Goal: Task Accomplishment & Management: Manage account settings

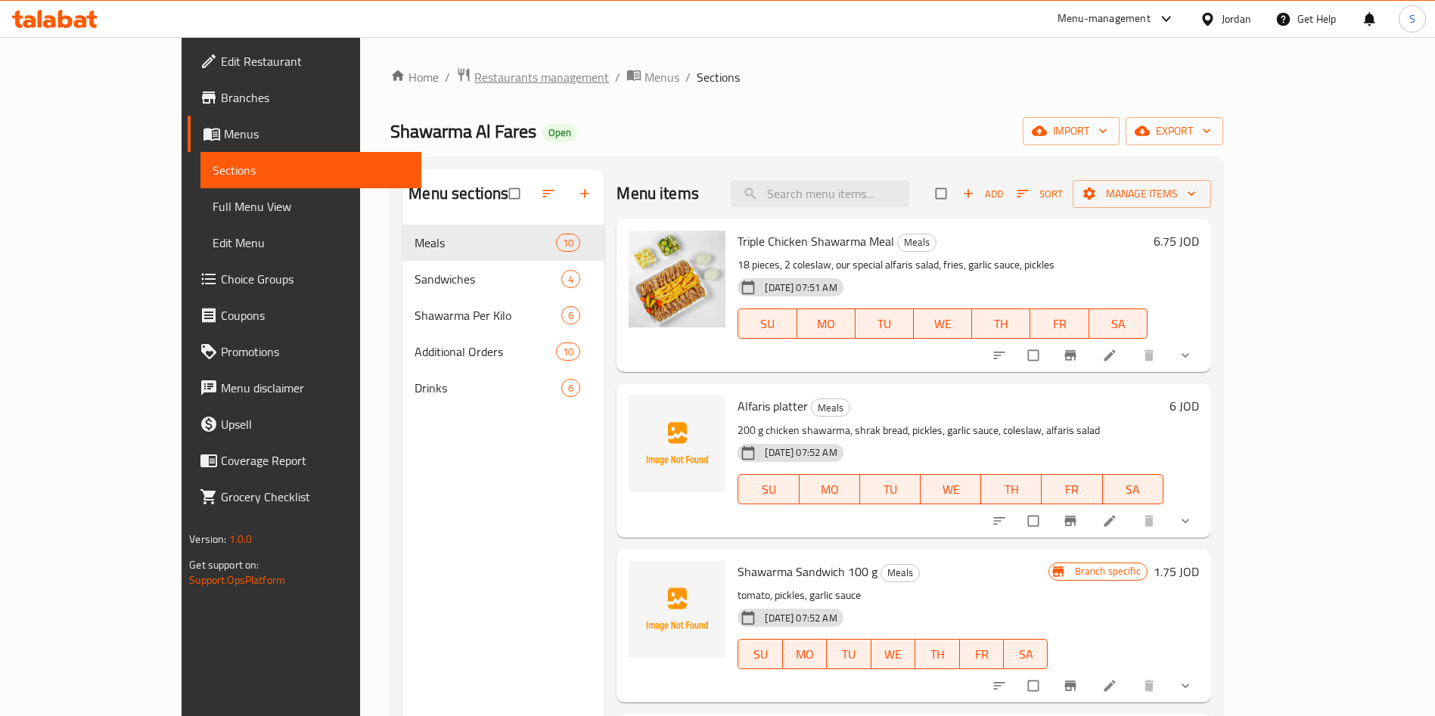
drag, startPoint x: 432, startPoint y: 95, endPoint x: 428, endPoint y: 74, distance: 20.8
click at [428, 89] on div "Home / Restaurants management / Menus / Sections Shawarma Al Fares Open import …" at bounding box center [806, 482] width 832 height 830
click at [474, 73] on span "Restaurants management" at bounding box center [541, 77] width 135 height 18
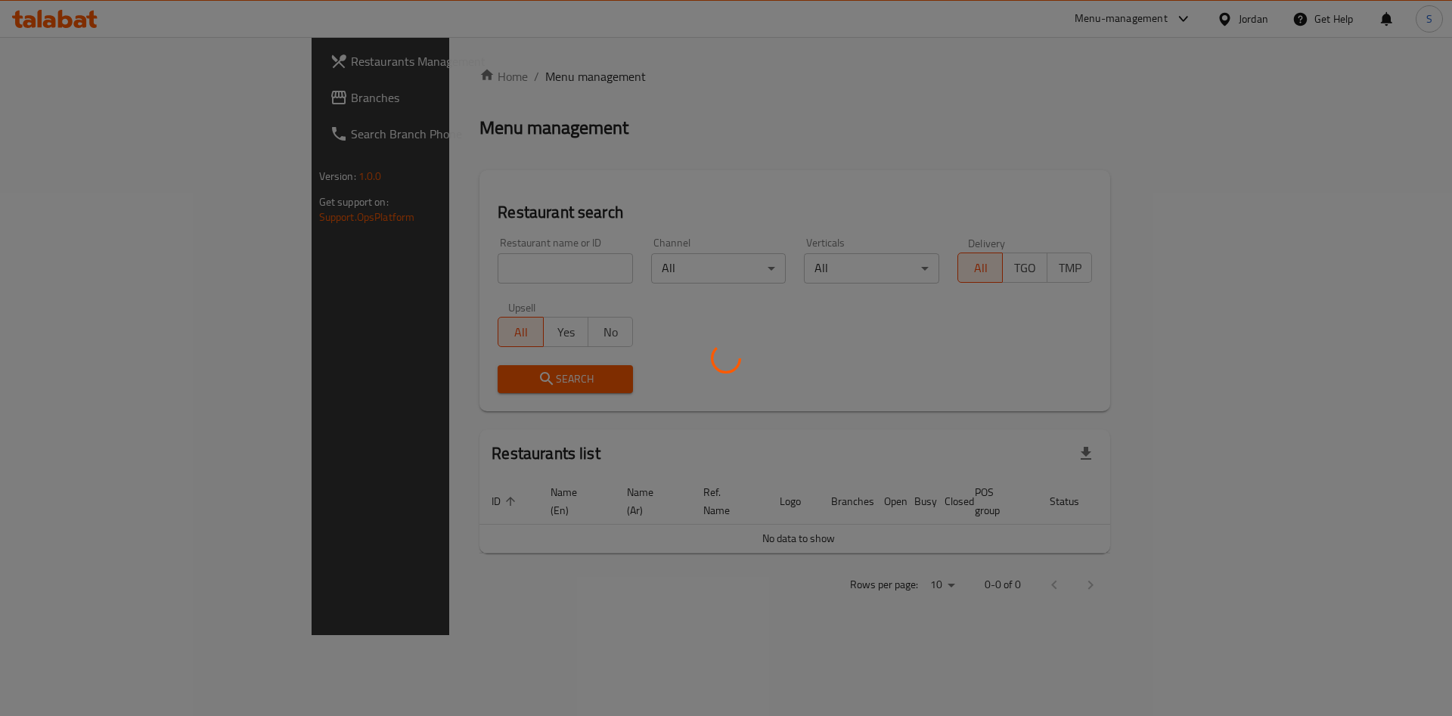
click at [429, 247] on div at bounding box center [726, 358] width 1452 height 716
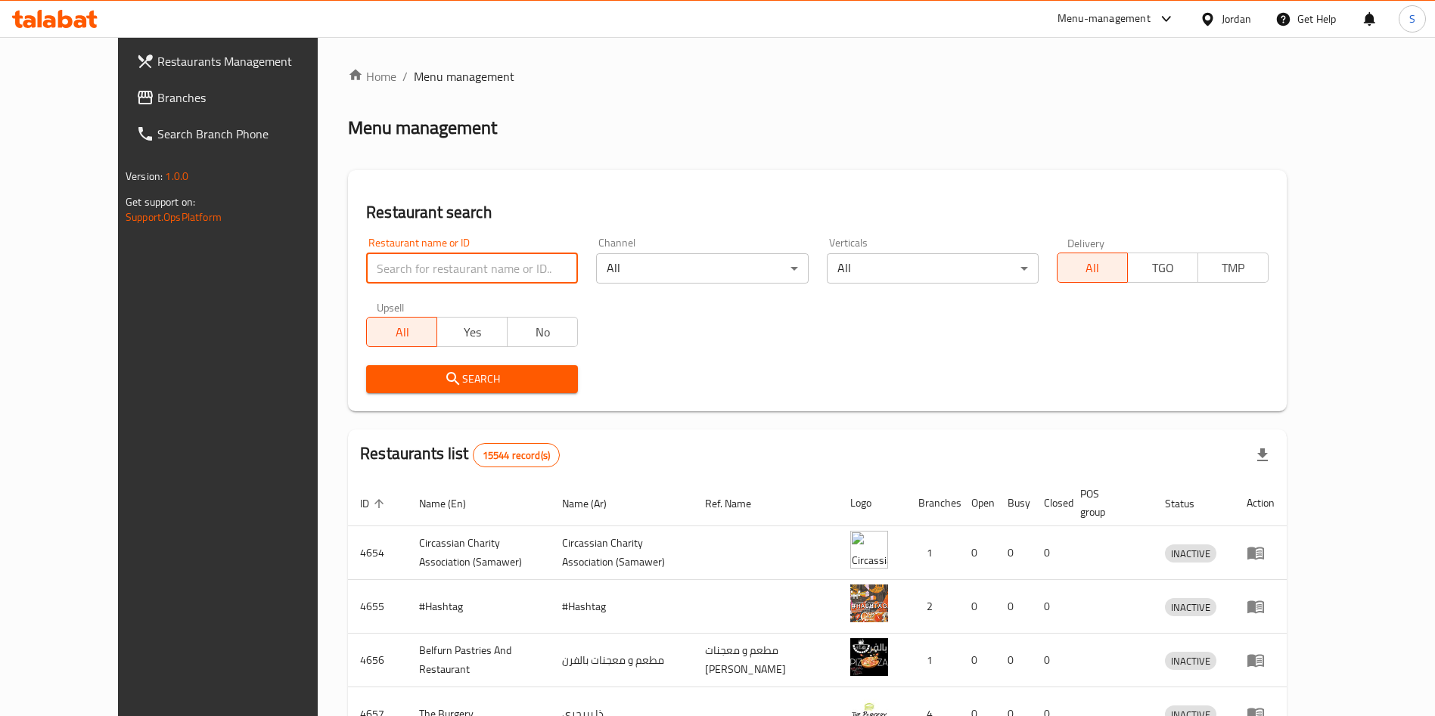
click at [433, 264] on input "search" at bounding box center [472, 268] width 212 height 30
type input "yalla bata"
click at [421, 382] on span "Search" at bounding box center [472, 379] width 188 height 19
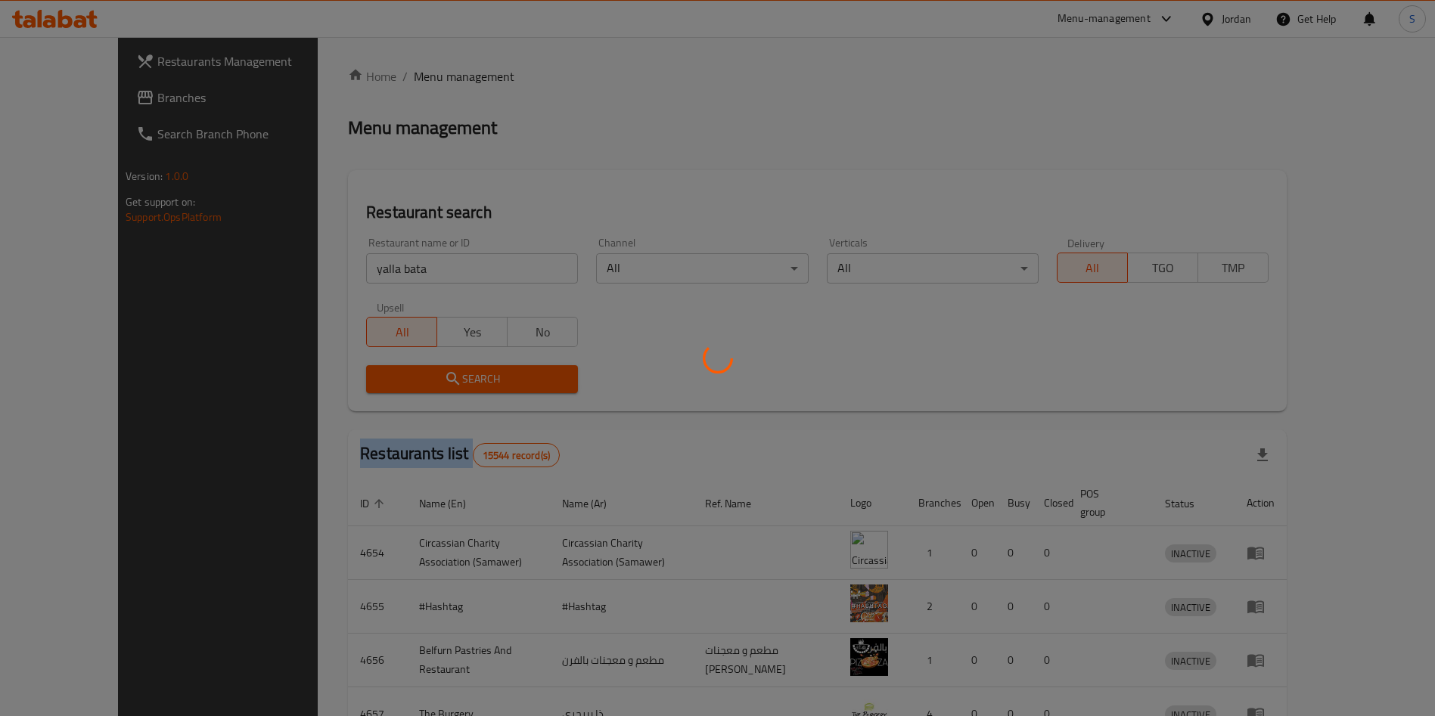
click at [421, 382] on div at bounding box center [717, 358] width 1435 height 716
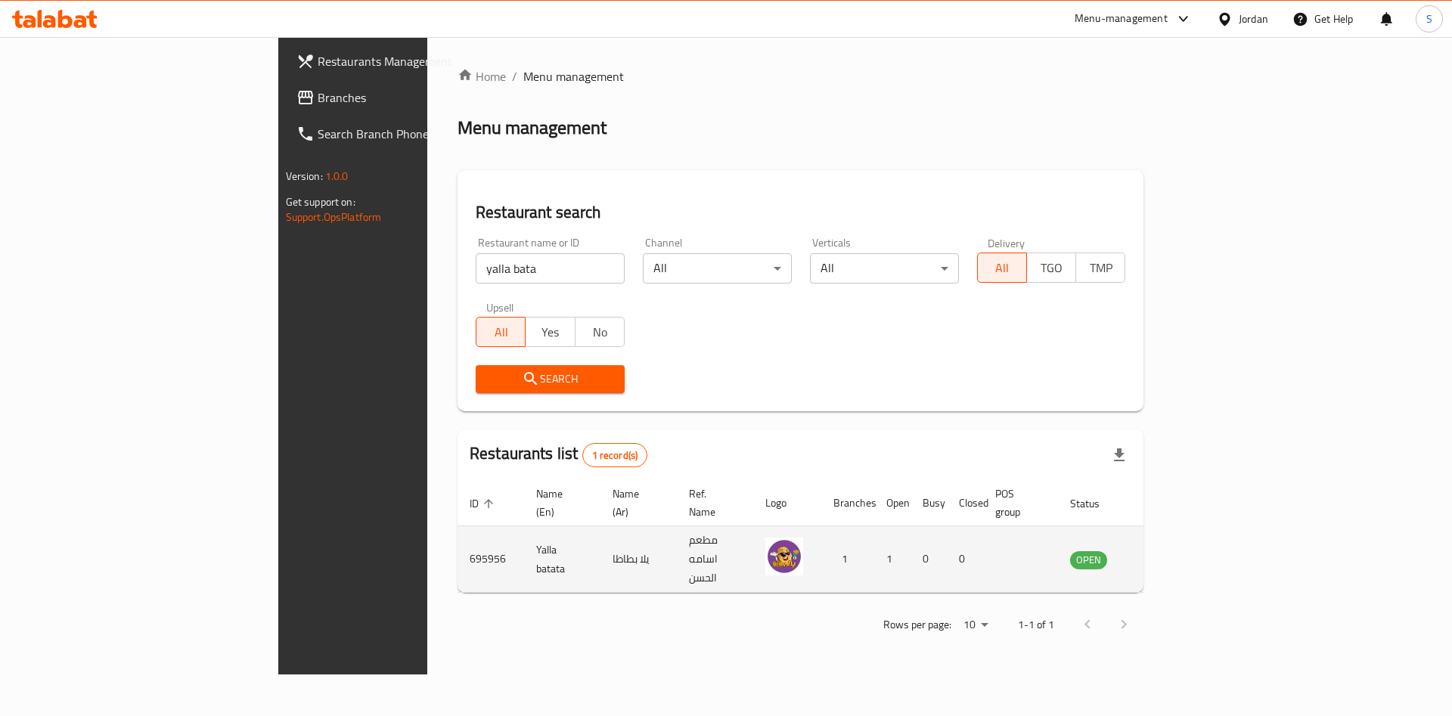
click at [1190, 544] on td "enhanced table" at bounding box center [1164, 559] width 52 height 67
click at [1168, 551] on icon "enhanced table" at bounding box center [1159, 560] width 18 height 18
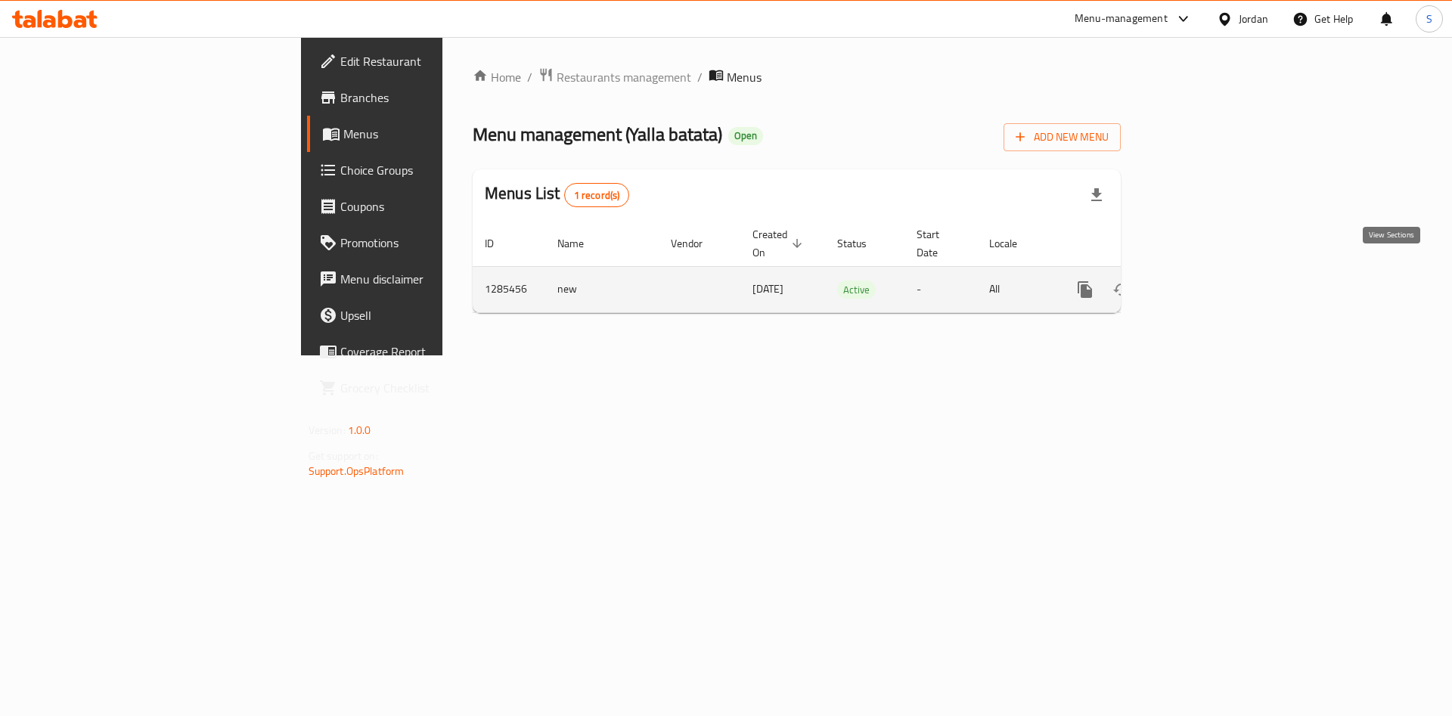
click at [1201, 283] on icon "enhanced table" at bounding box center [1194, 290] width 14 height 14
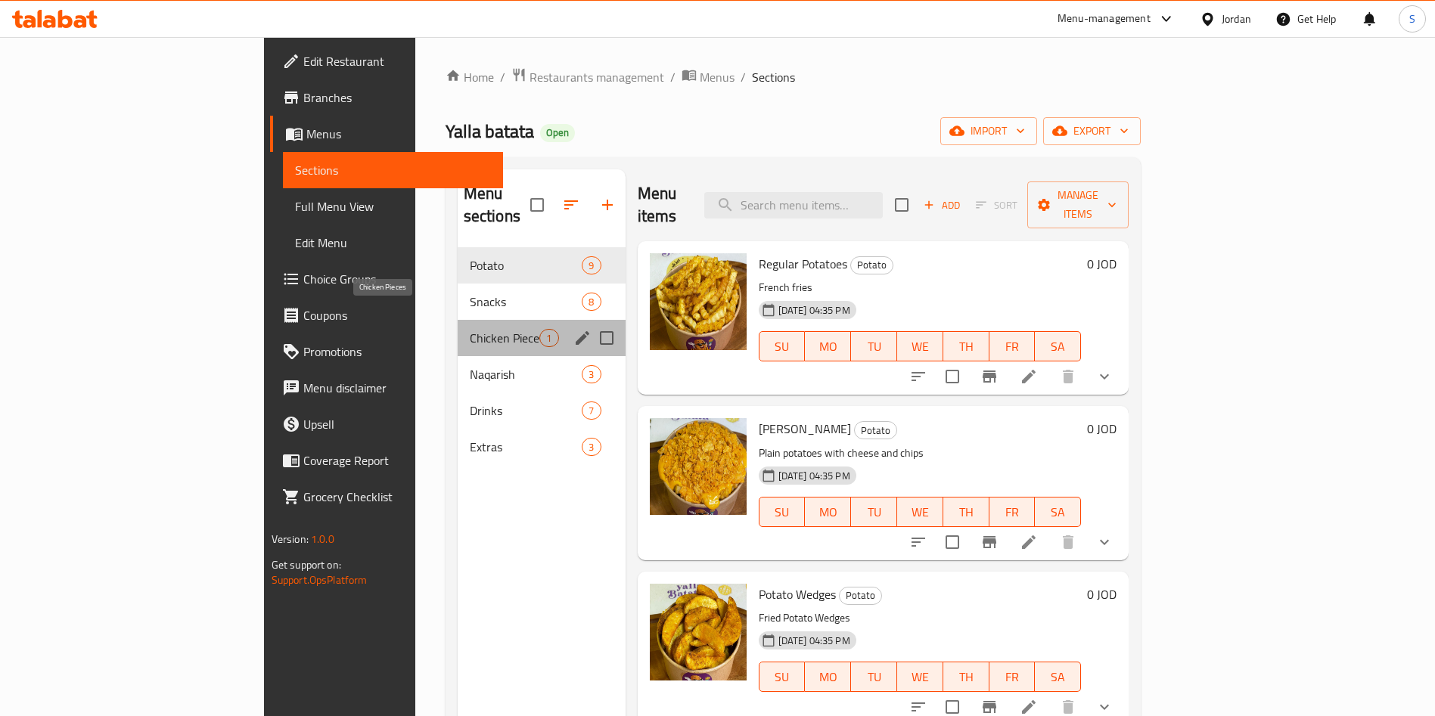
click at [470, 329] on span "Chicken Pieces" at bounding box center [505, 338] width 70 height 18
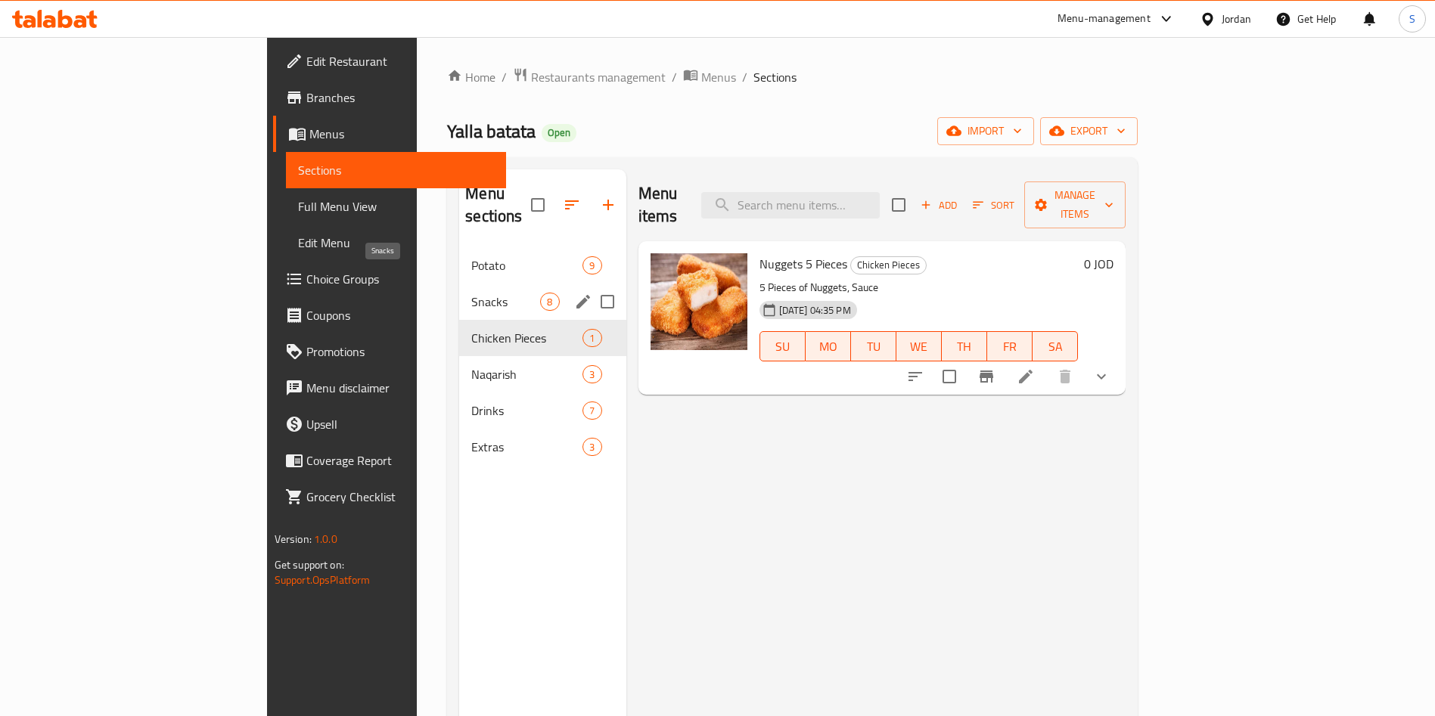
click at [471, 293] on span "Snacks" at bounding box center [505, 302] width 69 height 18
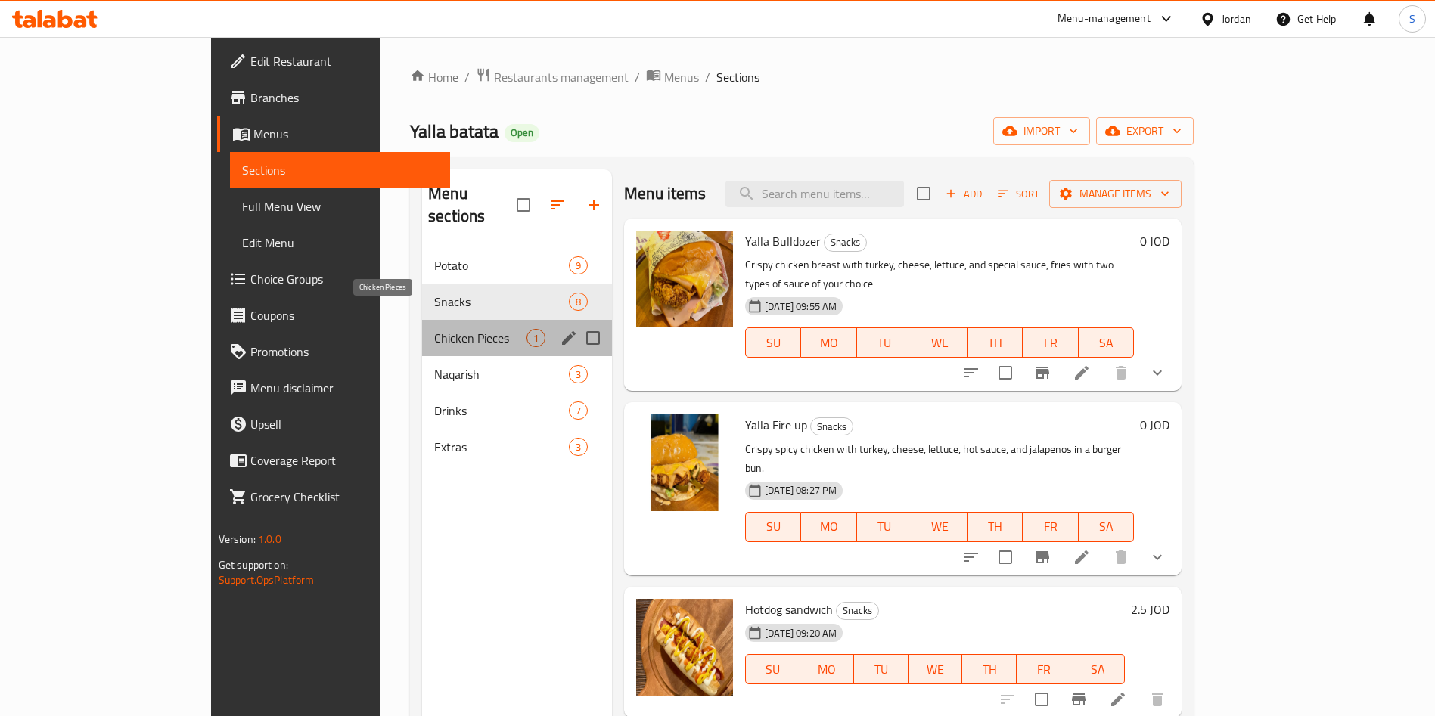
click at [434, 329] on span "Chicken Pieces" at bounding box center [480, 338] width 92 height 18
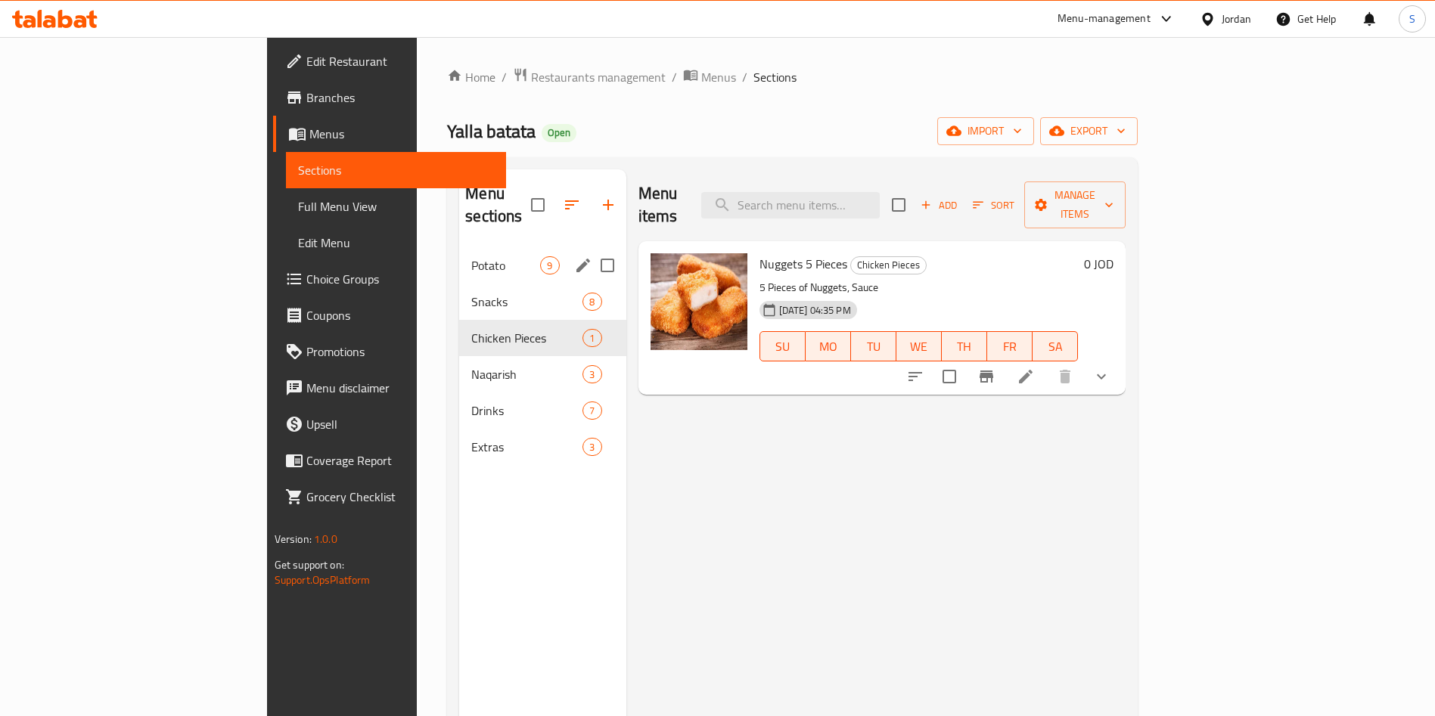
click at [459, 253] on div "Potato 9" at bounding box center [542, 265] width 166 height 36
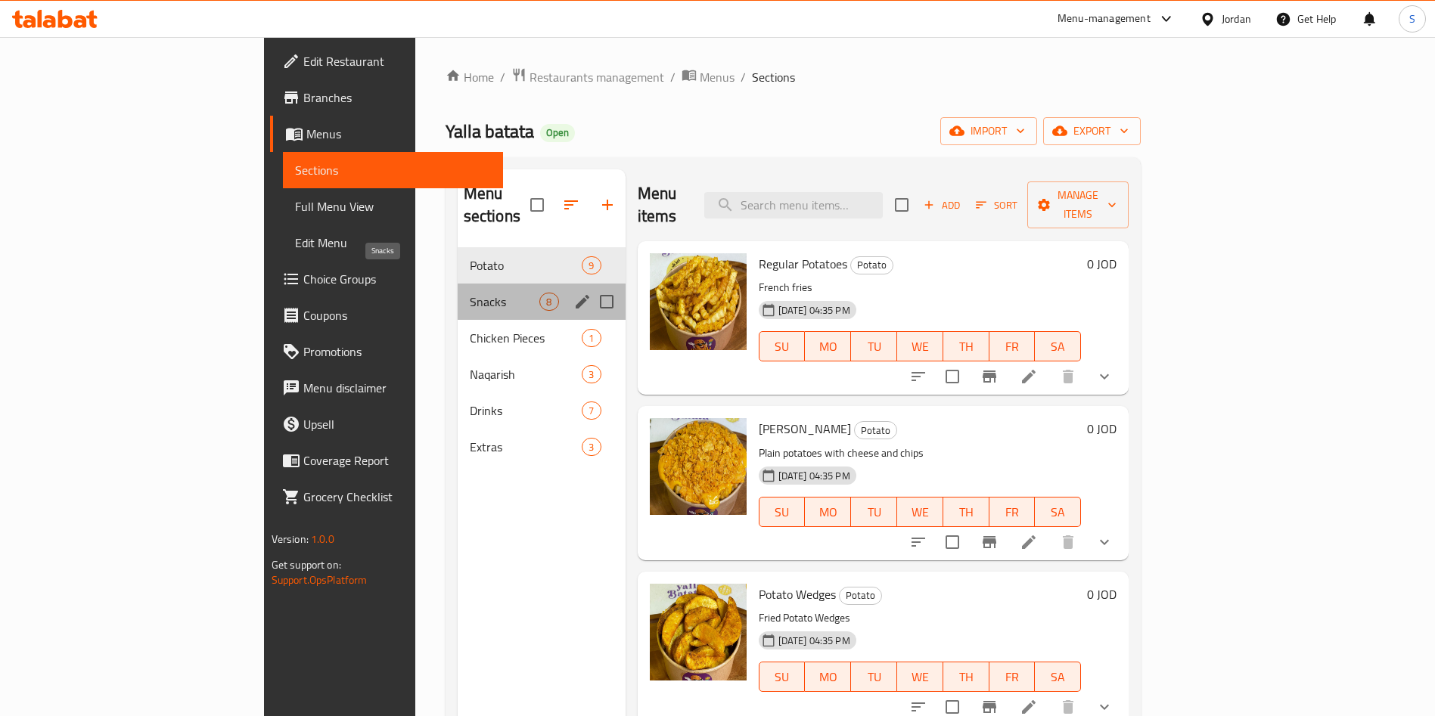
click at [470, 293] on span "Snacks" at bounding box center [505, 302] width 70 height 18
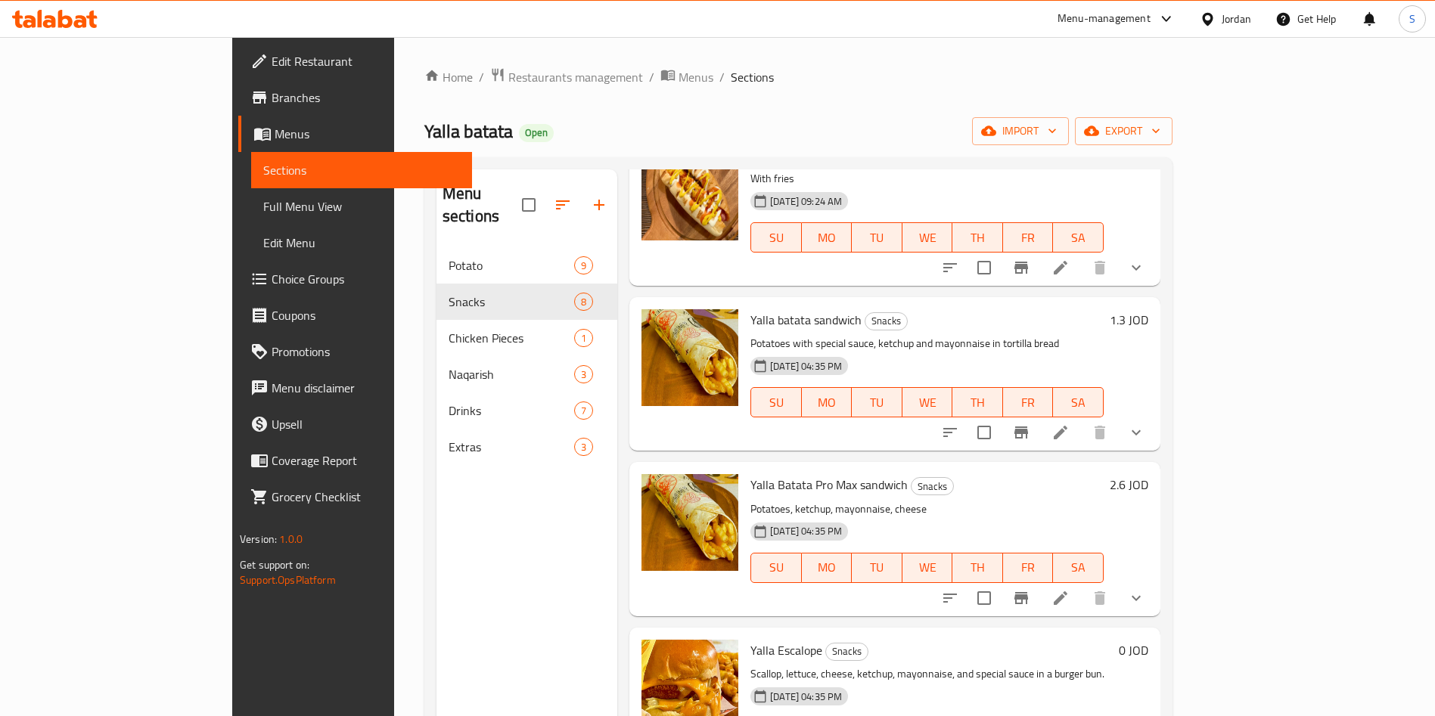
scroll to position [621, 0]
click at [1082, 584] on li at bounding box center [1060, 597] width 42 height 27
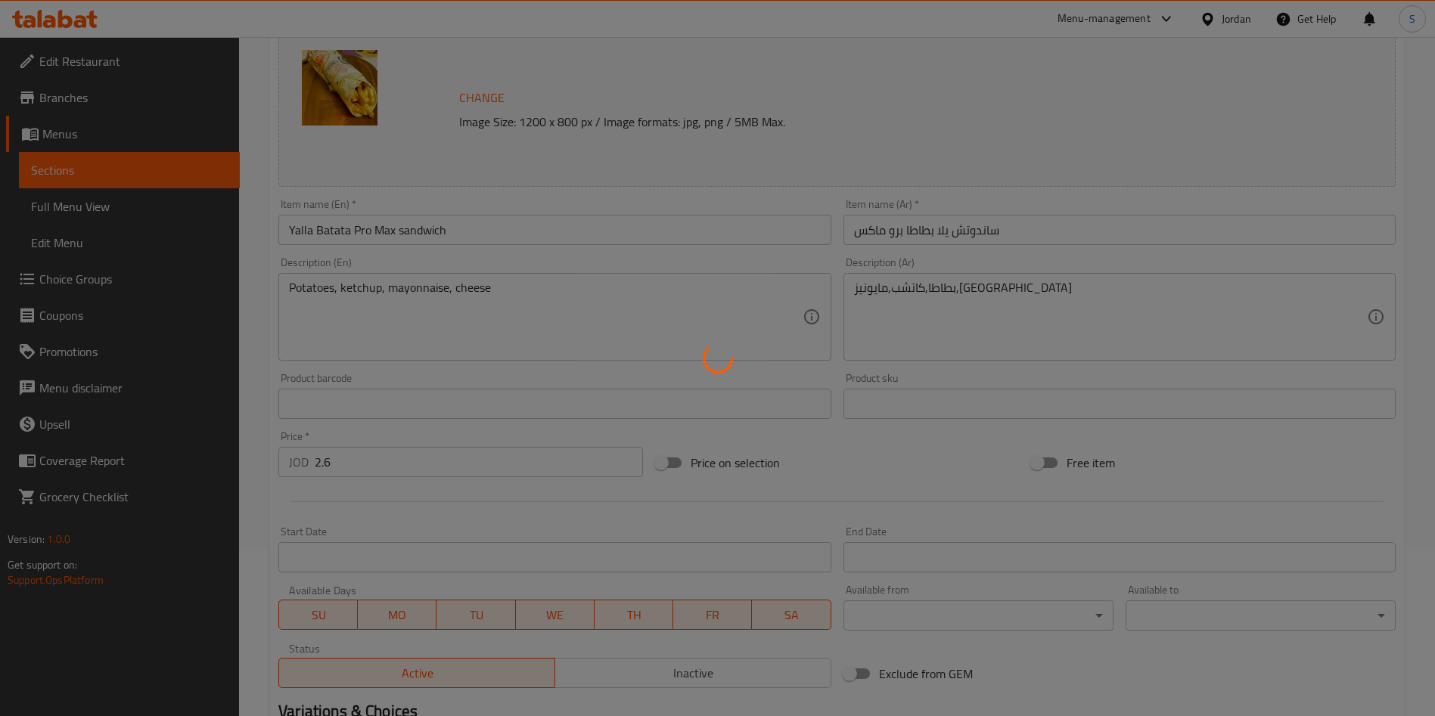
scroll to position [399, 0]
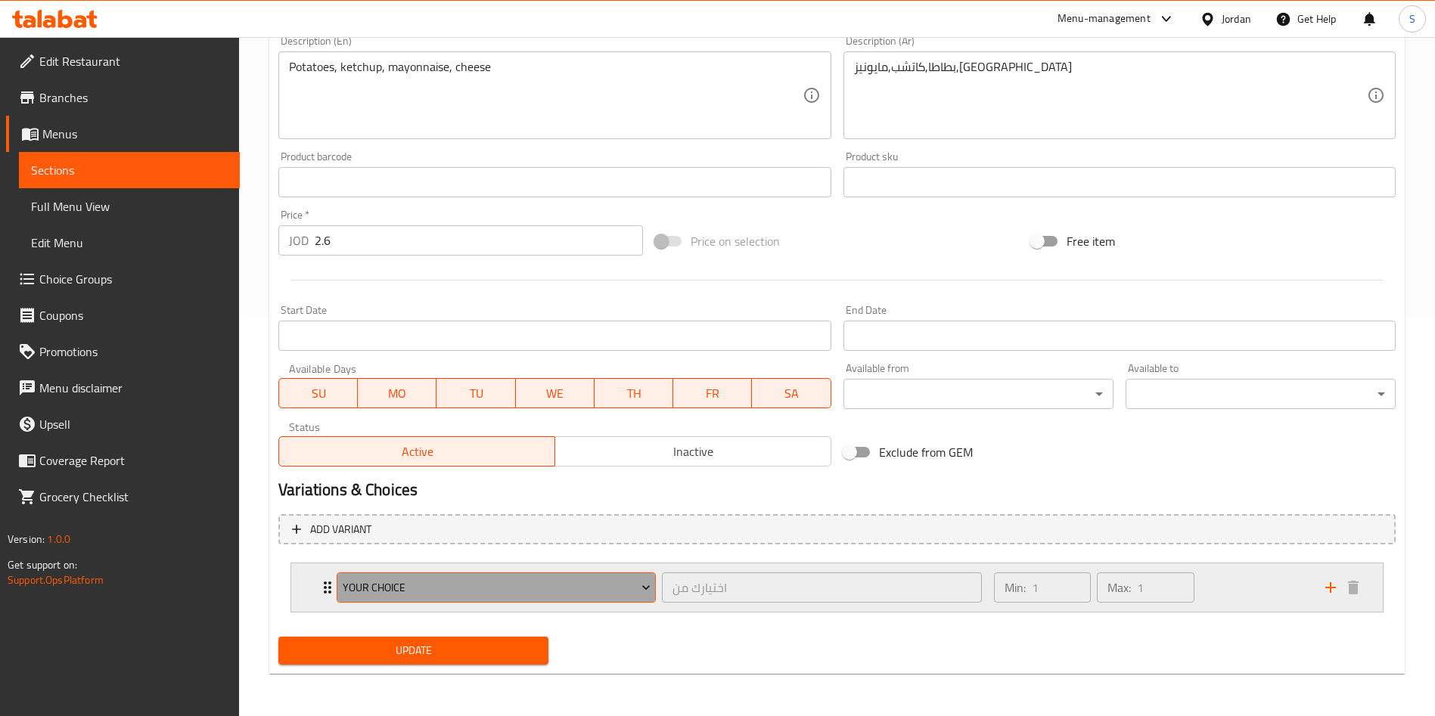
click at [337, 585] on button "Your Choice" at bounding box center [496, 588] width 319 height 30
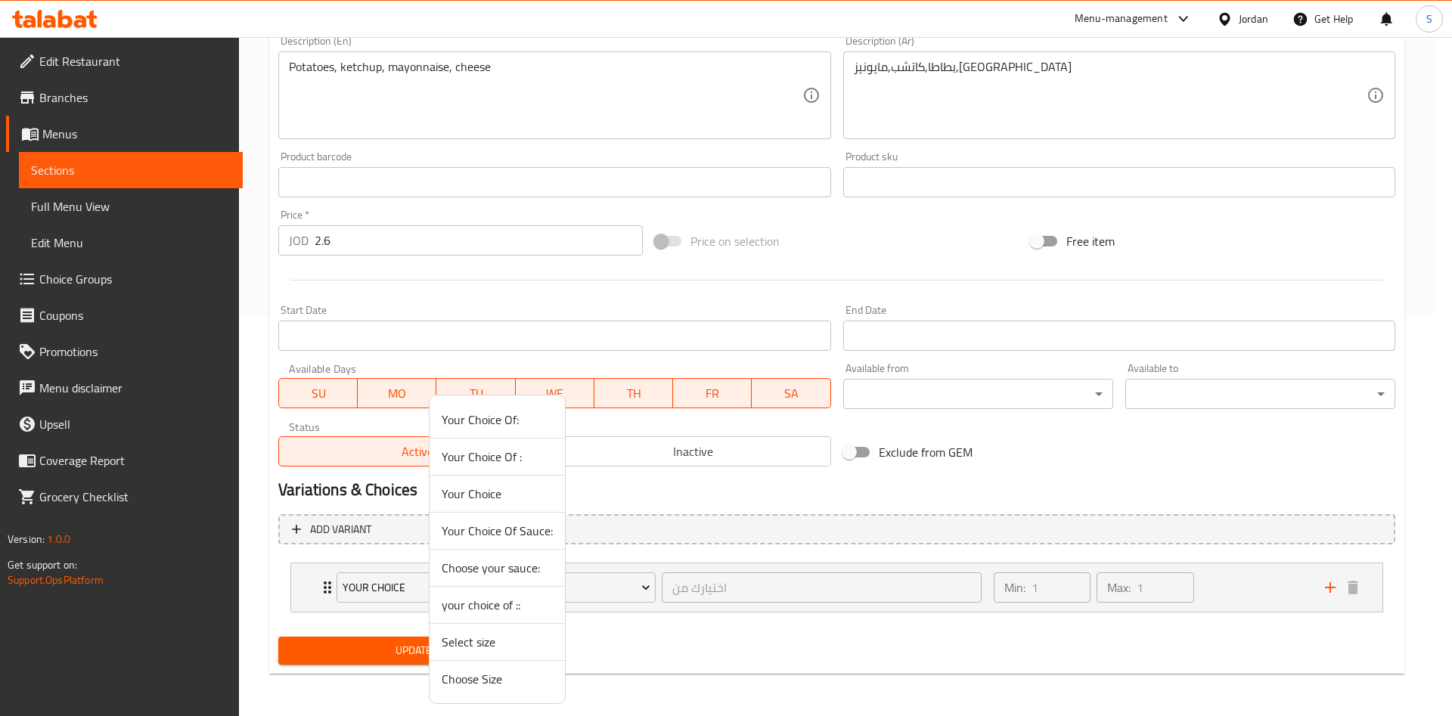
click at [317, 588] on div at bounding box center [726, 358] width 1452 height 716
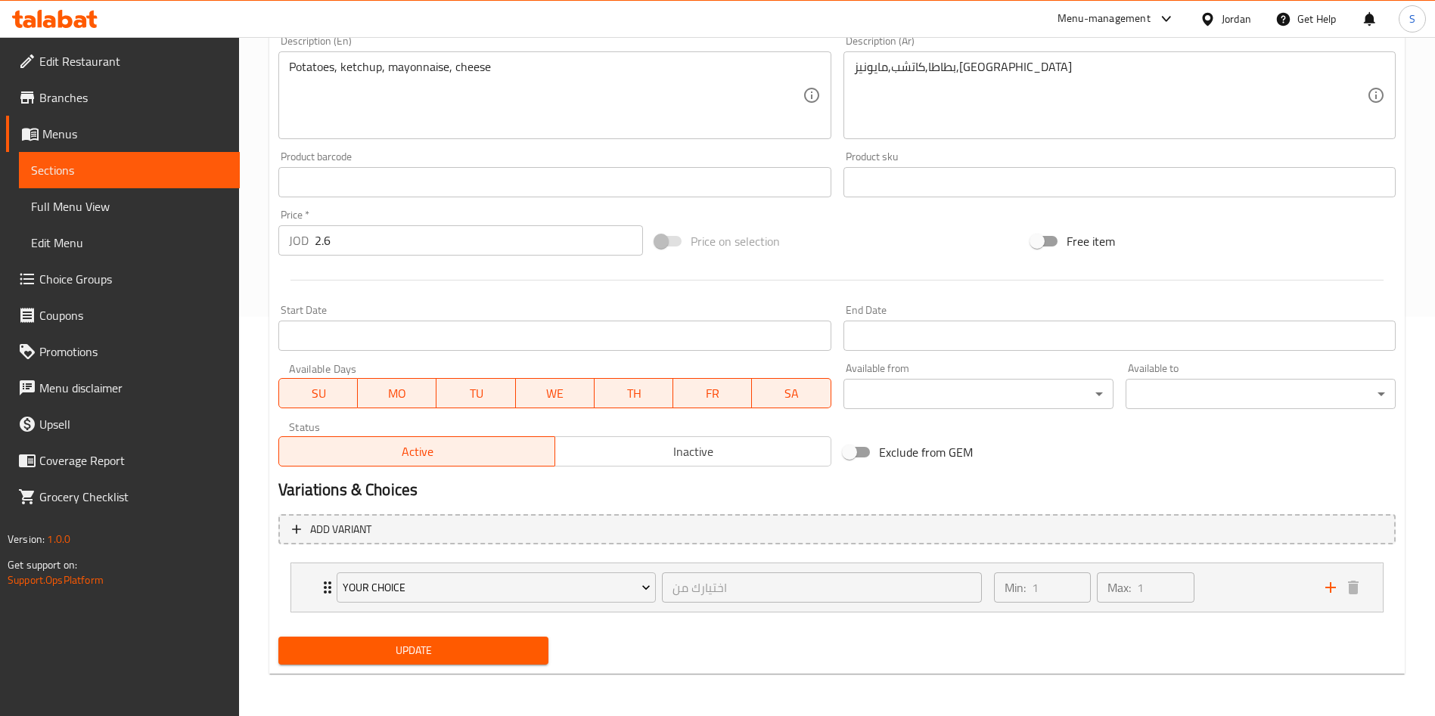
click at [317, 588] on div "Your Choice اختيارك من ​ Min: 1 ​ Max: 1 ​" at bounding box center [836, 587] width 1091 height 48
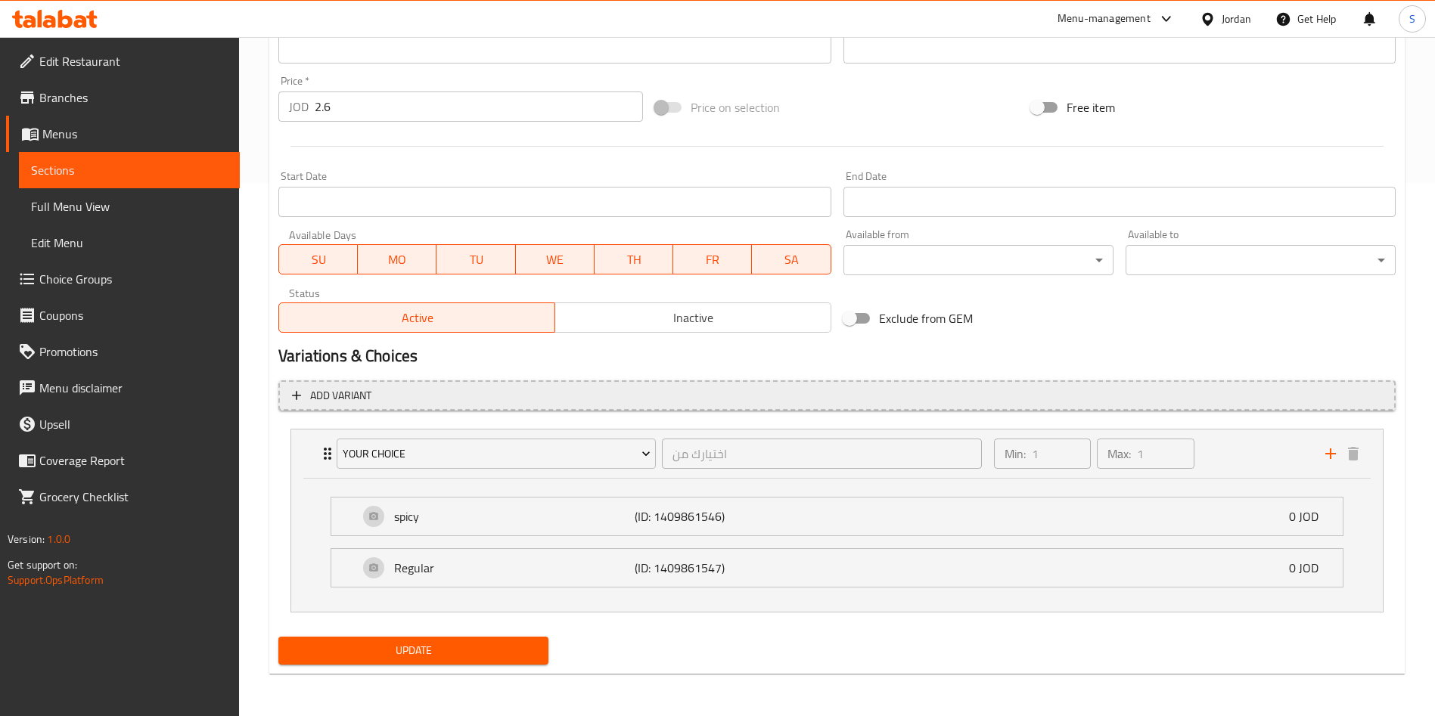
scroll to position [0, 0]
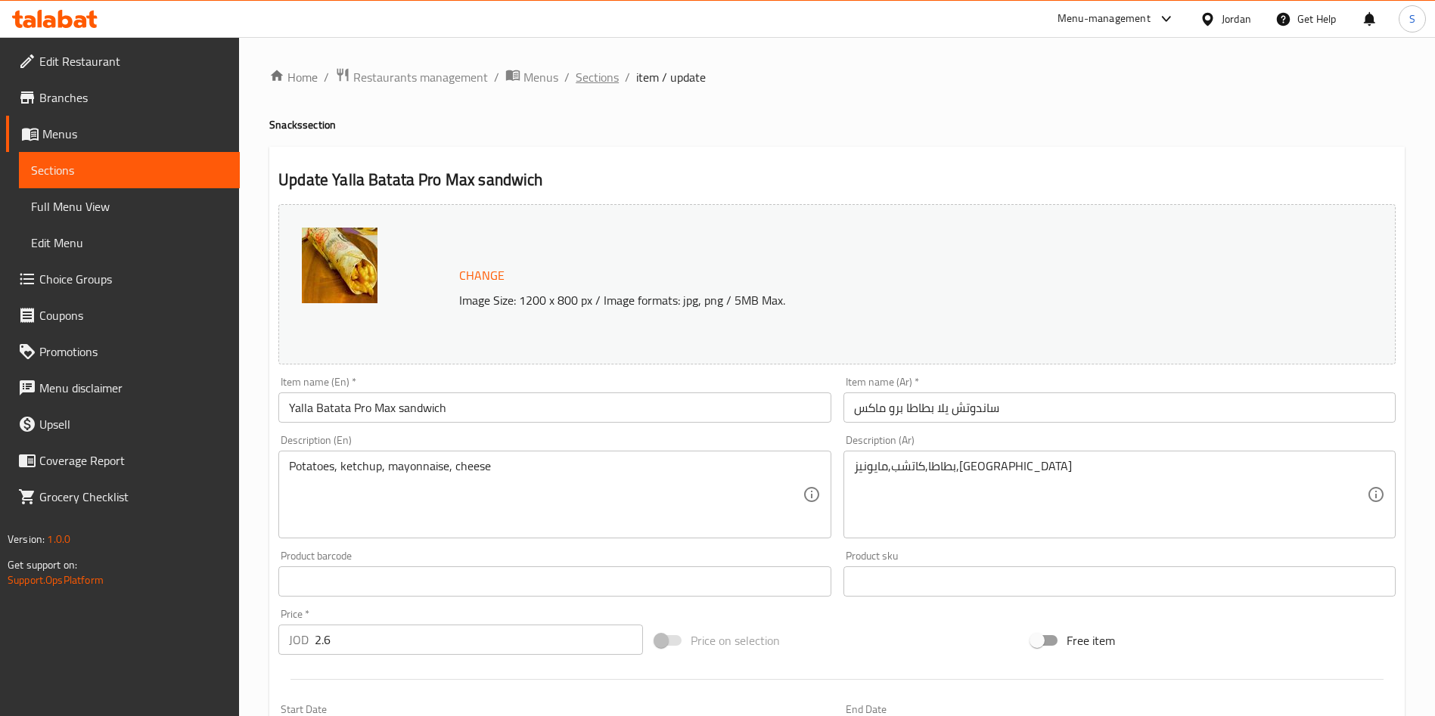
click at [594, 77] on span "Sections" at bounding box center [597, 77] width 43 height 18
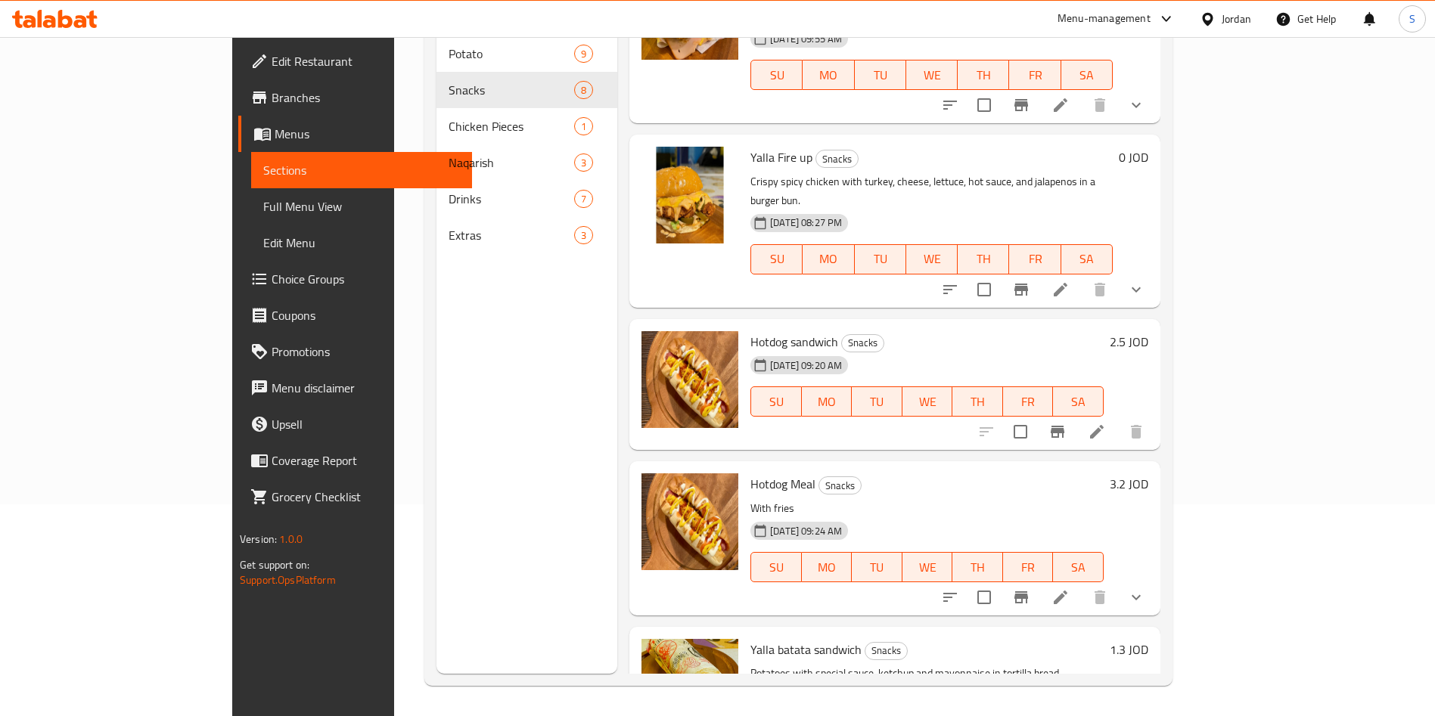
scroll to position [113, 0]
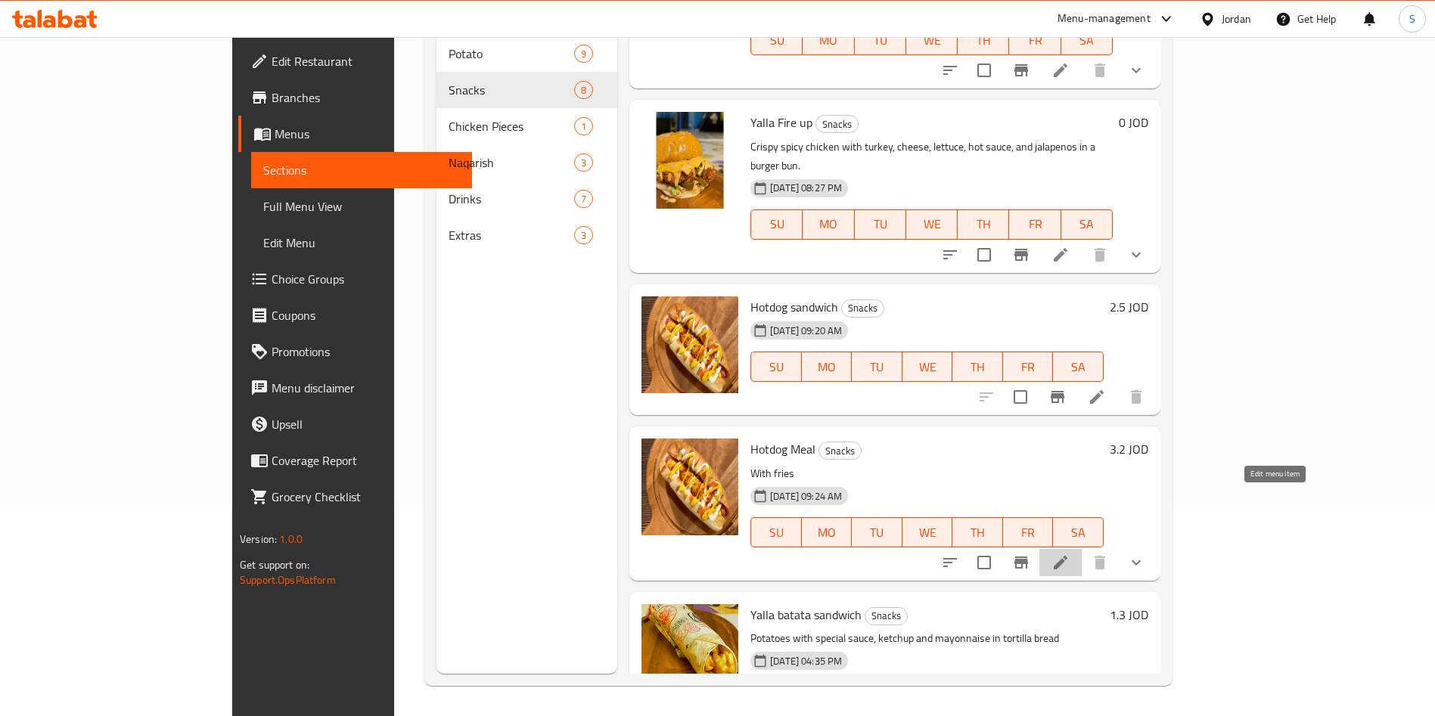
click at [1067, 556] on icon at bounding box center [1061, 563] width 14 height 14
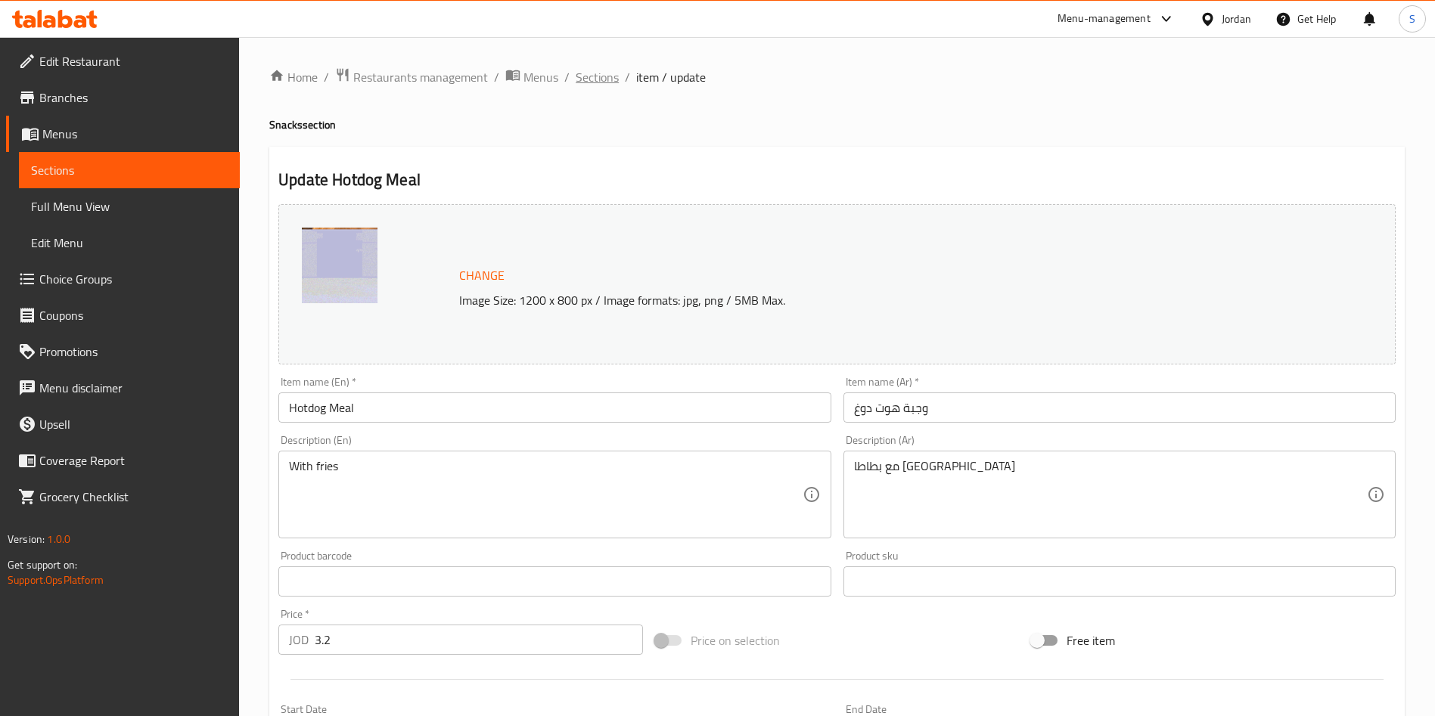
click at [595, 72] on span "Sections" at bounding box center [597, 77] width 43 height 18
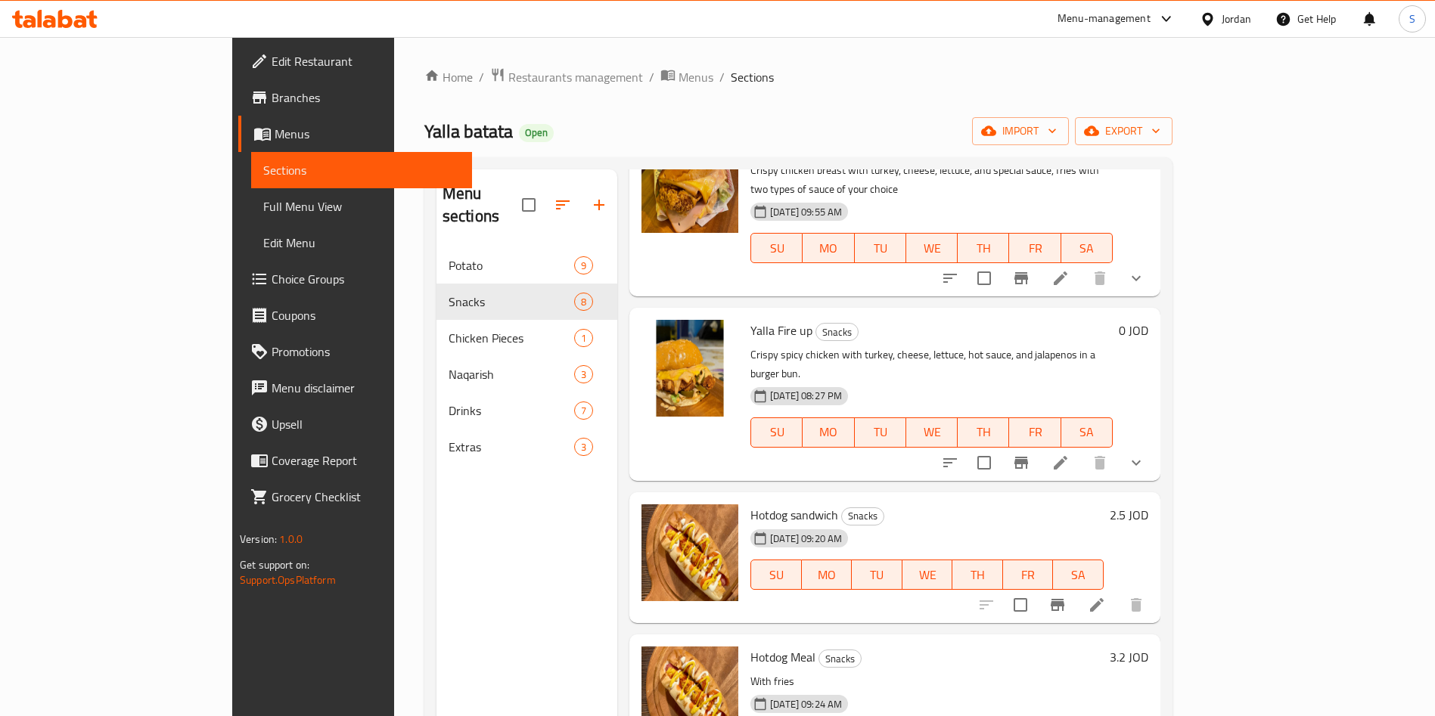
scroll to position [227, 0]
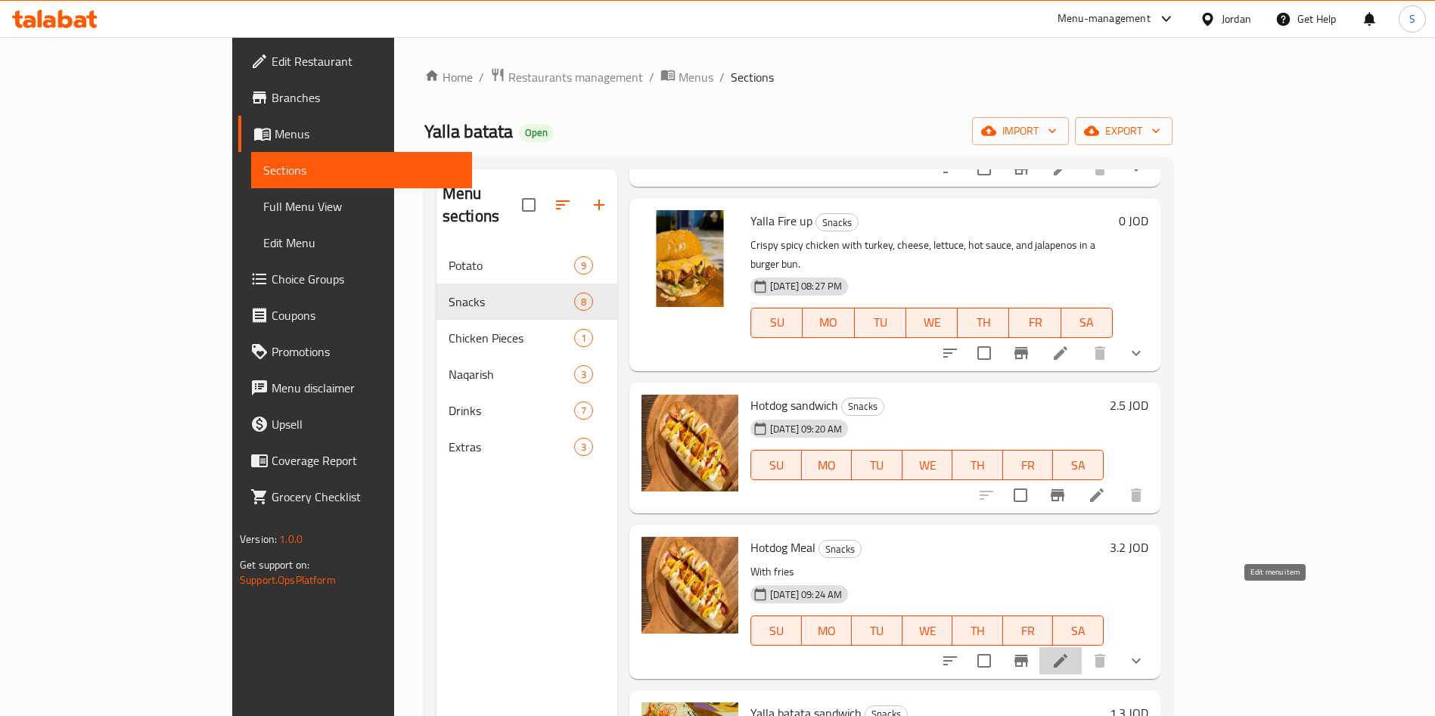
click at [1082, 647] on li at bounding box center [1060, 660] width 42 height 27
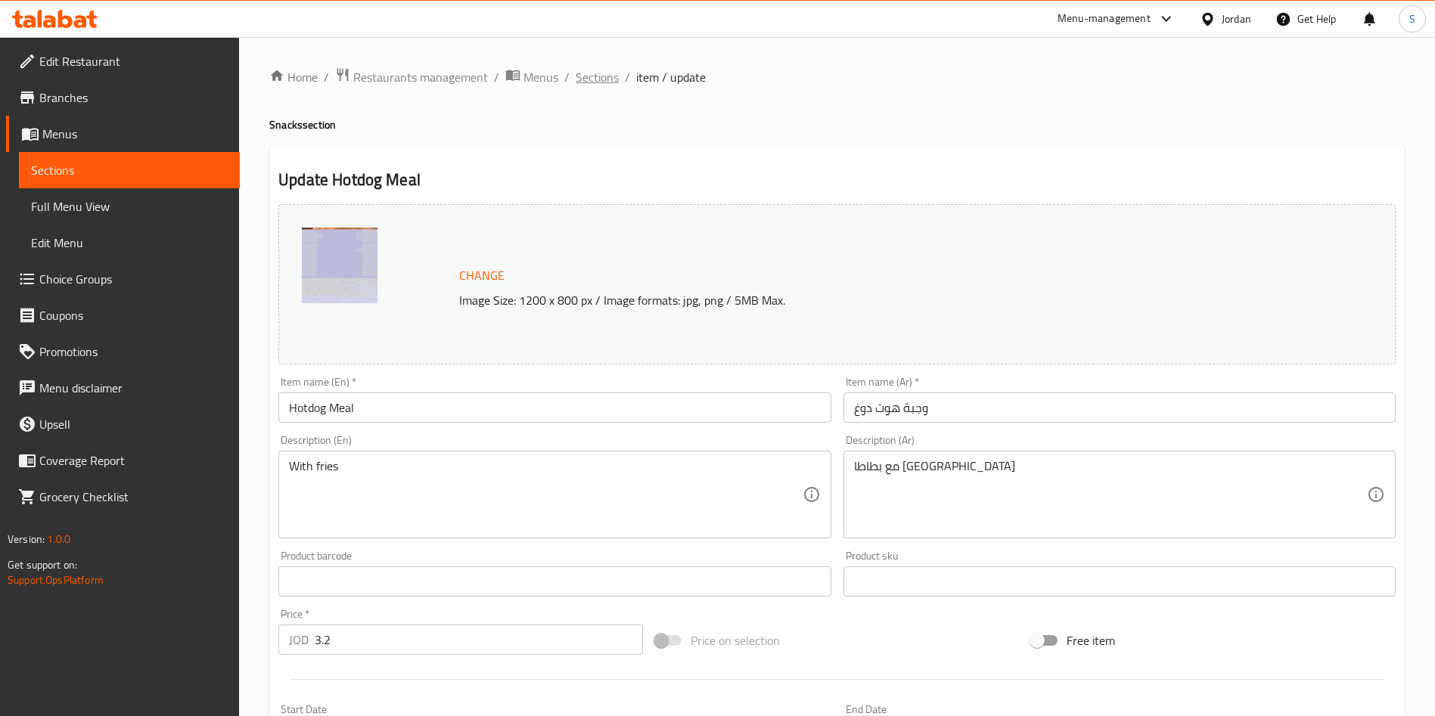
click at [593, 76] on span "Sections" at bounding box center [597, 77] width 43 height 18
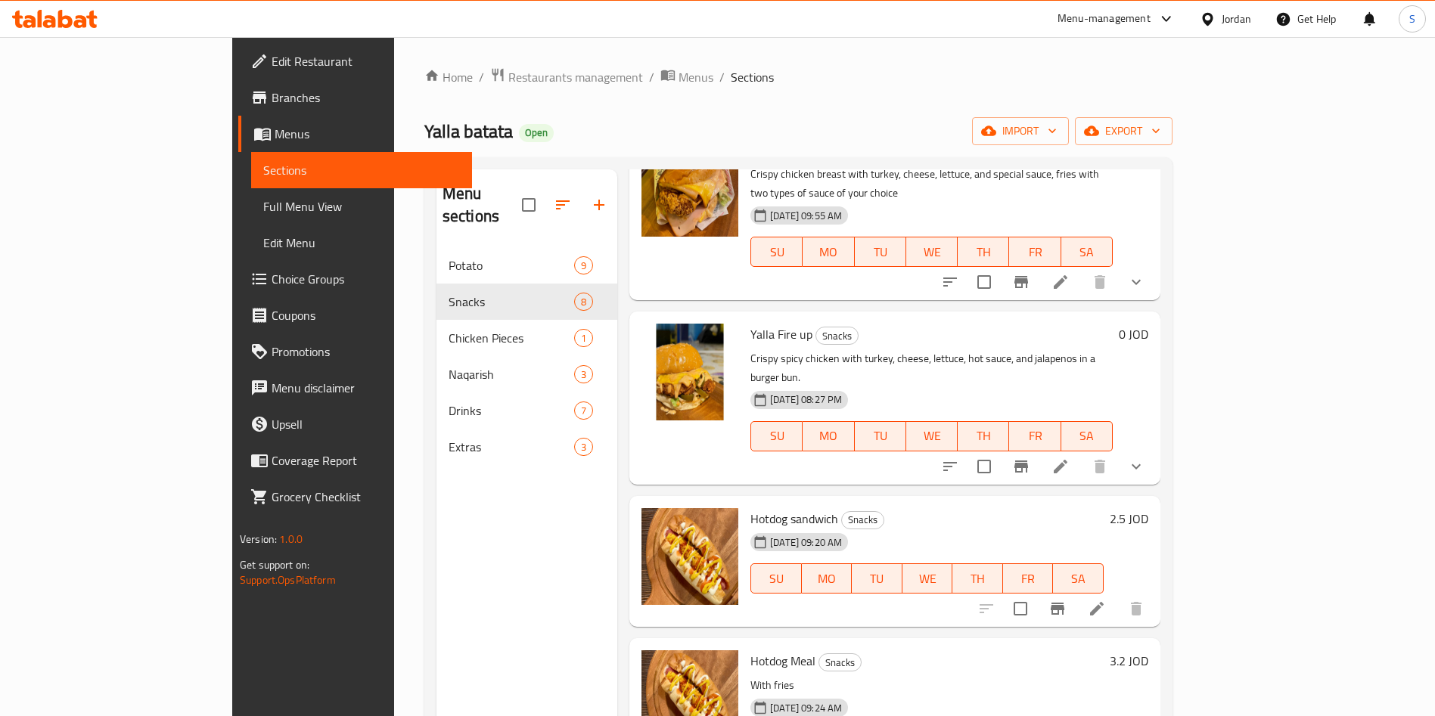
scroll to position [227, 0]
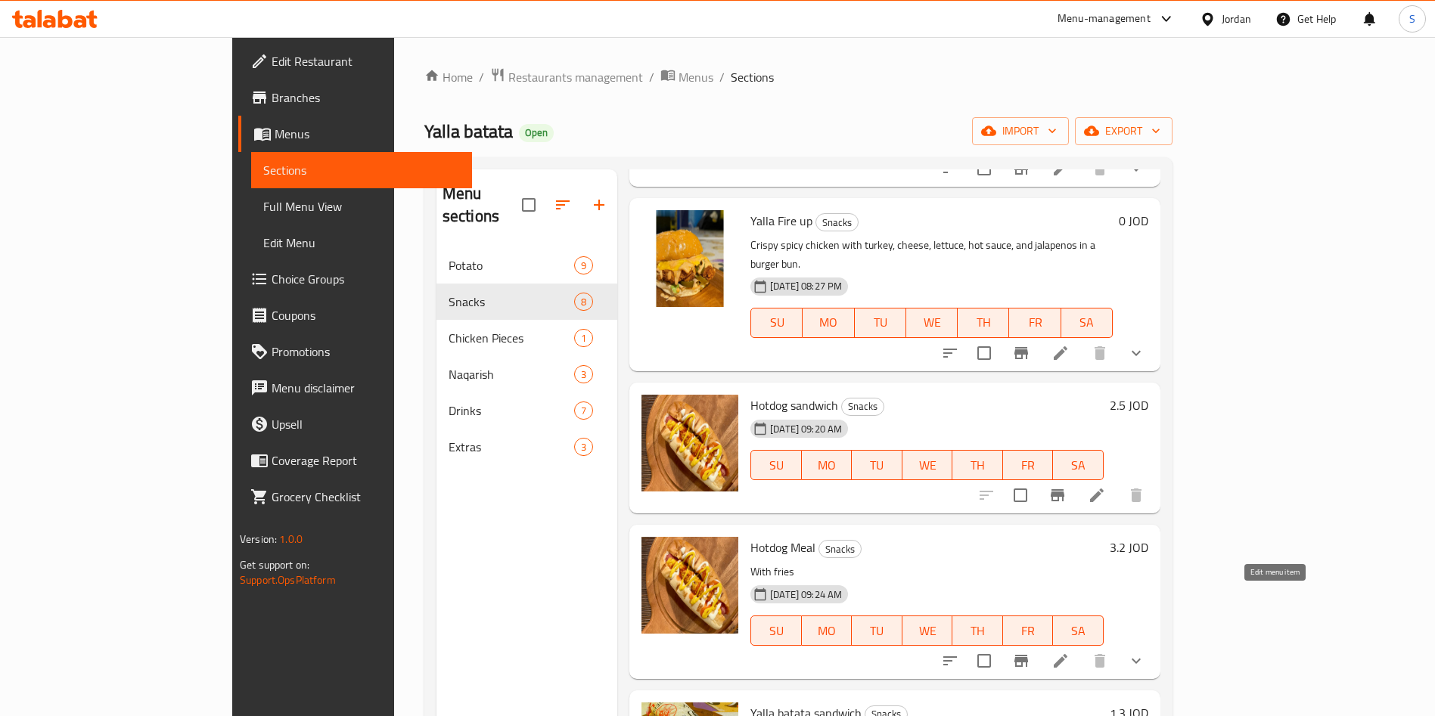
click at [1067, 654] on icon at bounding box center [1061, 661] width 14 height 14
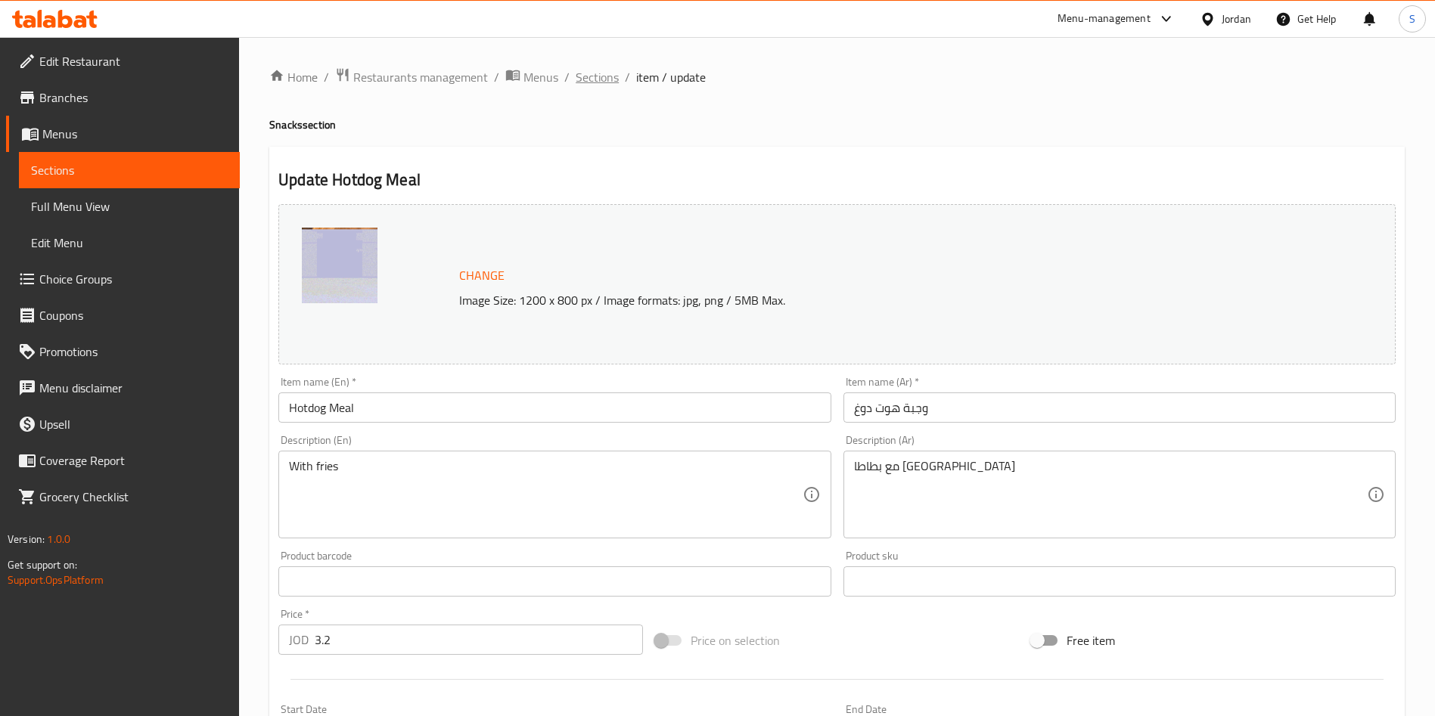
click at [604, 79] on span "Sections" at bounding box center [597, 77] width 43 height 18
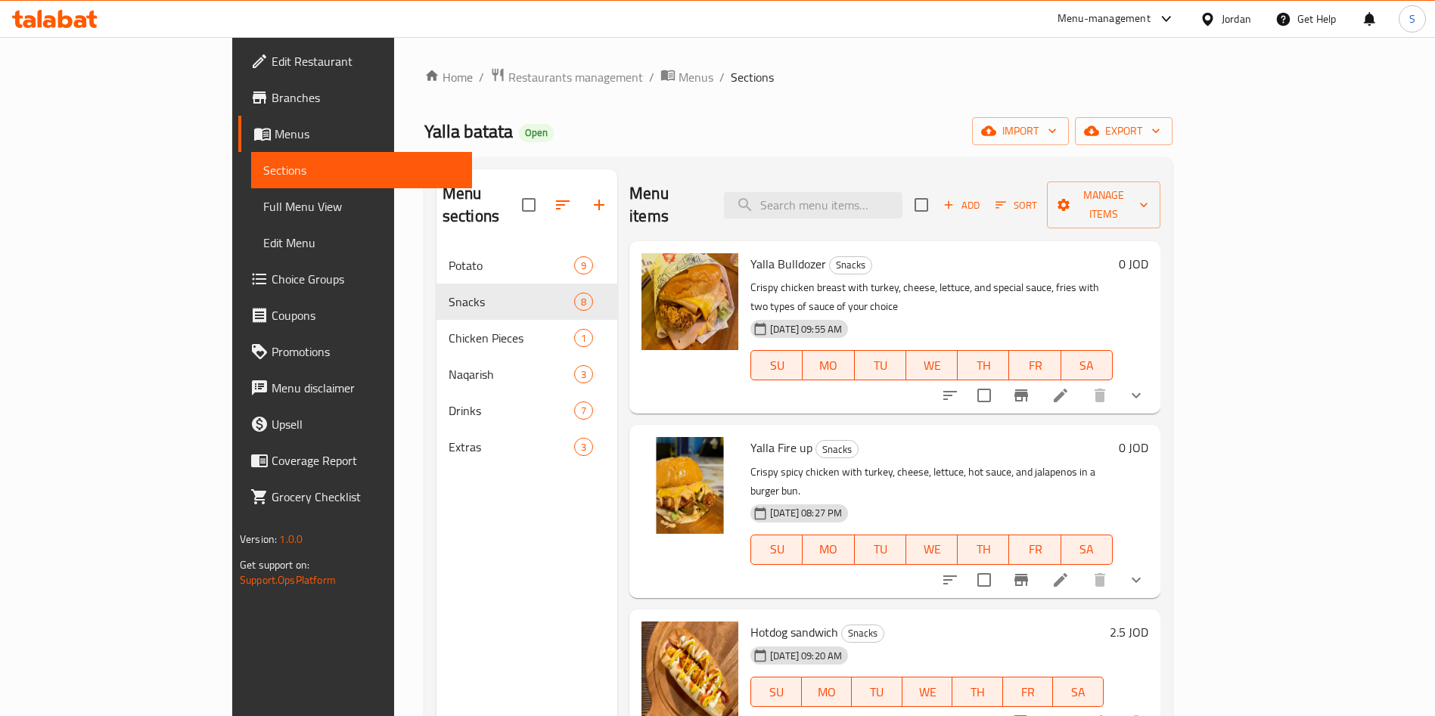
scroll to position [113, 0]
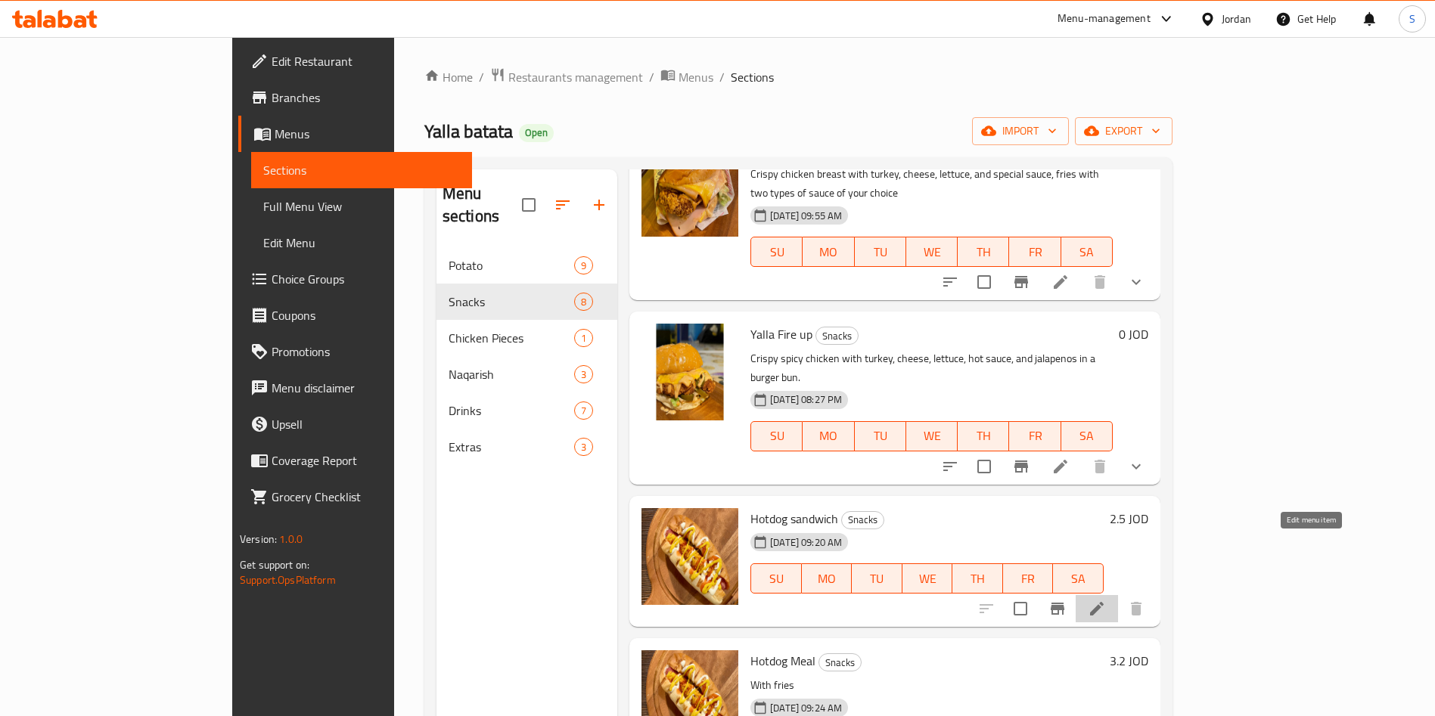
click at [1104, 602] on icon at bounding box center [1097, 609] width 14 height 14
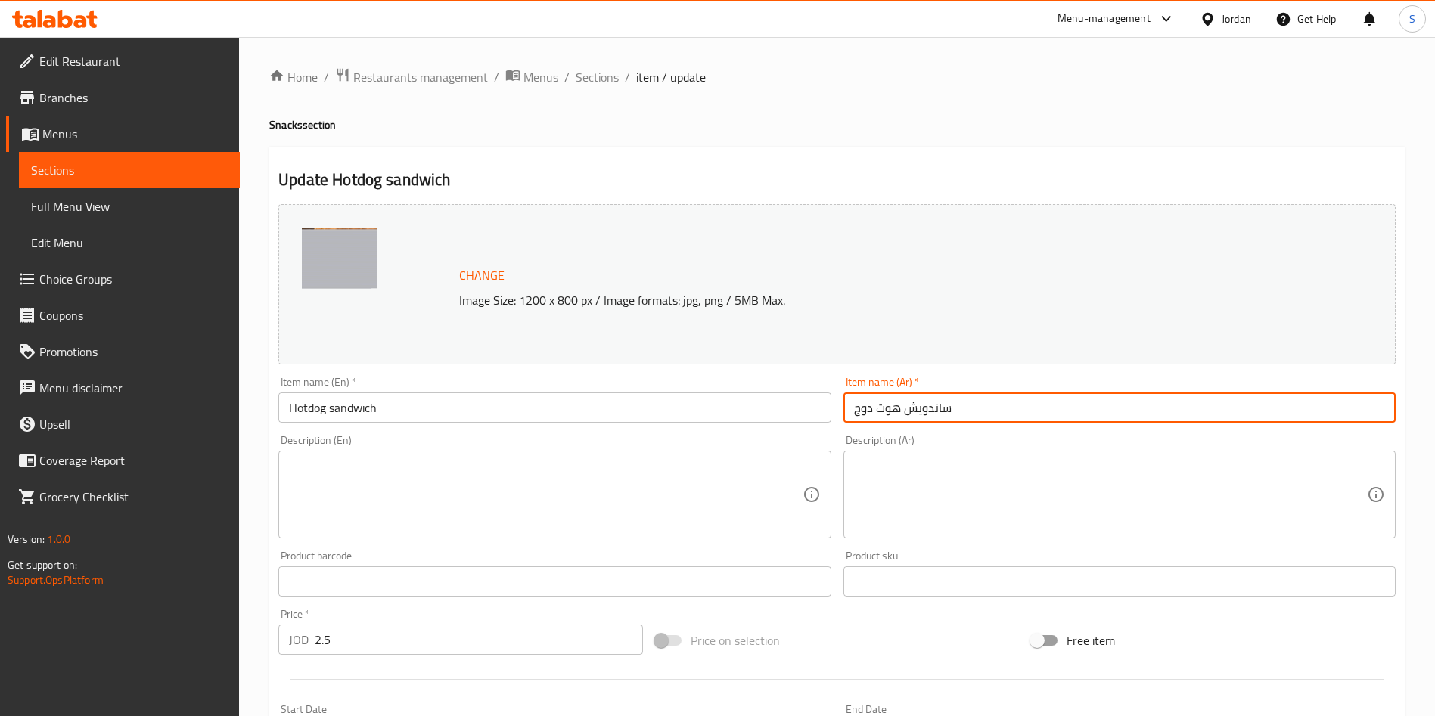
drag, startPoint x: 862, startPoint y: 403, endPoint x: 852, endPoint y: 403, distance: 9.8
click at [852, 403] on input "ساندويش هوت دوج" at bounding box center [1119, 408] width 552 height 30
click at [850, 397] on input "ساندويش هوت دوy" at bounding box center [1119, 408] width 552 height 30
click at [957, 413] on input "غساندويش هوت دوy" at bounding box center [1119, 408] width 552 height 30
click at [1283, 410] on input "غساندويش هوت دوy" at bounding box center [1119, 408] width 552 height 30
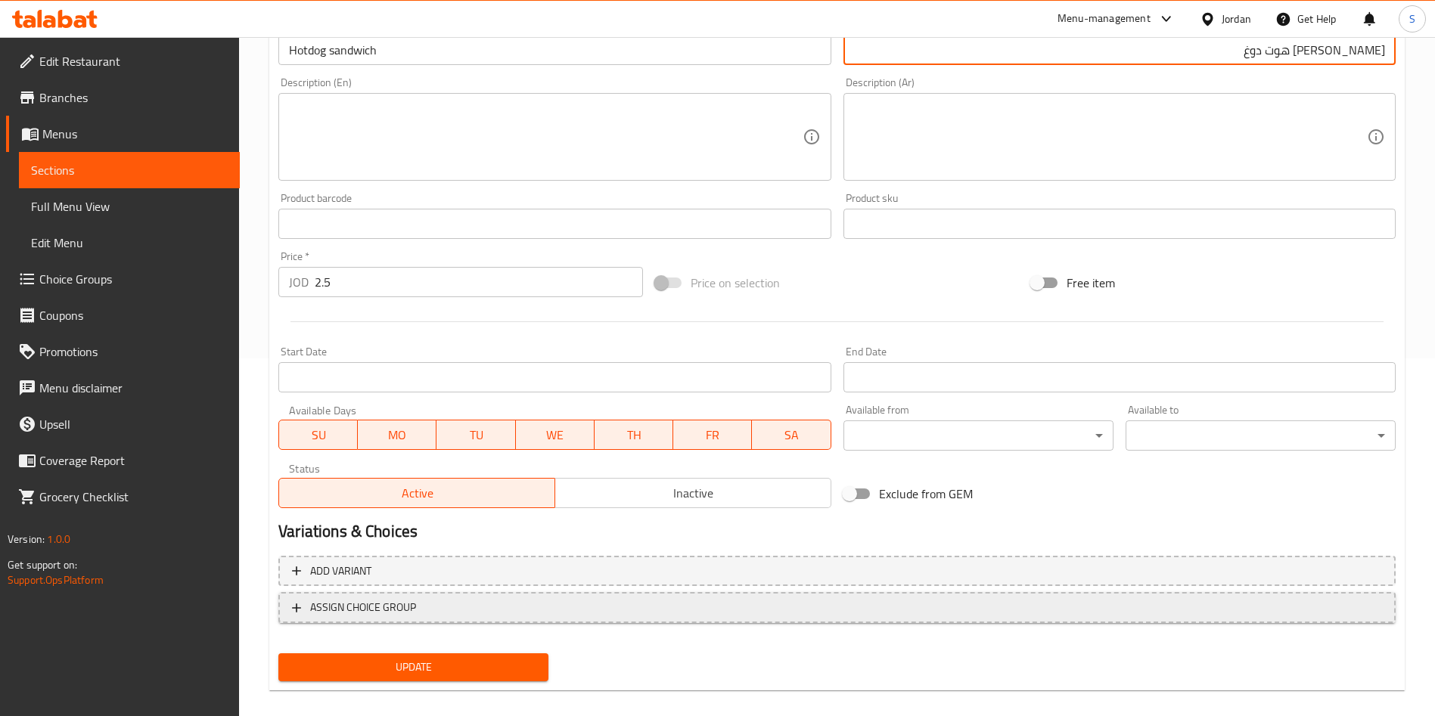
scroll to position [374, 0]
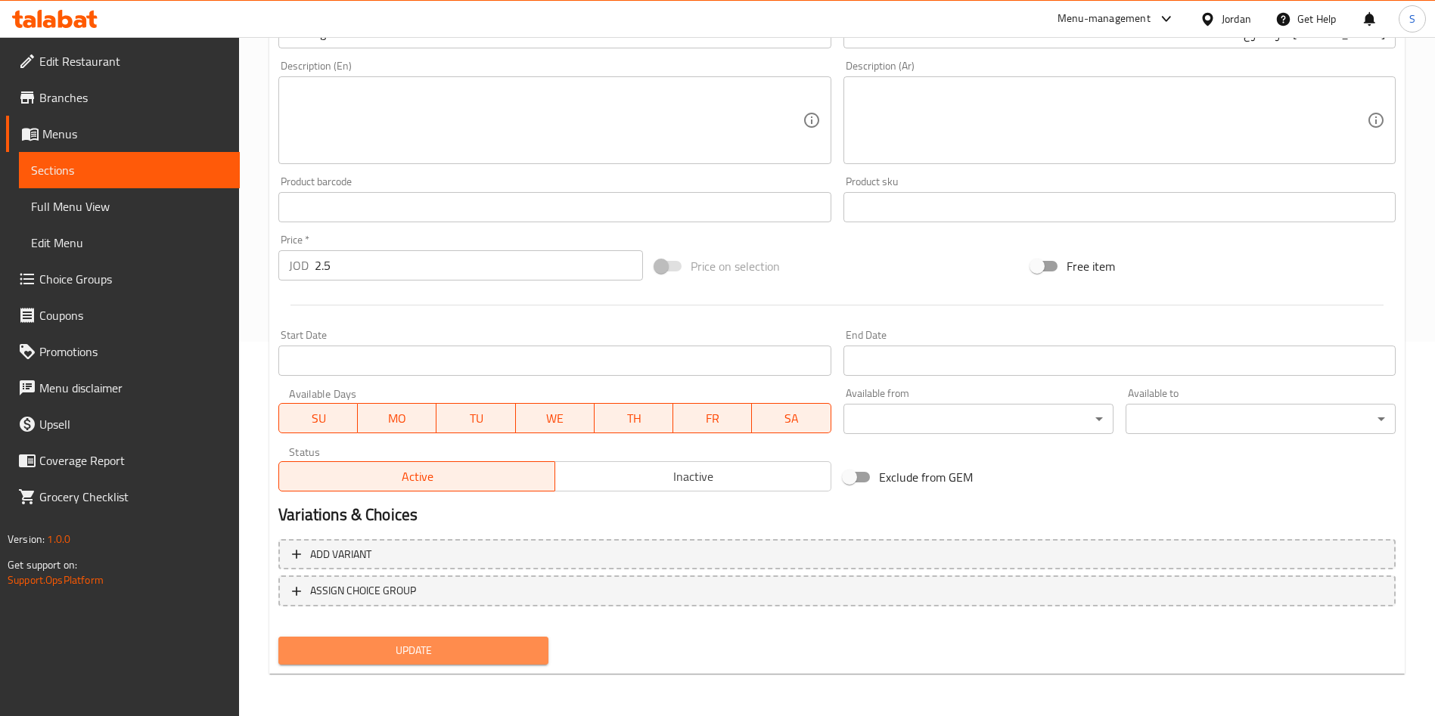
click at [449, 641] on span "Update" at bounding box center [413, 650] width 246 height 19
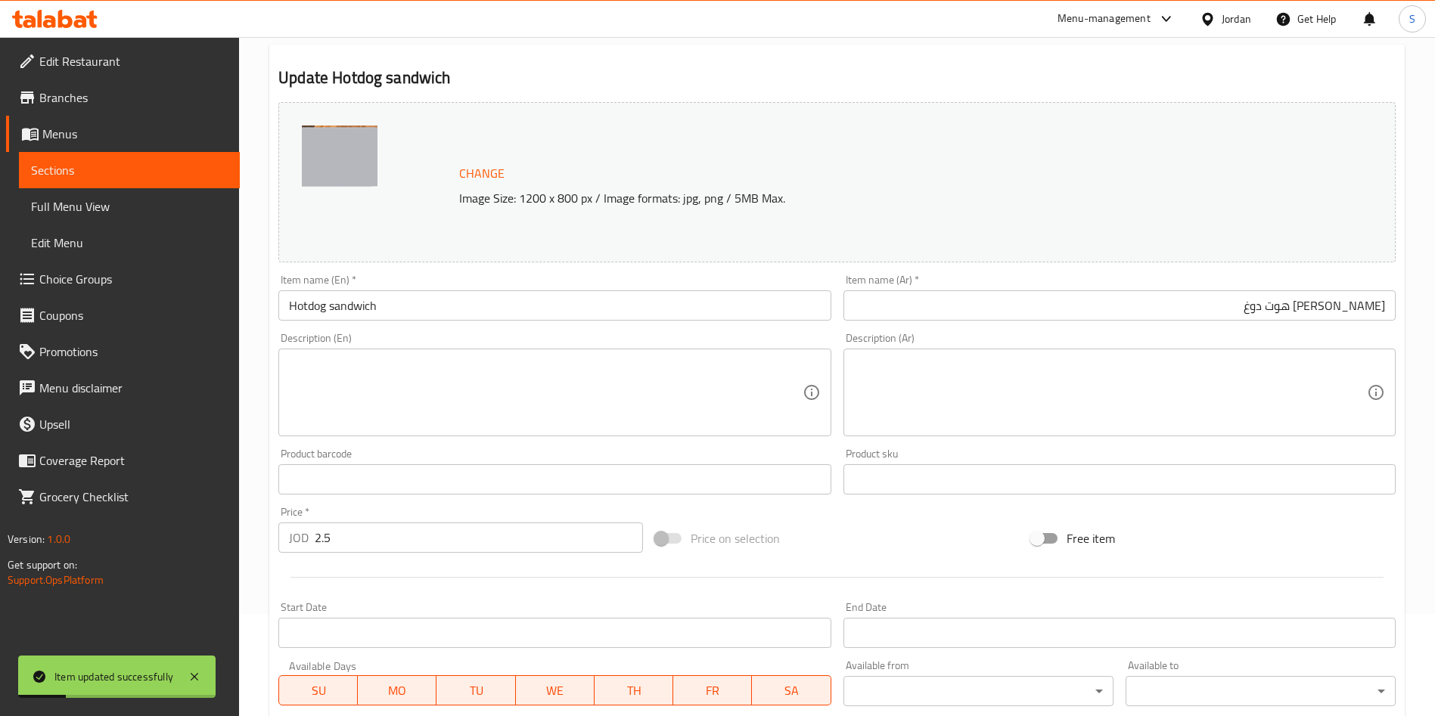
scroll to position [0, 0]
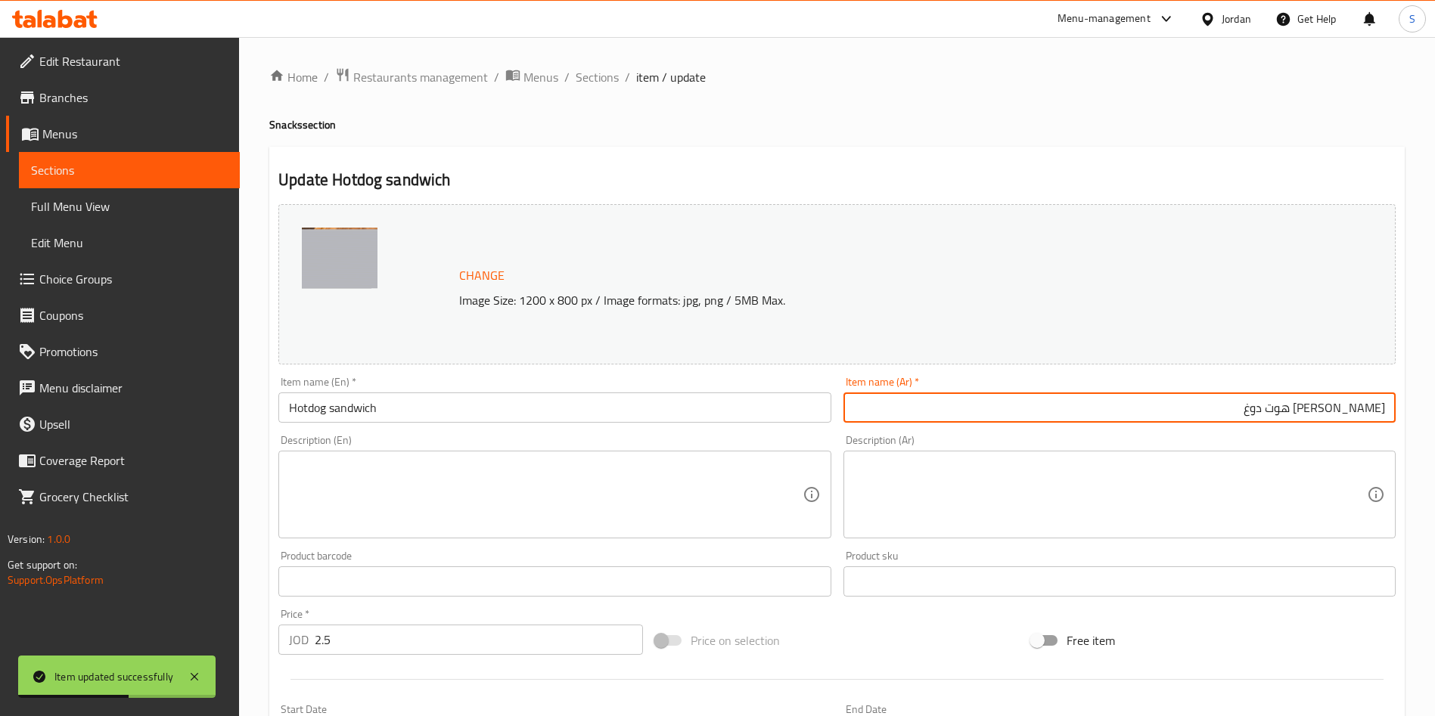
click at [1377, 406] on input "غساندويش هوت دوغ" at bounding box center [1119, 408] width 552 height 30
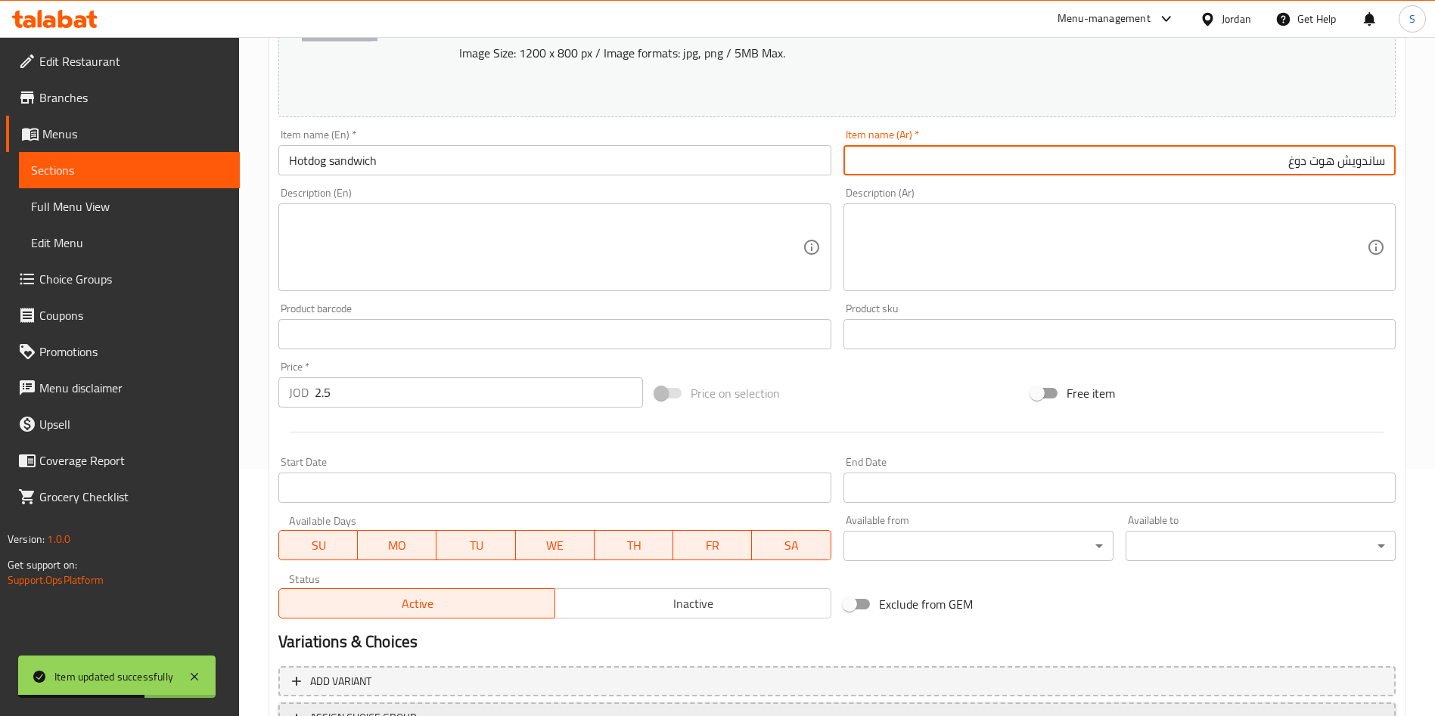
scroll to position [374, 0]
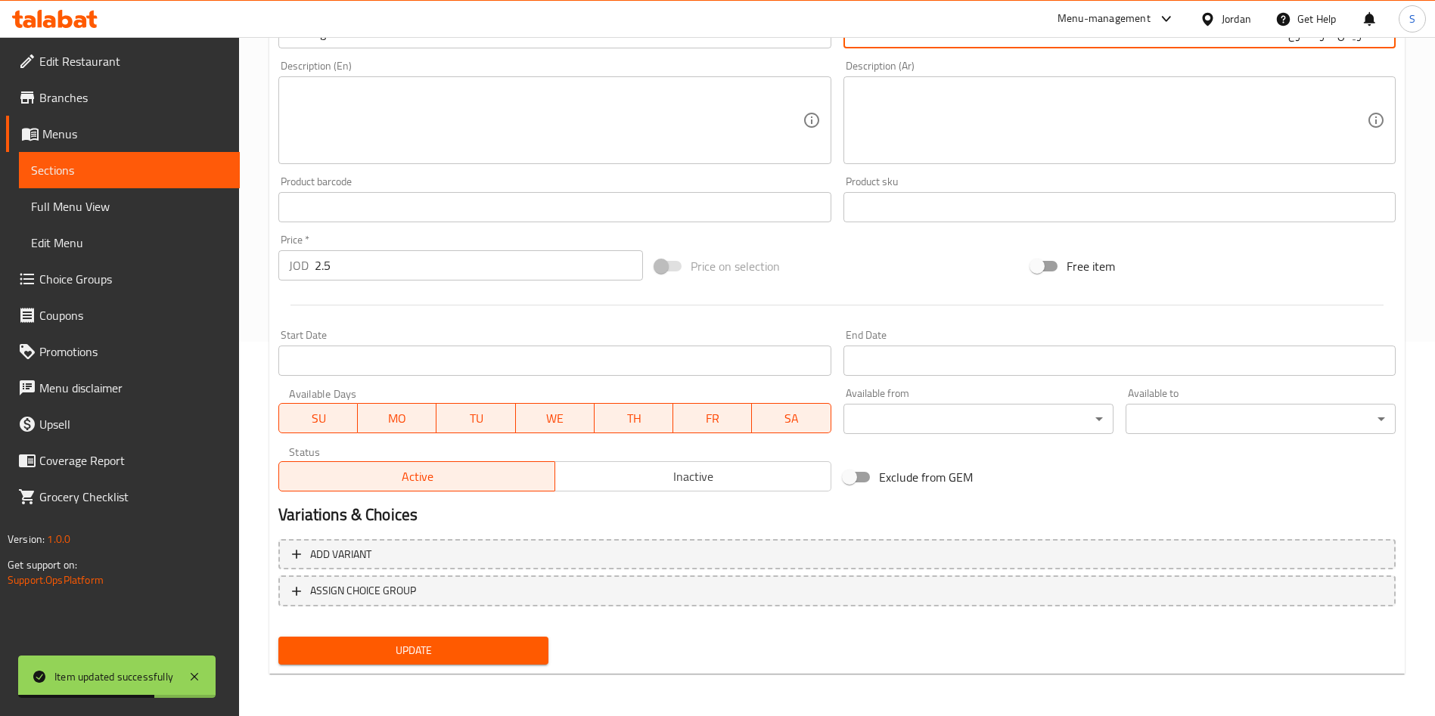
type input "ساندويش هوت دوغ"
click at [514, 644] on span "Update" at bounding box center [413, 650] width 246 height 19
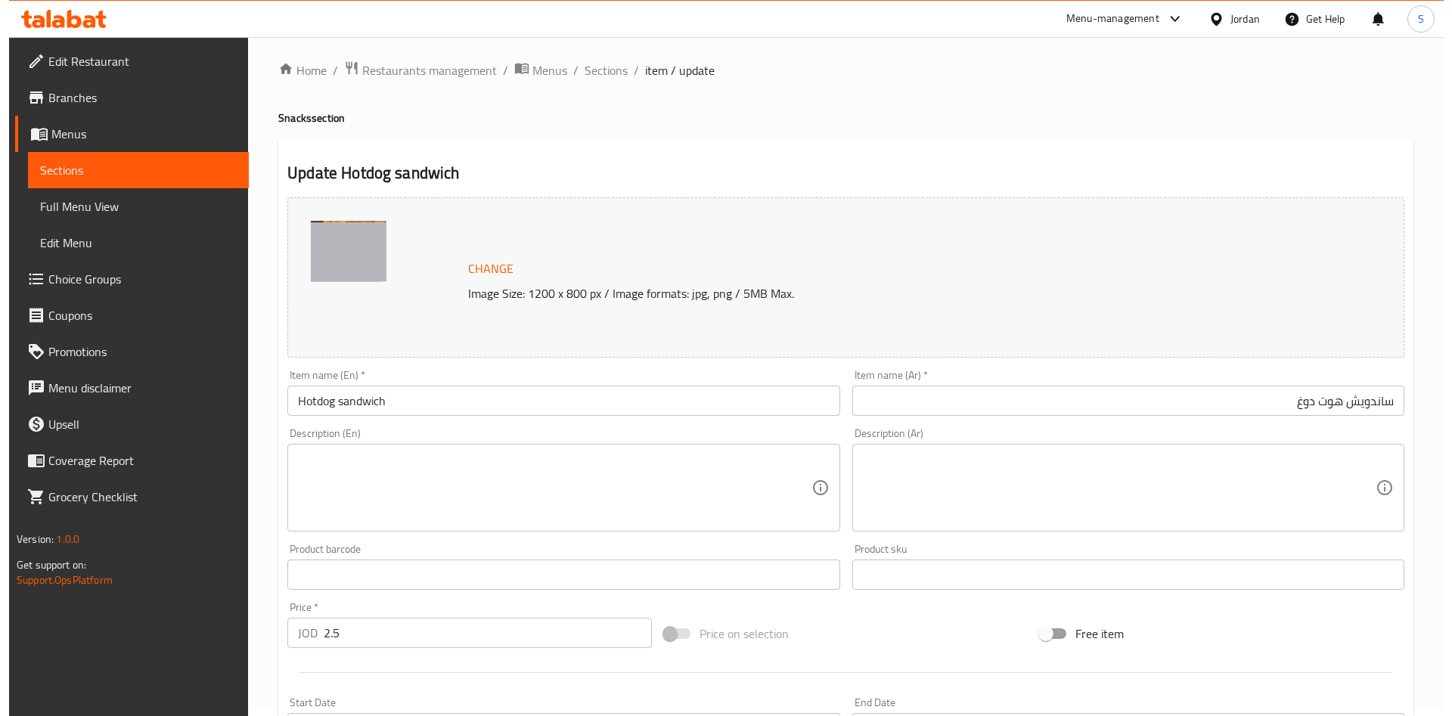
scroll to position [0, 0]
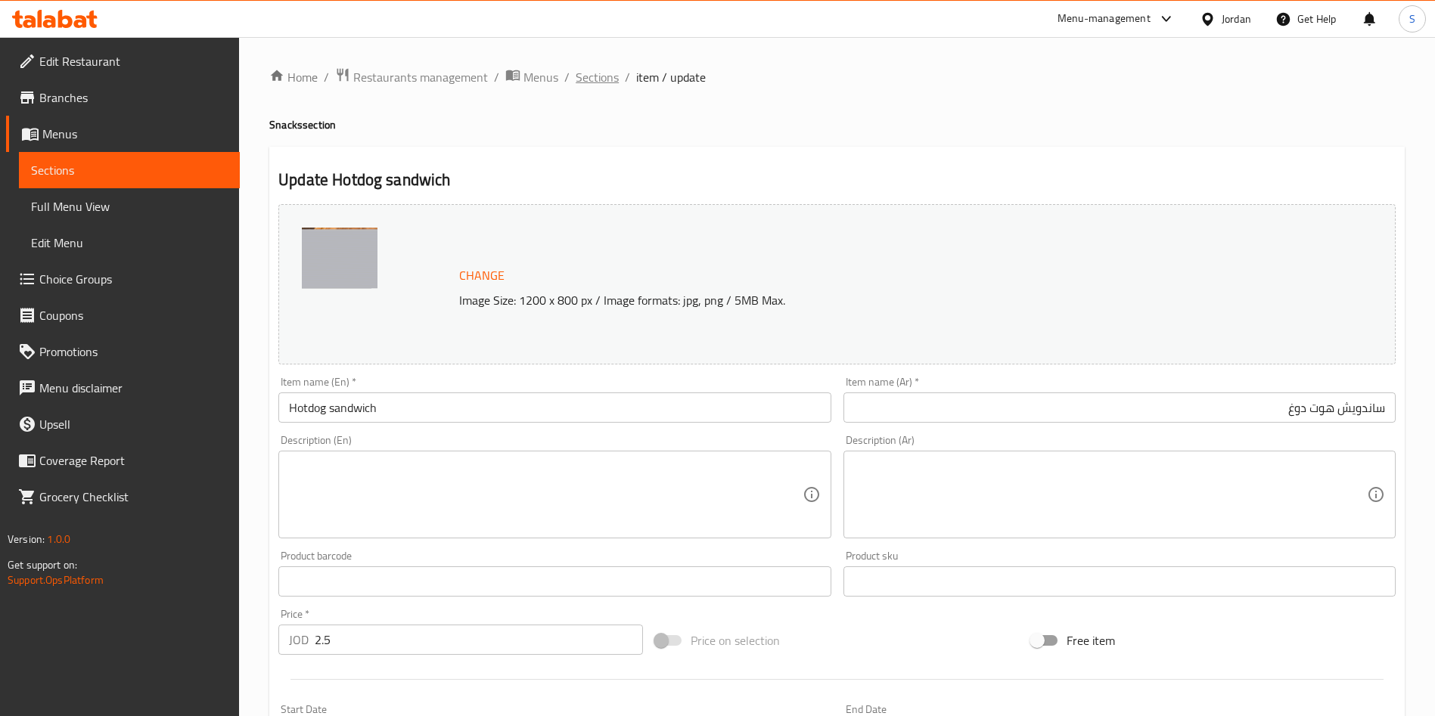
click at [585, 86] on span "Sections" at bounding box center [597, 77] width 43 height 18
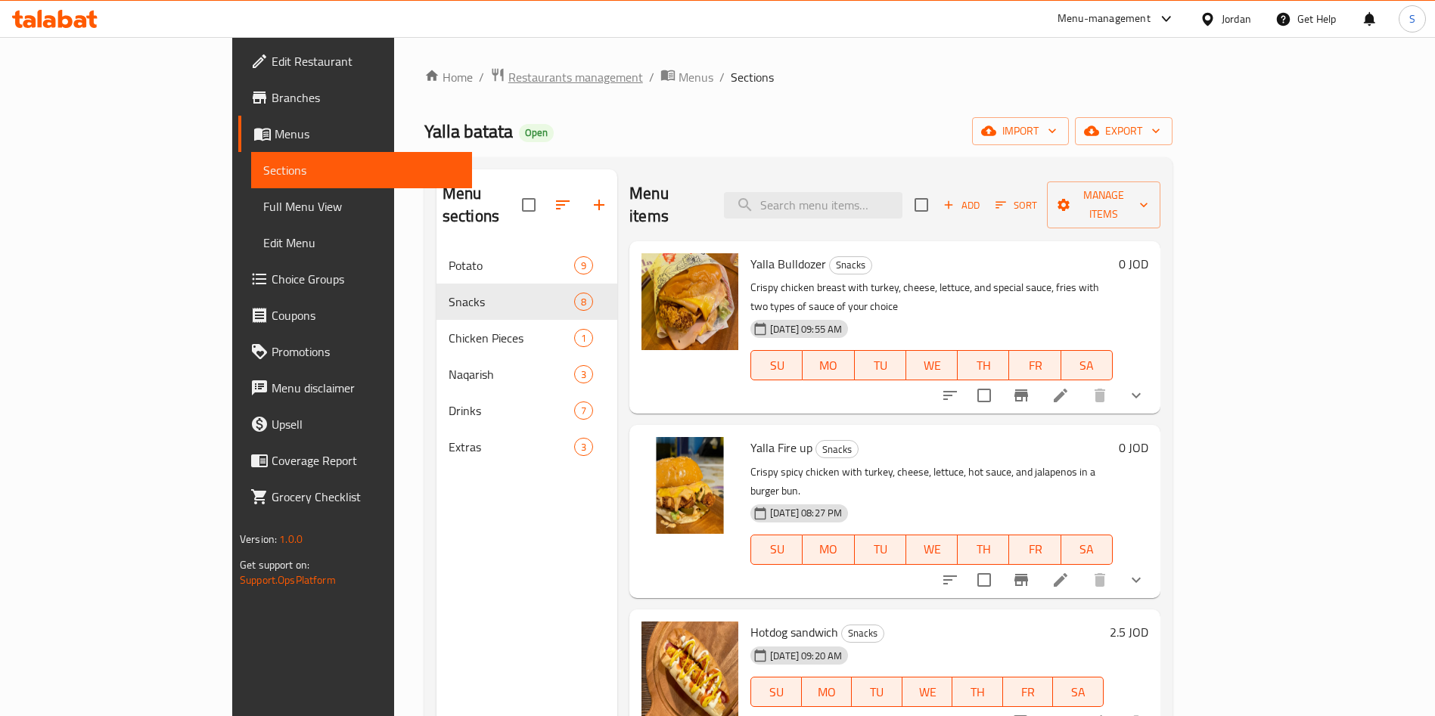
click at [508, 75] on span "Restaurants management" at bounding box center [575, 77] width 135 height 18
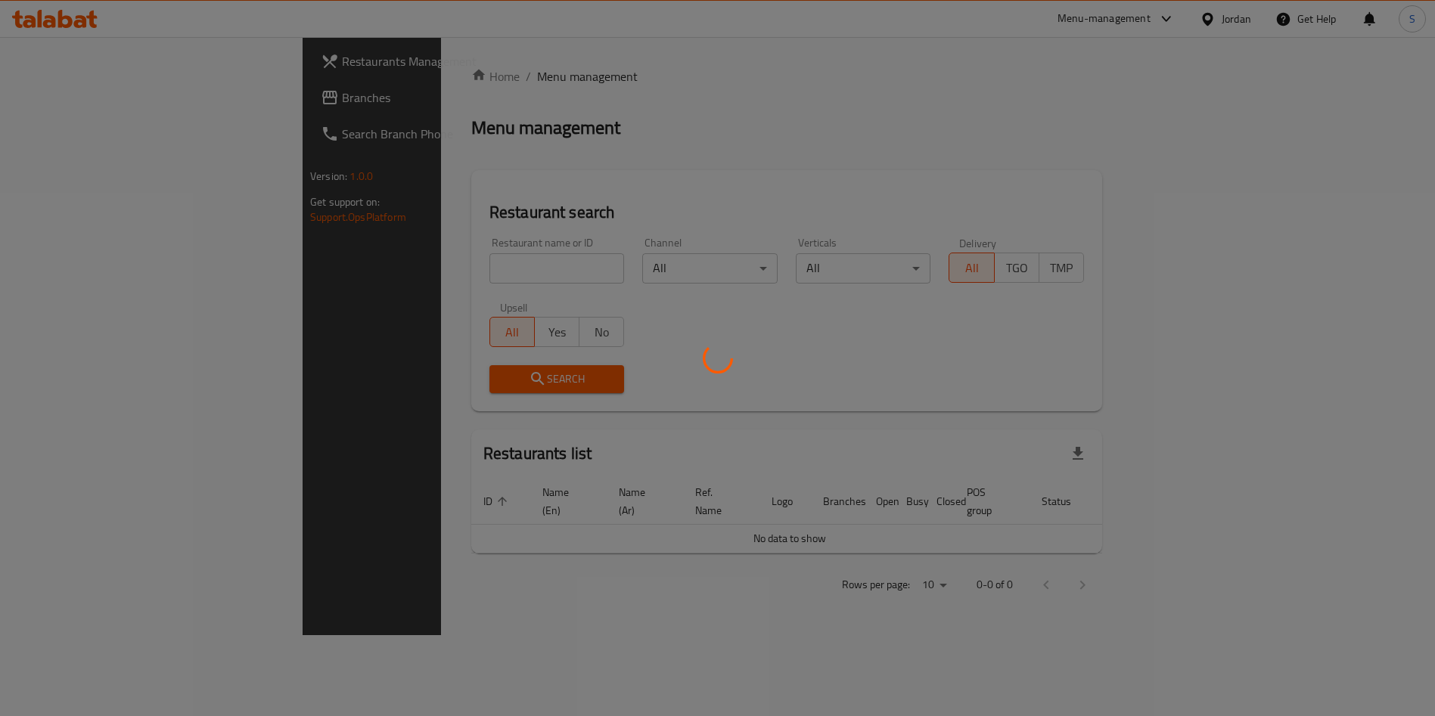
click at [420, 250] on div at bounding box center [717, 358] width 1435 height 716
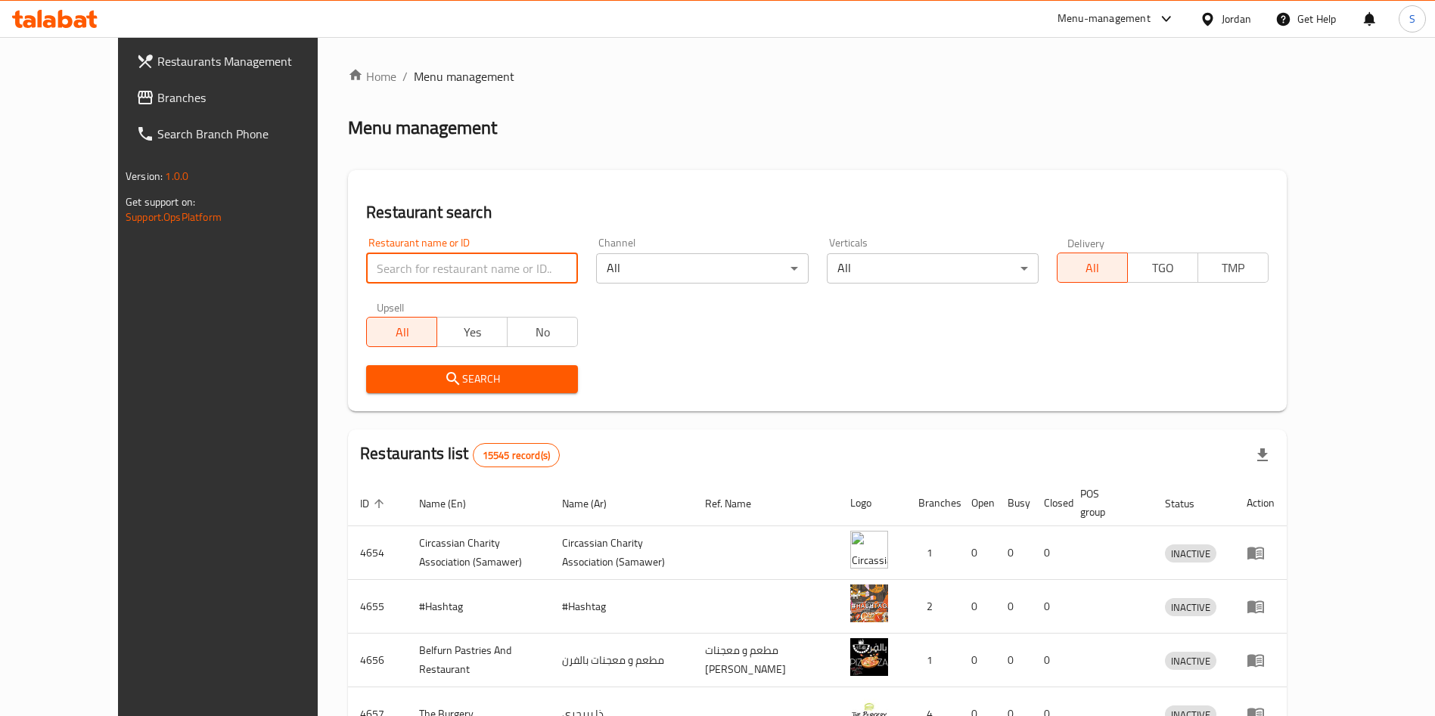
click at [422, 267] on input "search" at bounding box center [472, 268] width 212 height 30
type input "ka3ek factory"
click at [439, 373] on span "Search" at bounding box center [472, 379] width 188 height 19
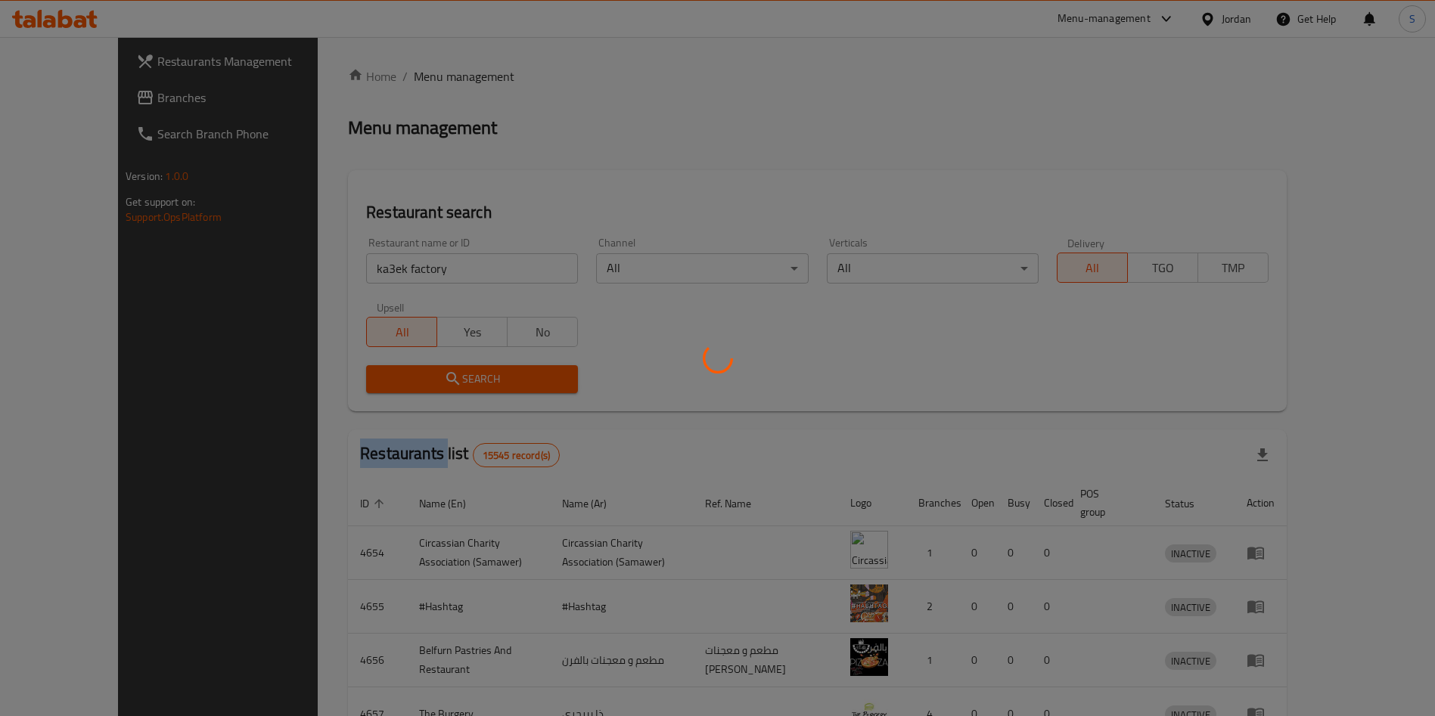
click at [439, 373] on div at bounding box center [717, 358] width 1435 height 716
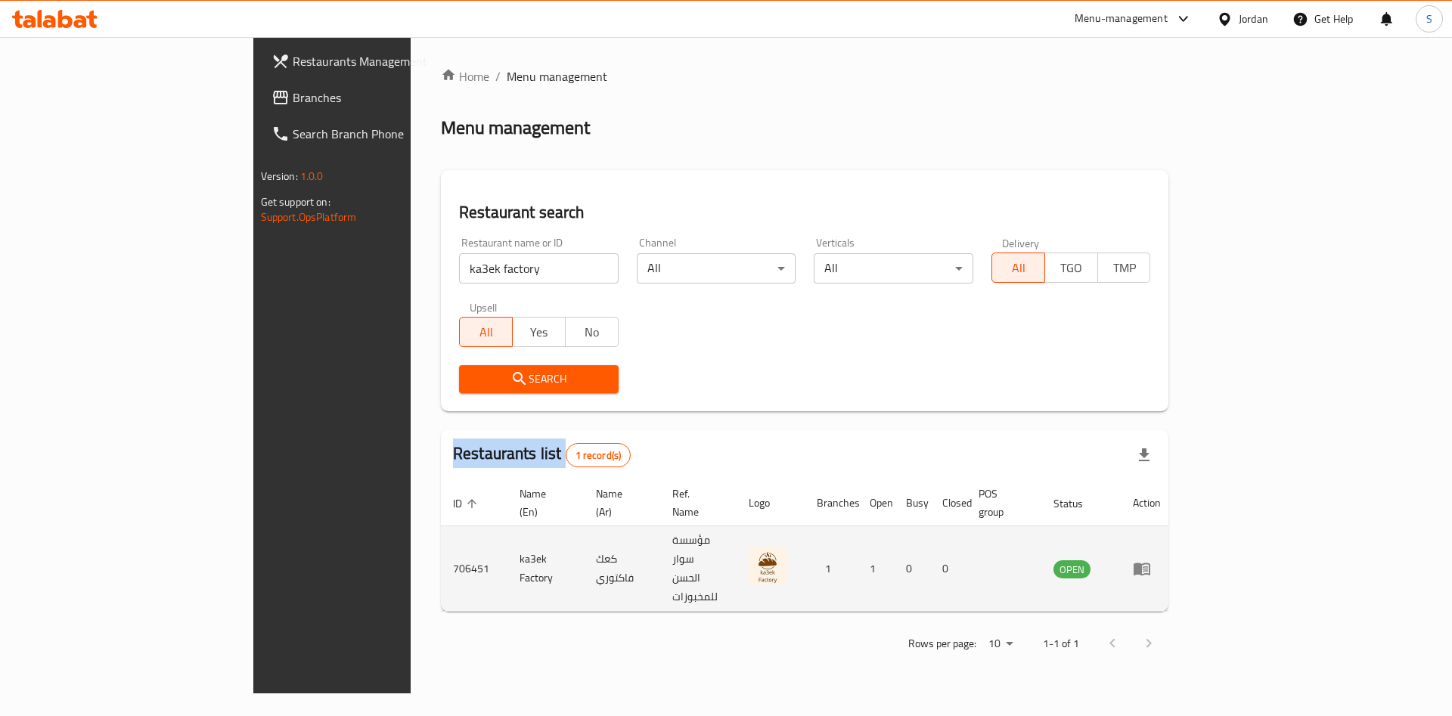
click at [1150, 563] on icon "enhanced table" at bounding box center [1142, 569] width 17 height 13
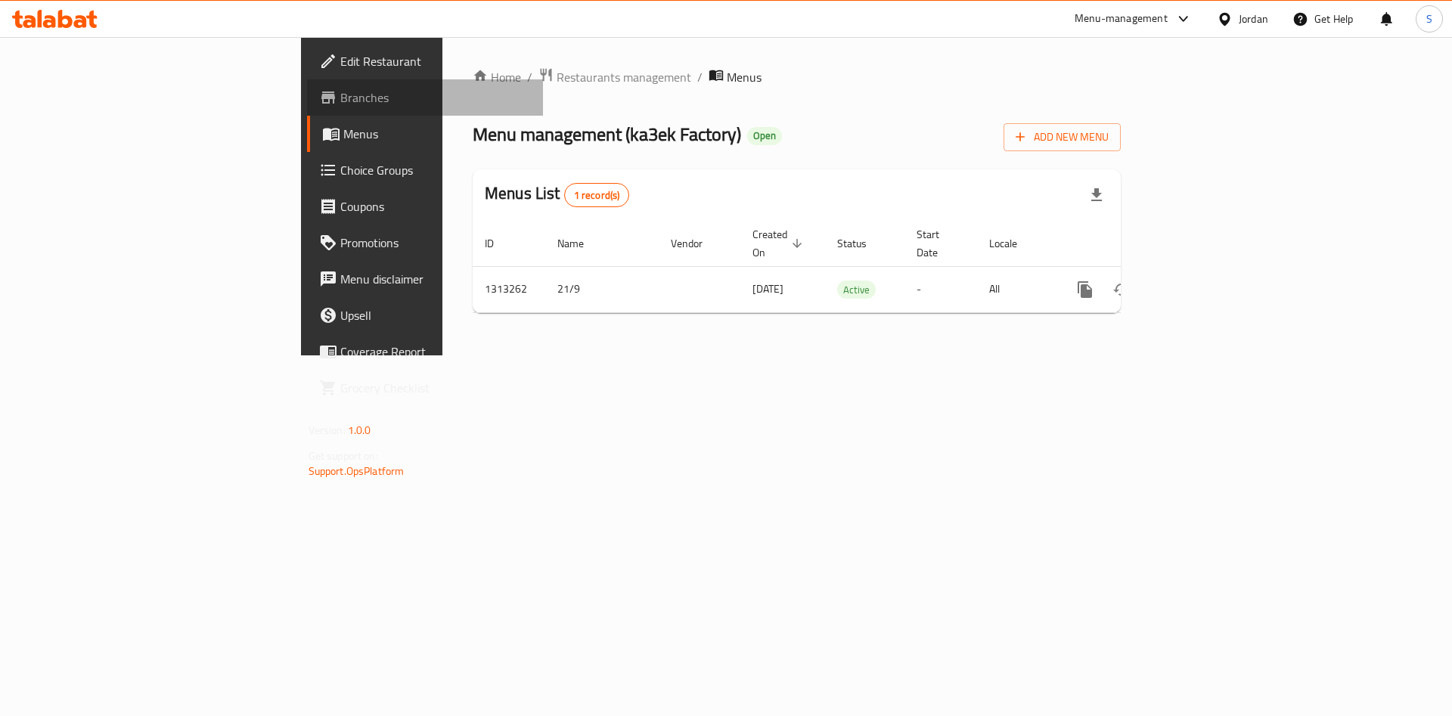
click at [340, 95] on span "Branches" at bounding box center [435, 97] width 191 height 18
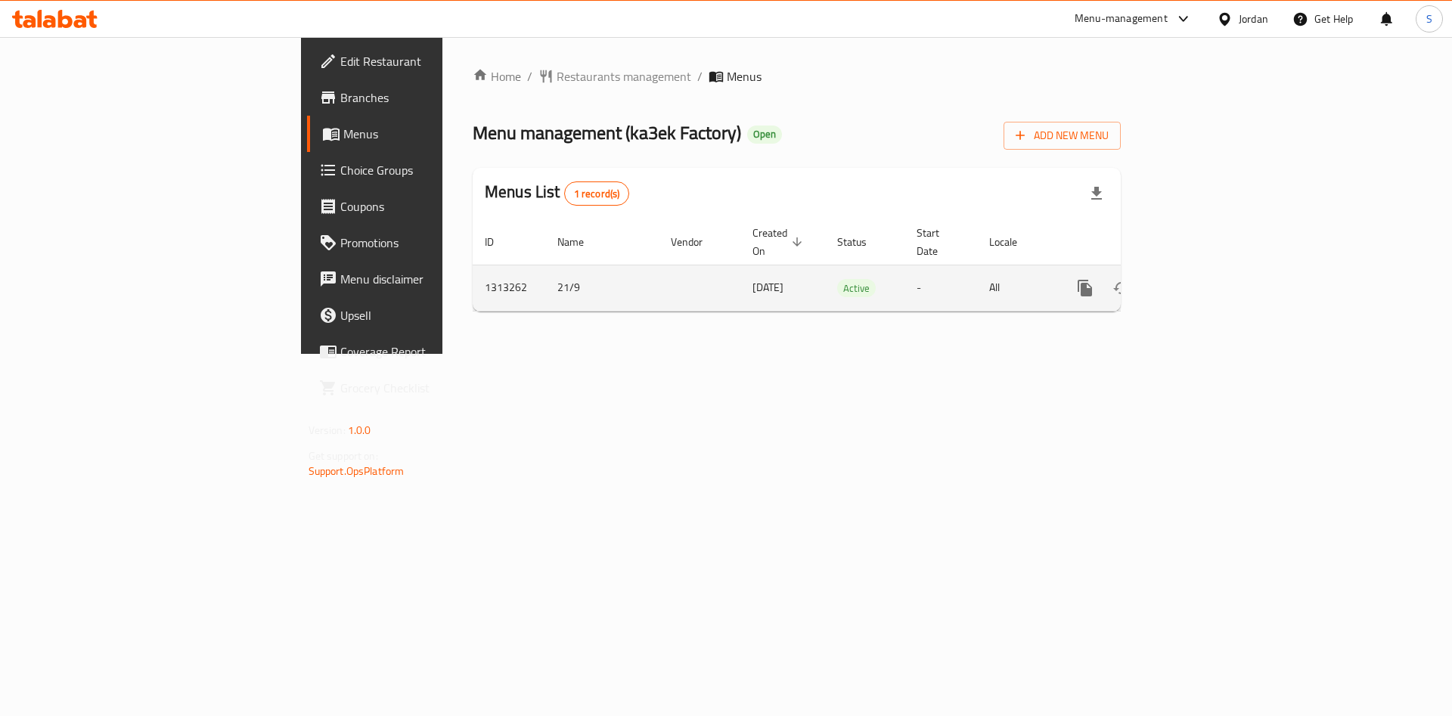
click at [1201, 281] on icon "enhanced table" at bounding box center [1194, 288] width 14 height 14
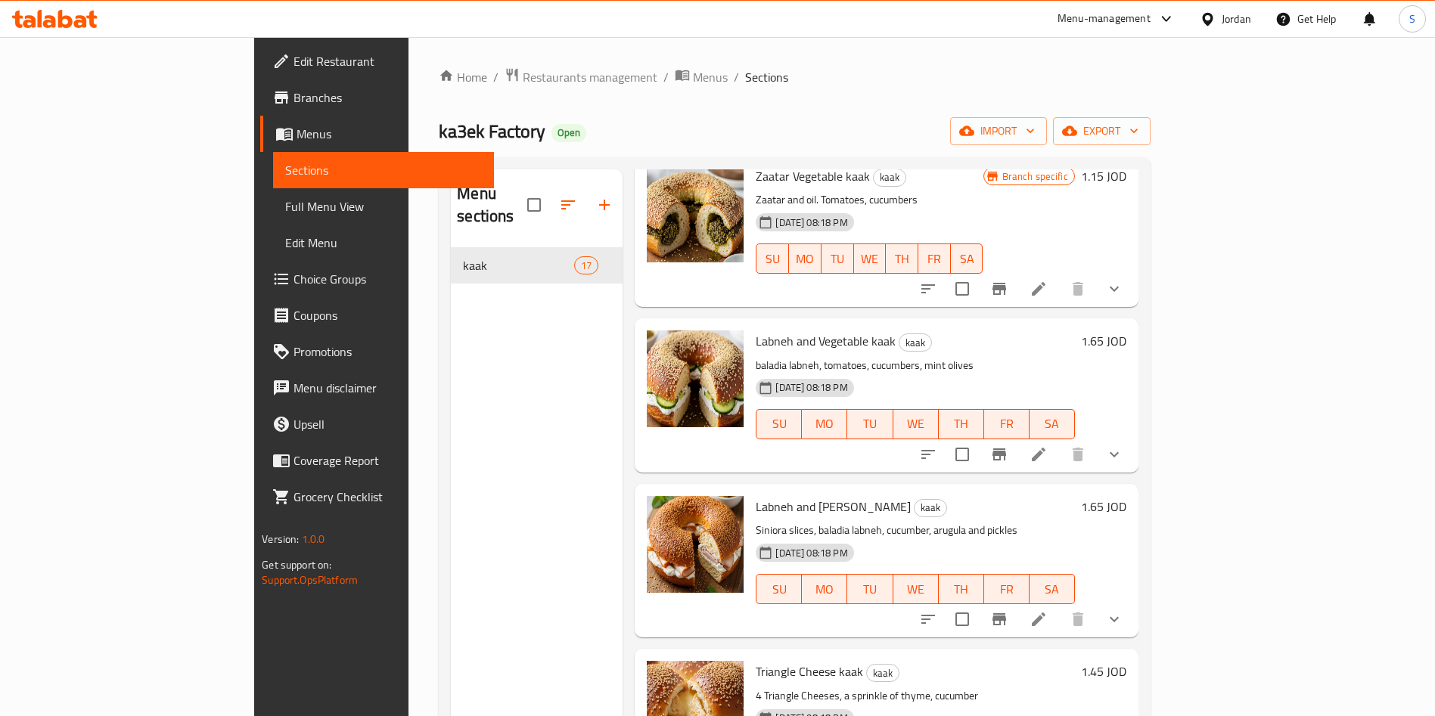
scroll to position [454, 0]
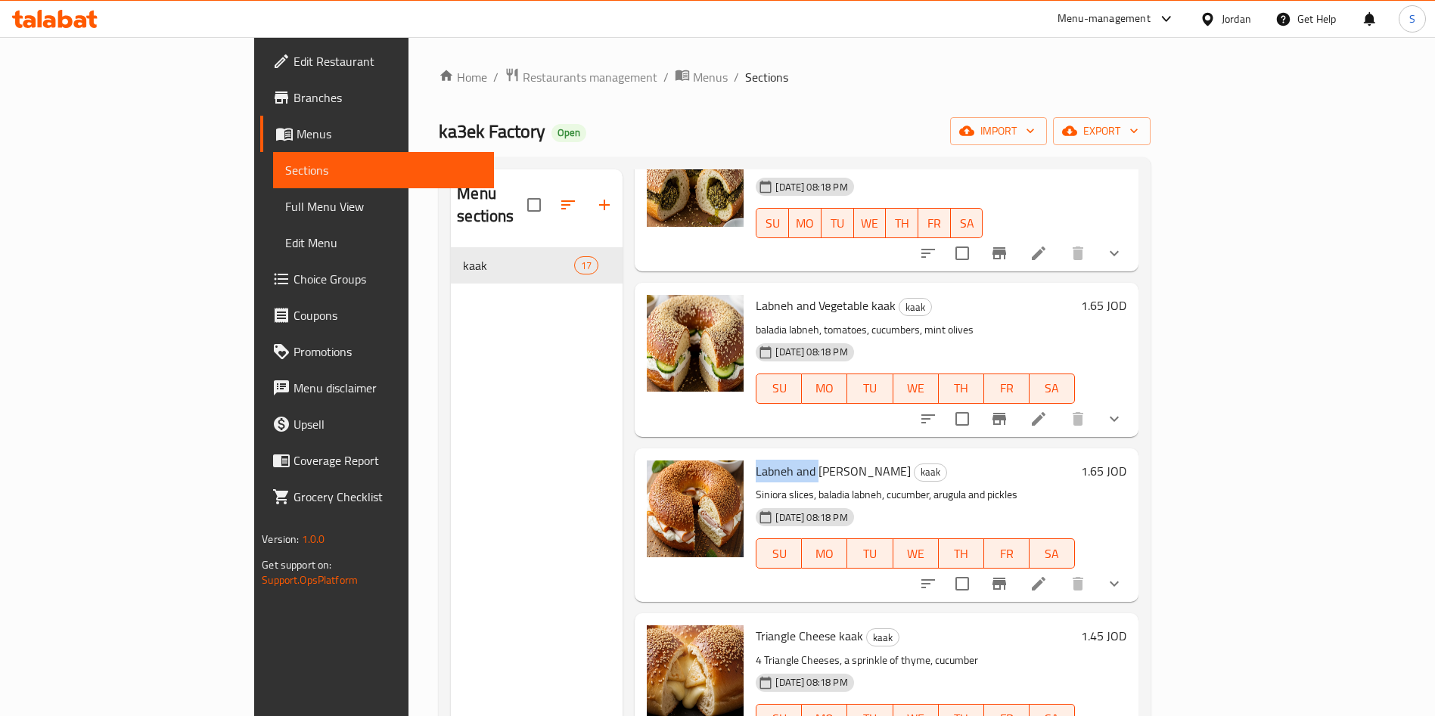
drag, startPoint x: 691, startPoint y: 456, endPoint x: 753, endPoint y: 452, distance: 62.2
click at [753, 455] on div "Labneh and [PERSON_NAME] [PERSON_NAME] Siniora slices, baladia labneh, cucumber…" at bounding box center [915, 525] width 331 height 141
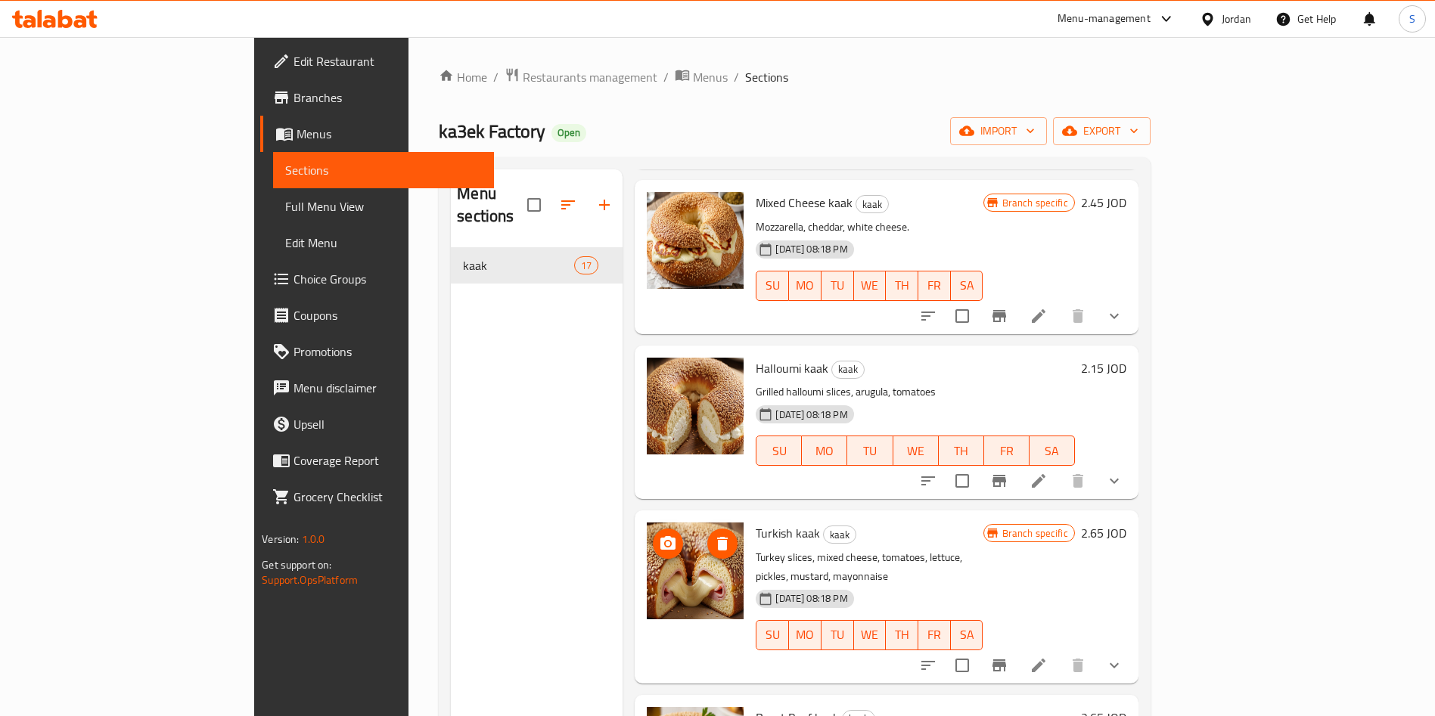
scroll to position [1248, 0]
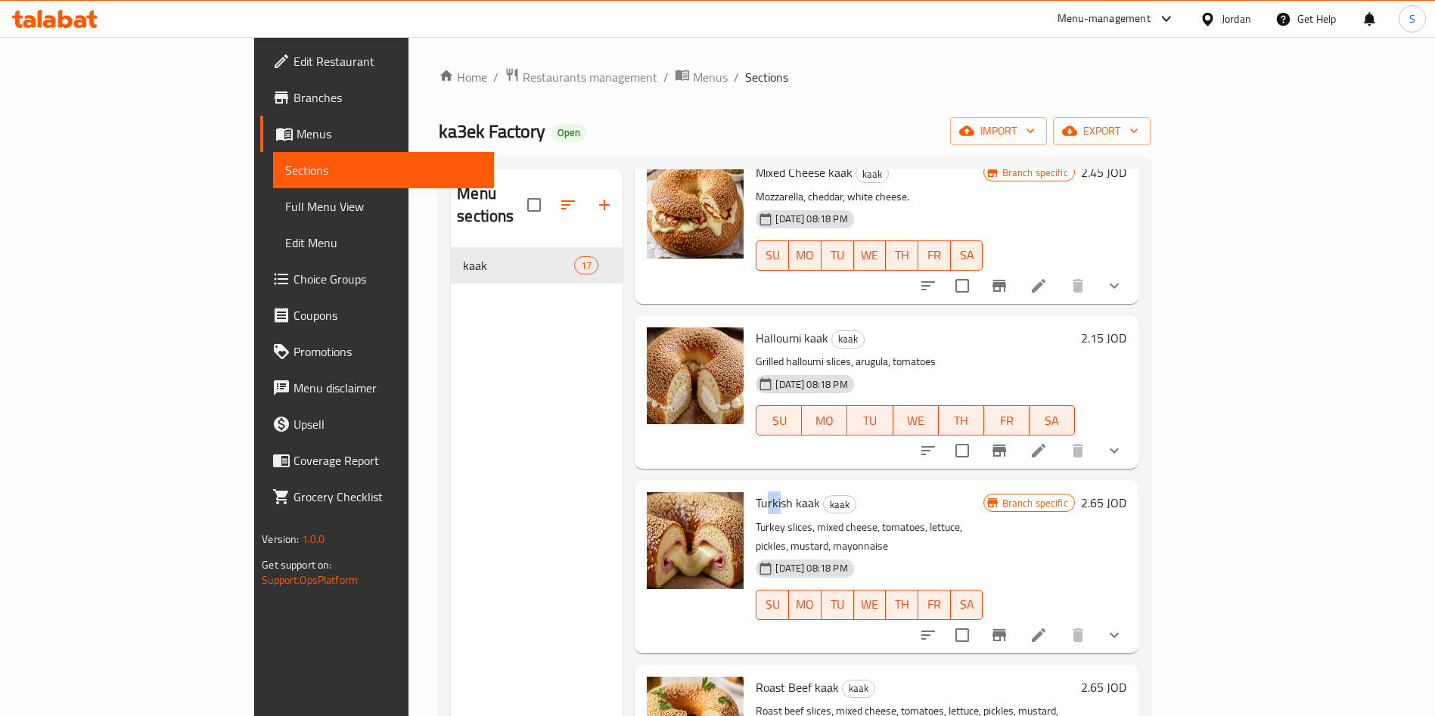
drag, startPoint x: 703, startPoint y: 483, endPoint x: 718, endPoint y: 483, distance: 15.1
click at [756, 492] on span "Turkish kaak" at bounding box center [788, 503] width 64 height 23
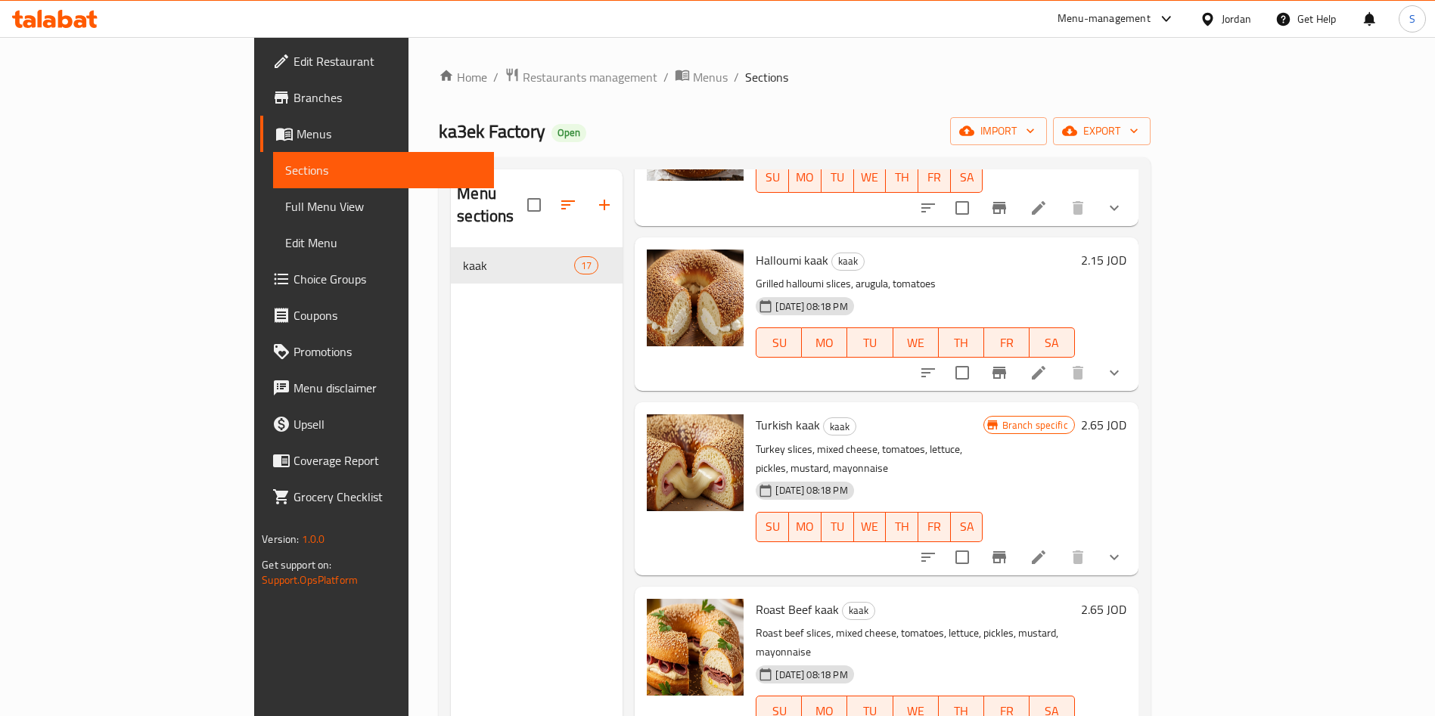
scroll to position [1361, 0]
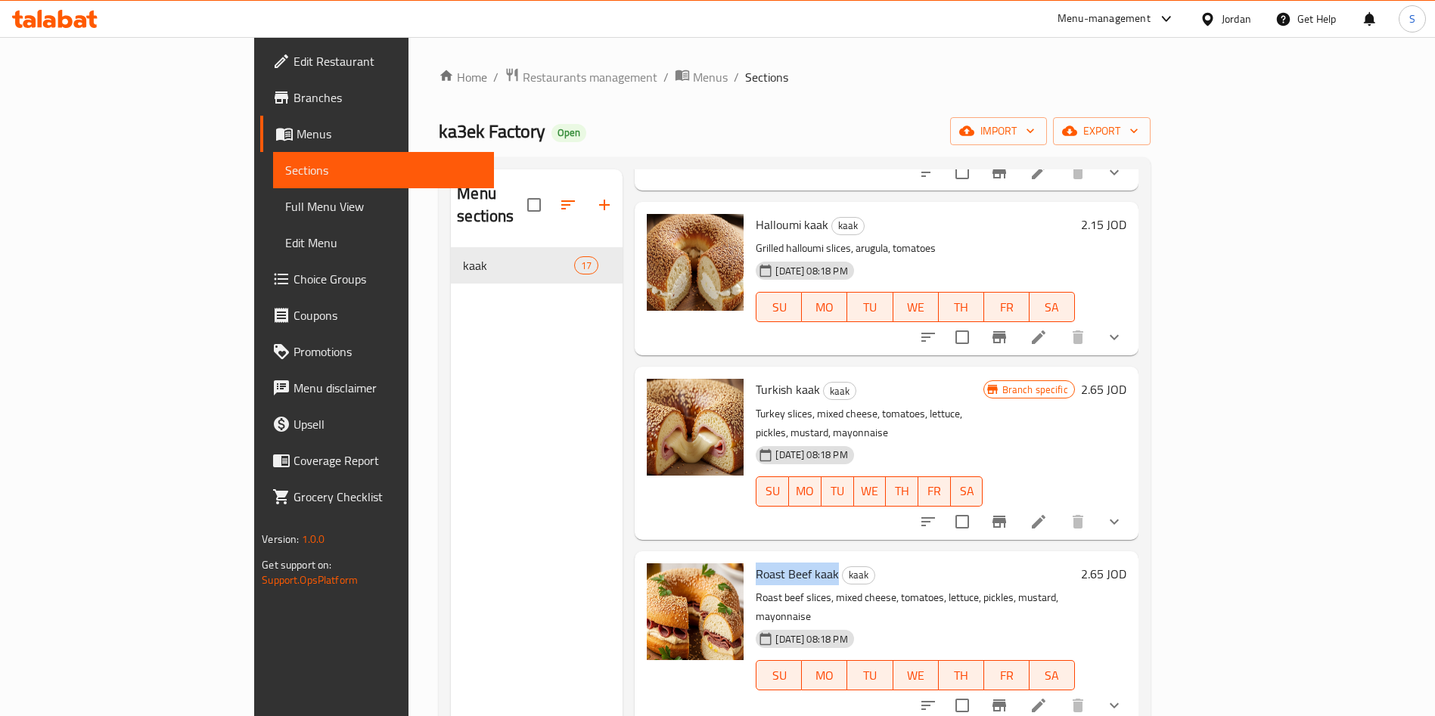
drag, startPoint x: 694, startPoint y: 532, endPoint x: 774, endPoint y: 530, distance: 79.4
click at [774, 563] on span "Roast Beef kaak" at bounding box center [797, 574] width 83 height 23
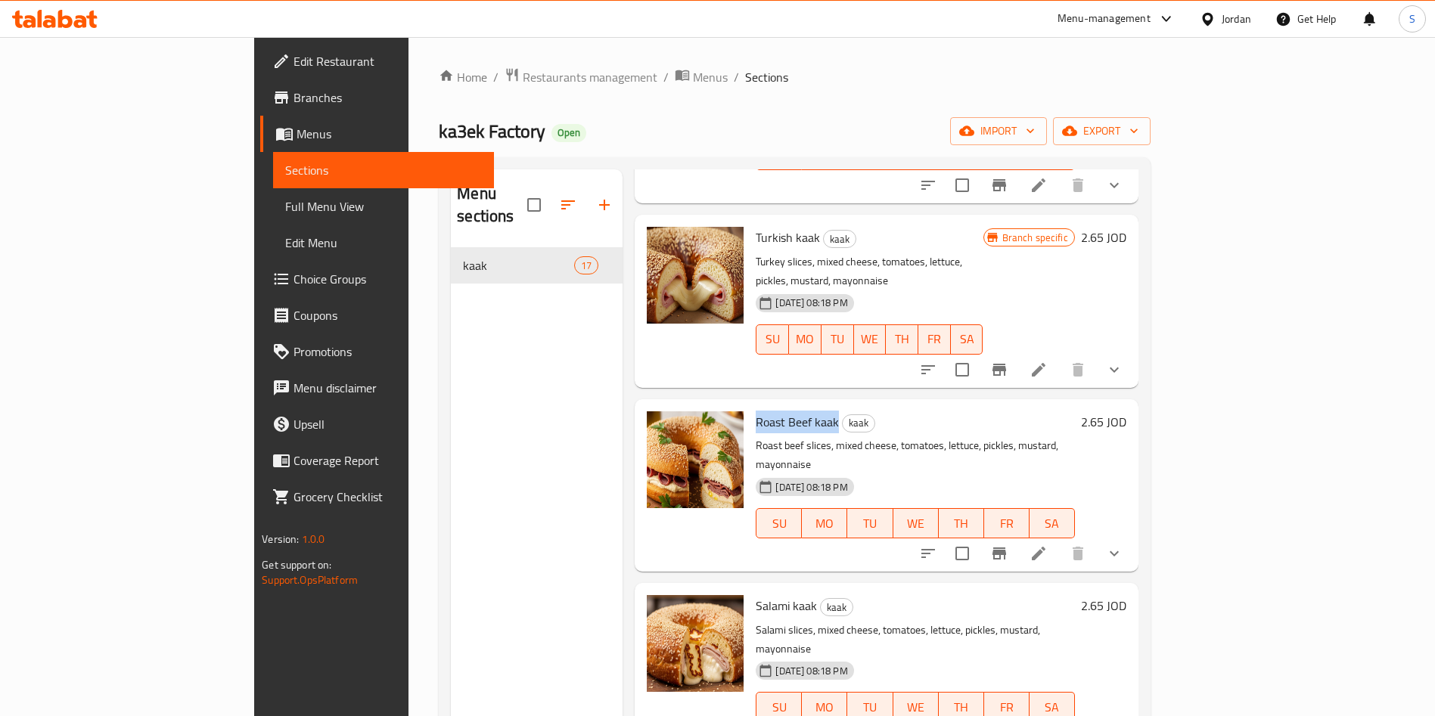
scroll to position [1588, 0]
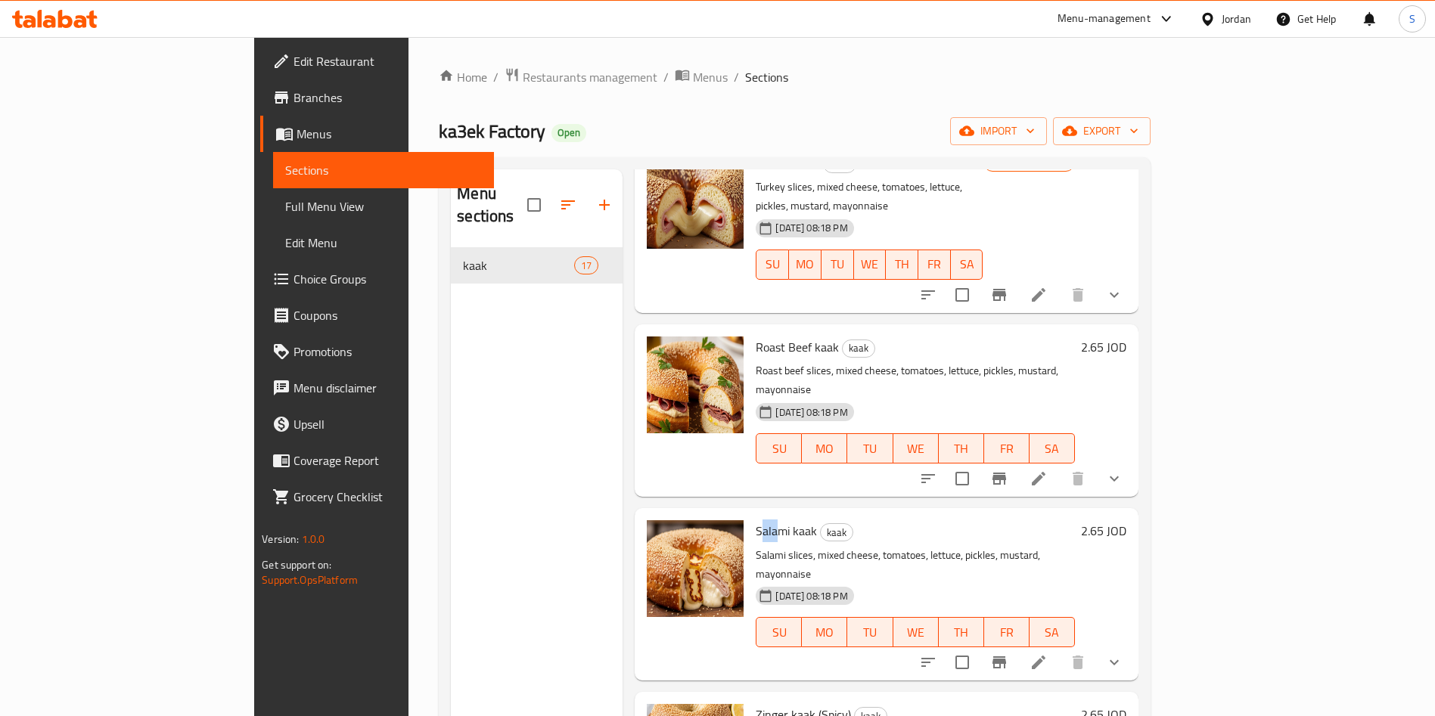
drag, startPoint x: 718, startPoint y: 470, endPoint x: 698, endPoint y: 467, distance: 19.8
click at [756, 520] on span "Salami kaak" at bounding box center [786, 531] width 61 height 23
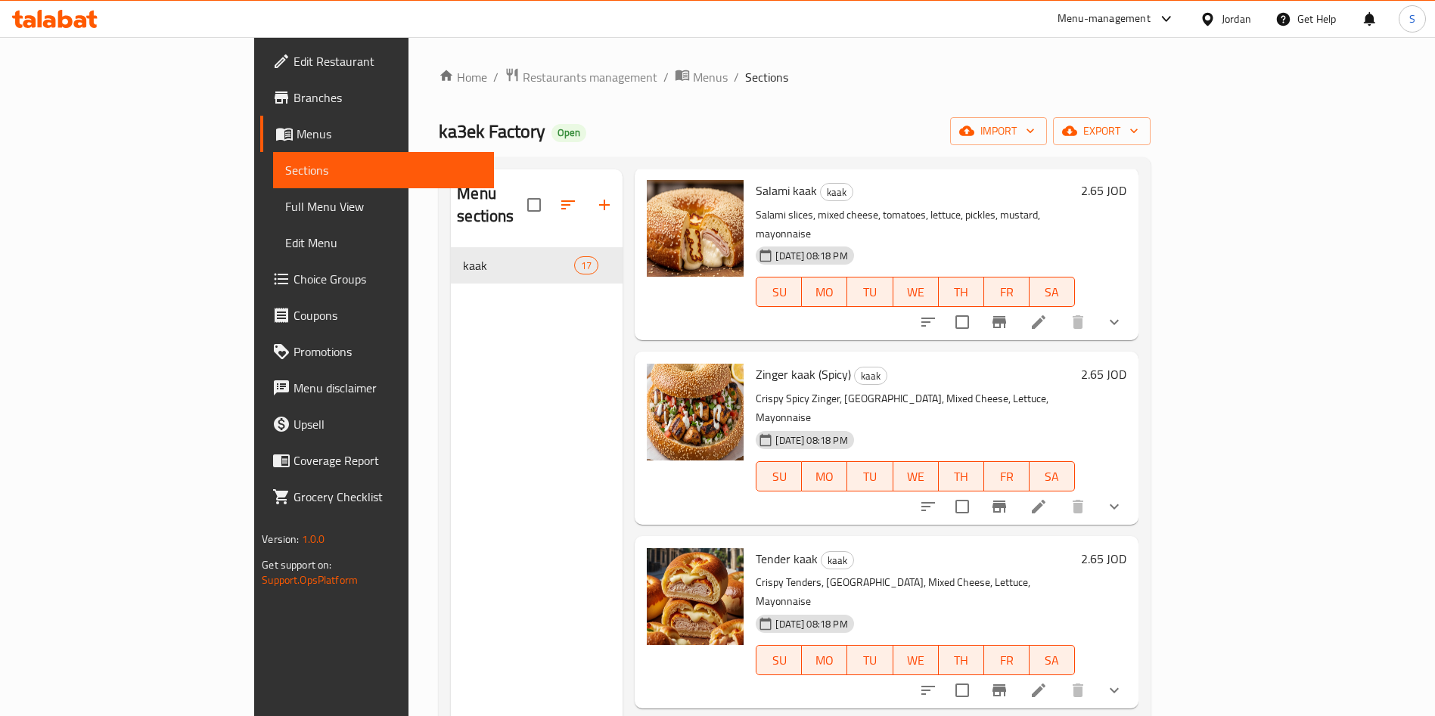
scroll to position [2131, 0]
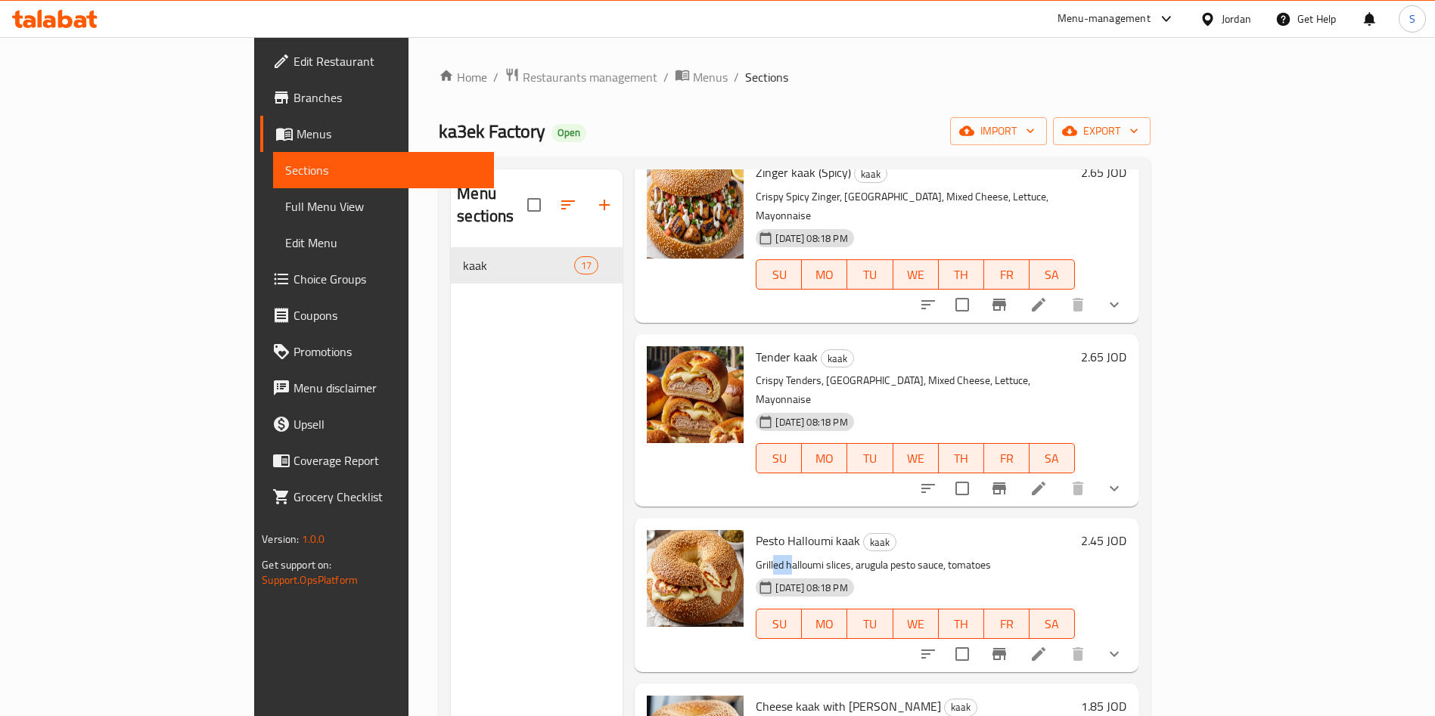
drag, startPoint x: 711, startPoint y: 437, endPoint x: 727, endPoint y: 436, distance: 15.9
click at [750, 524] on div "Pesto Halloumi kaak kaak Grilled halloumi slices, arugula pesto sauce, tomatoes…" at bounding box center [915, 594] width 331 height 141
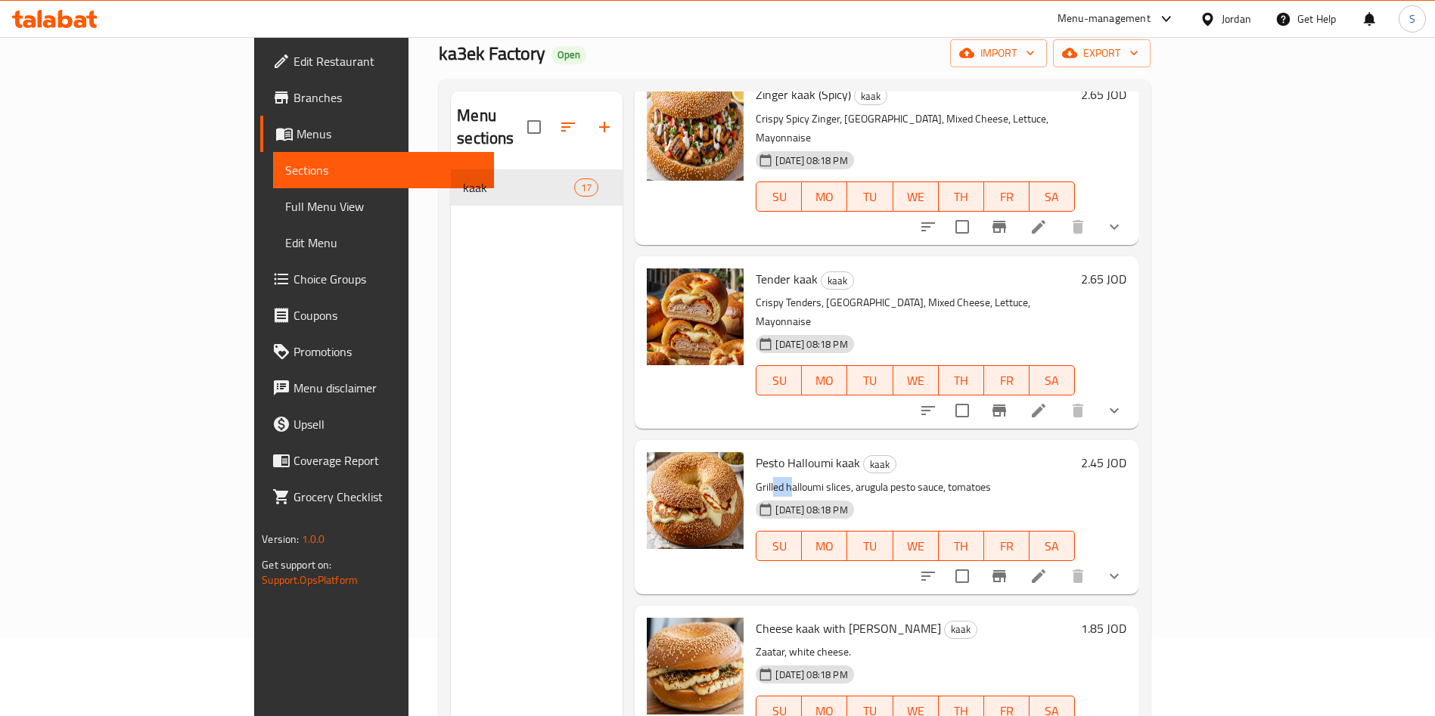
scroll to position [113, 0]
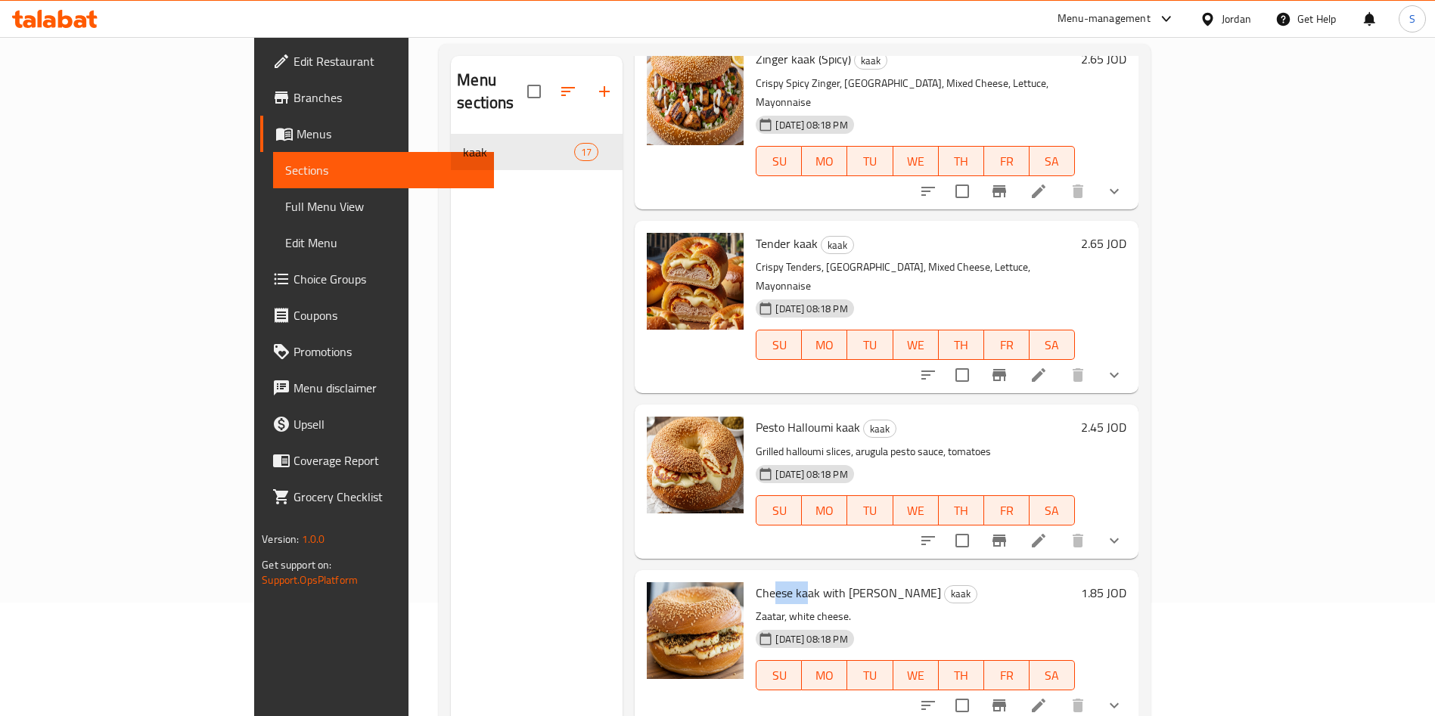
drag, startPoint x: 709, startPoint y: 483, endPoint x: 742, endPoint y: 475, distance: 34.3
click at [756, 582] on span "Cheese kaak with [PERSON_NAME]" at bounding box center [848, 593] width 185 height 23
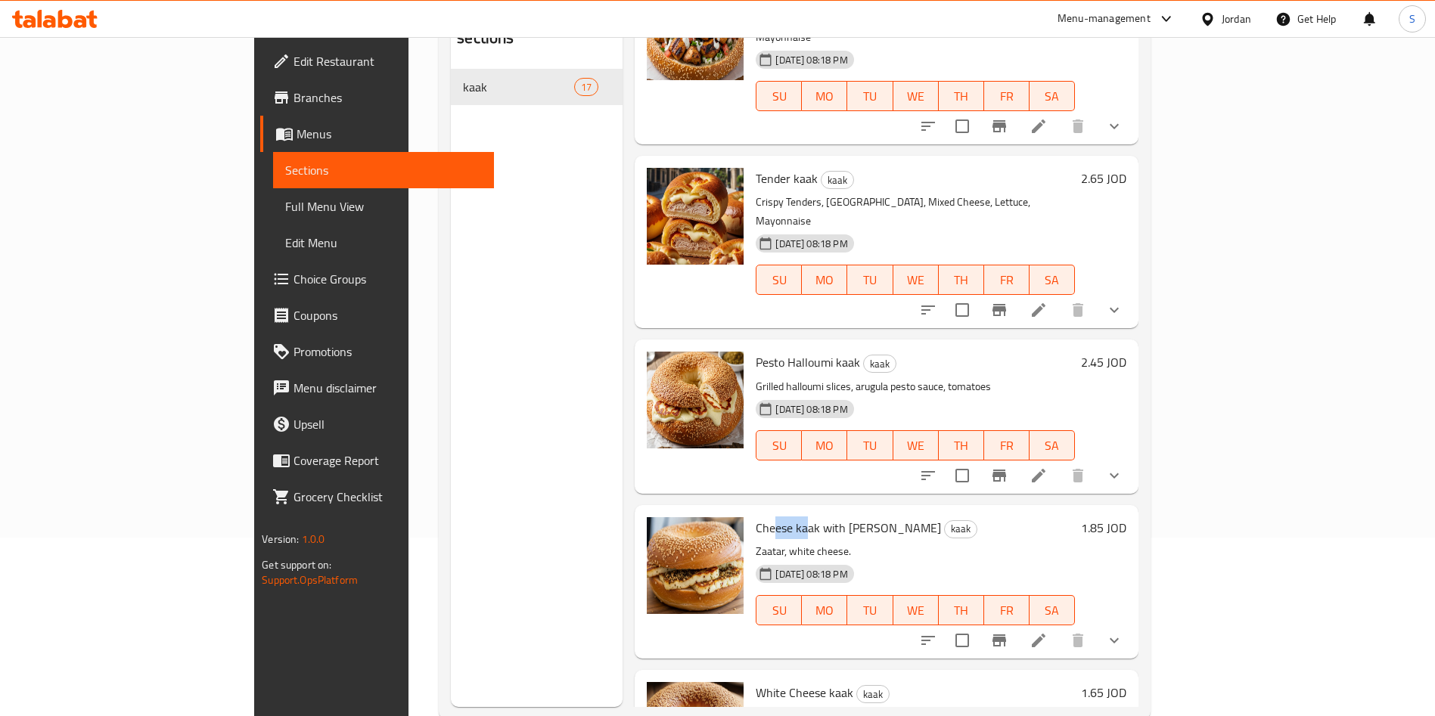
scroll to position [212, 0]
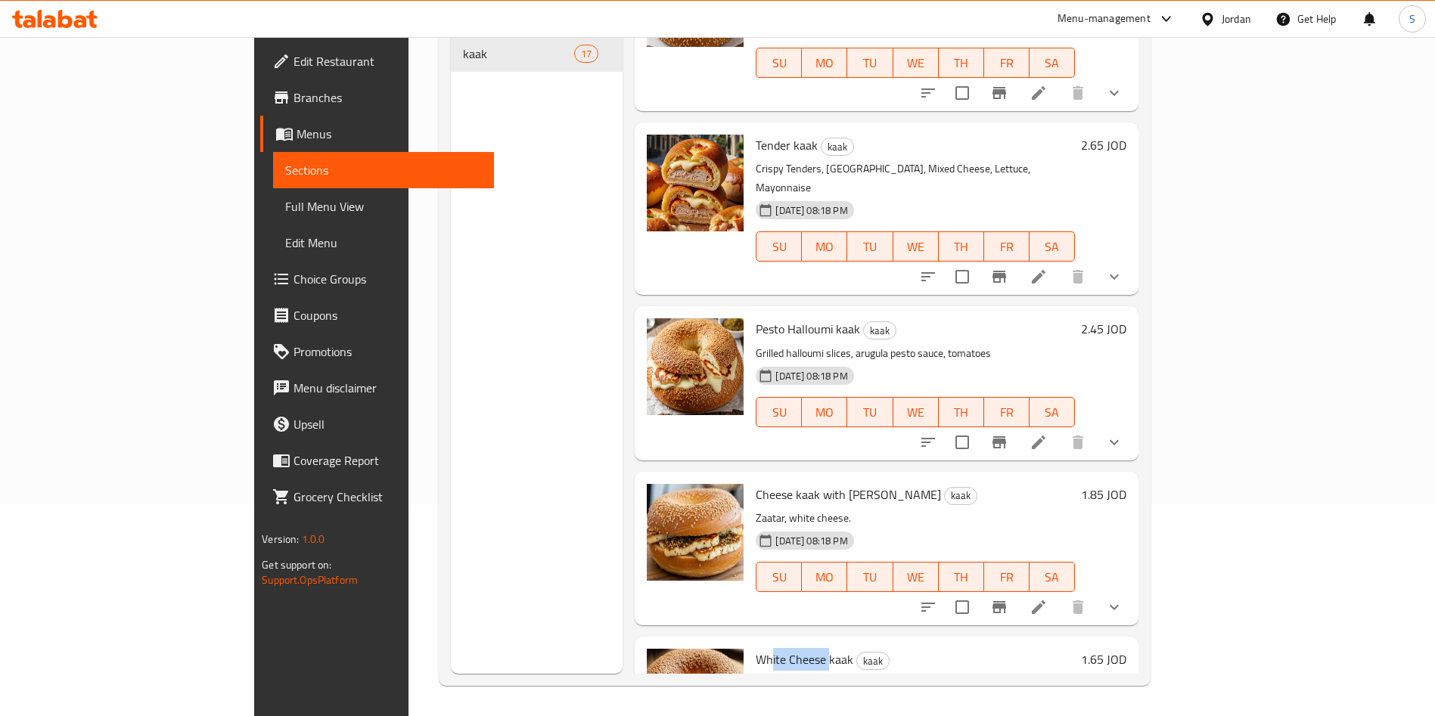
drag, startPoint x: 706, startPoint y: 541, endPoint x: 765, endPoint y: 539, distance: 59.0
click at [765, 648] on span "White Cheese kaak" at bounding box center [805, 659] width 98 height 23
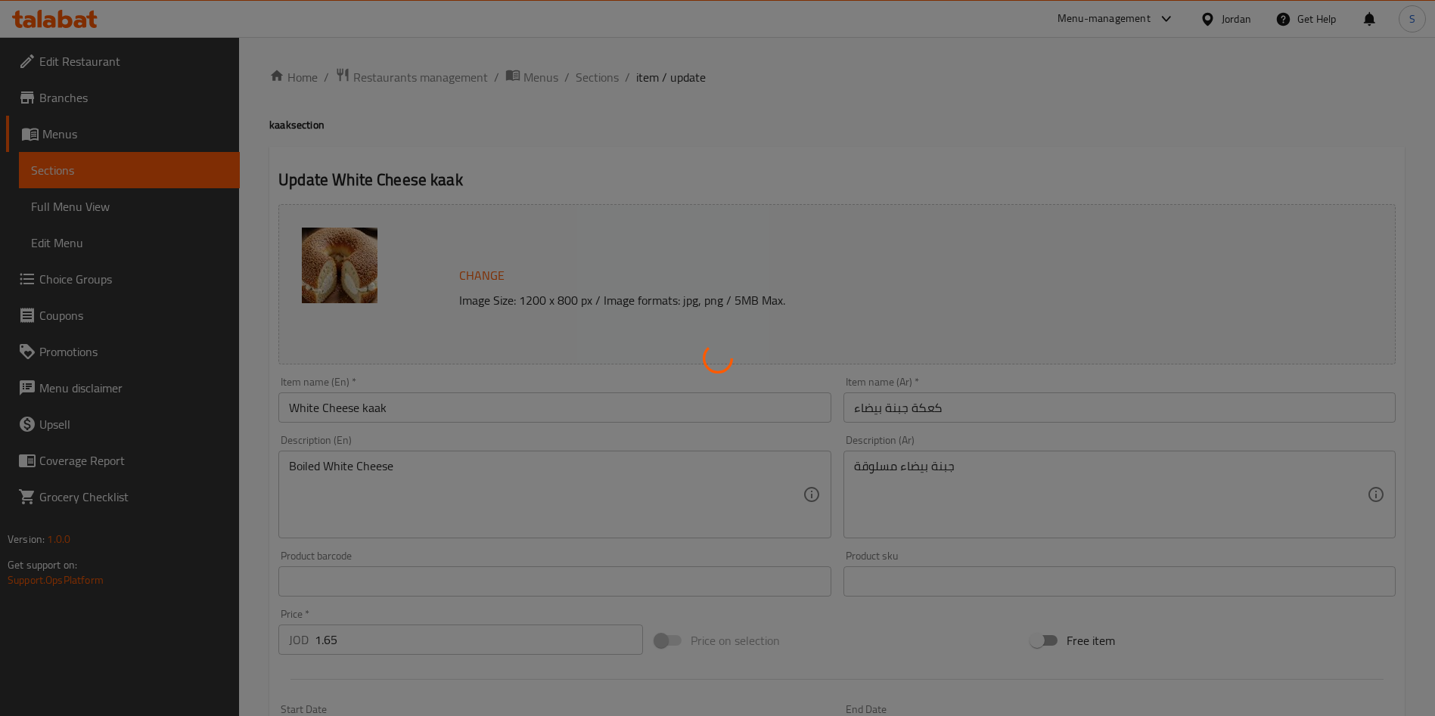
type input "أضافات"
type input "0"
type input "إجعلها وجبة"
type input "0"
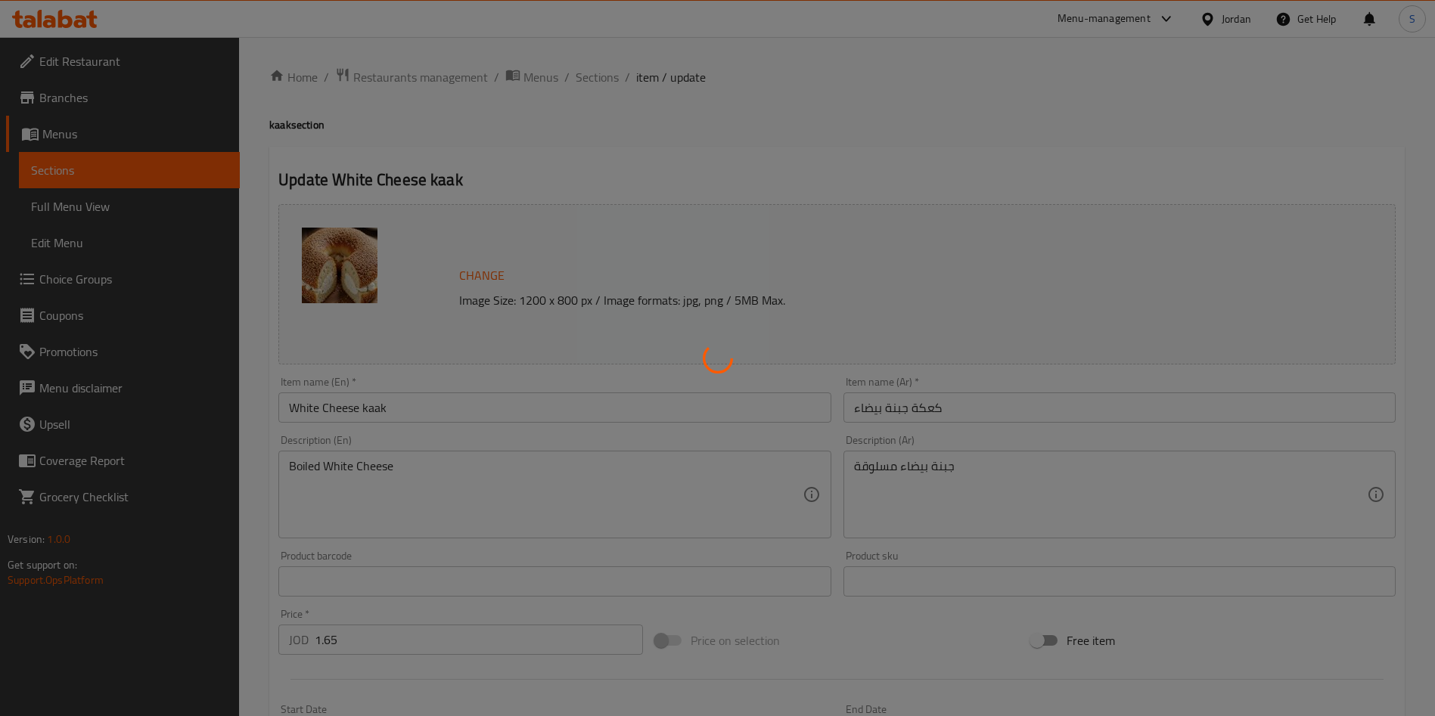
type input "1"
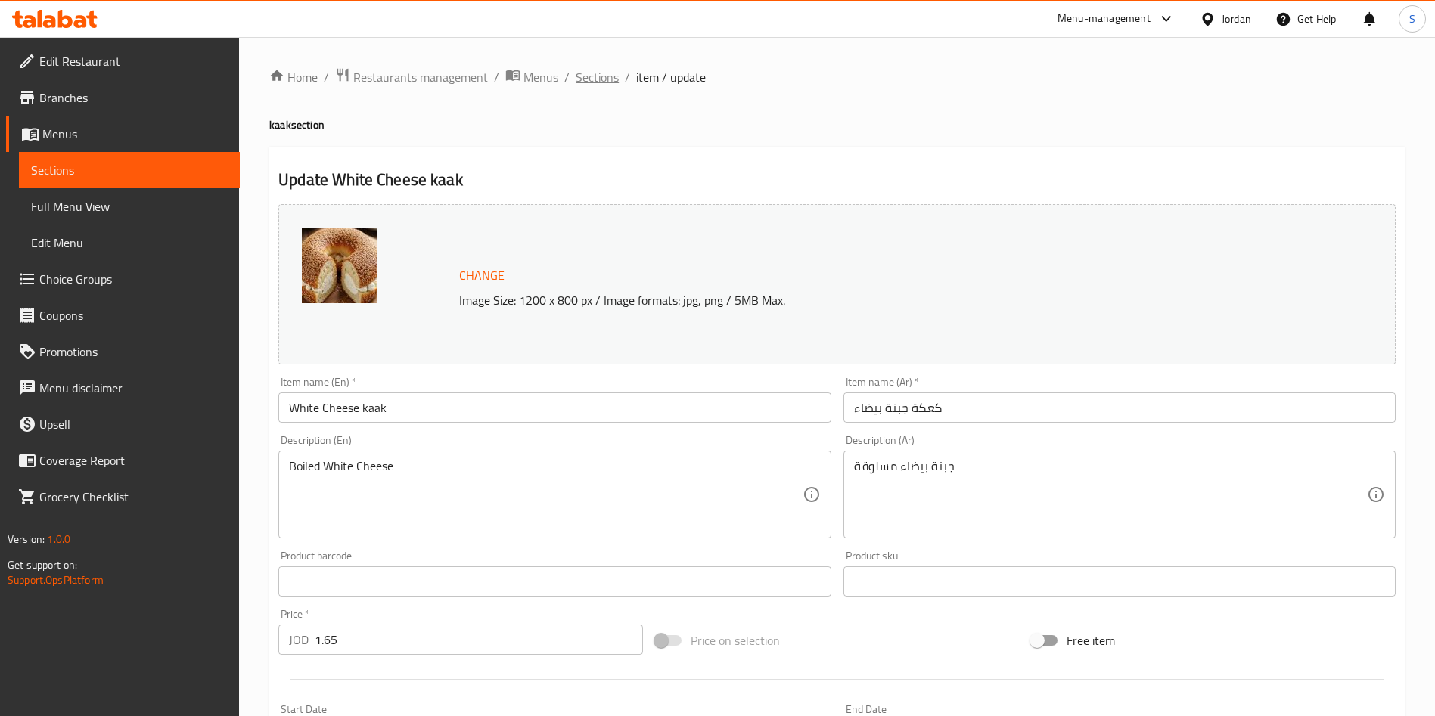
click at [588, 68] on span "Sections" at bounding box center [597, 77] width 43 height 18
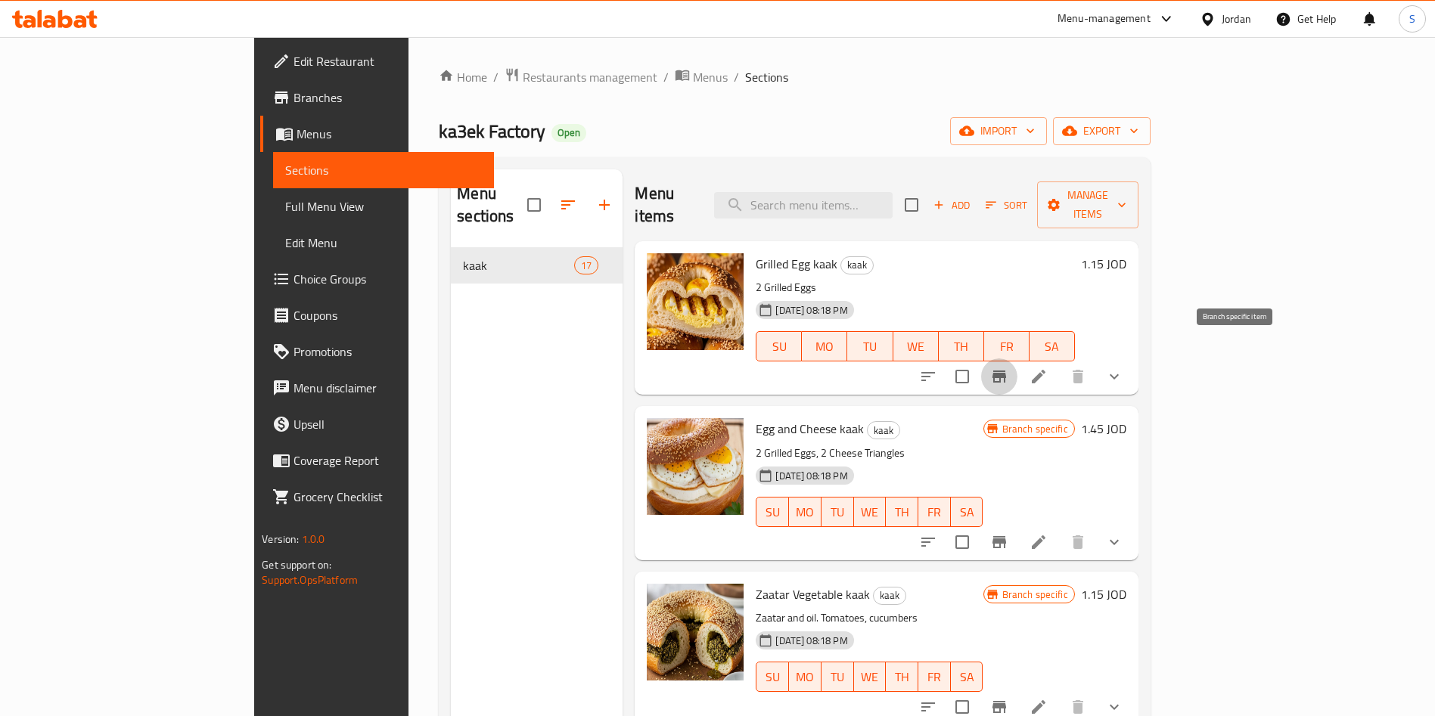
click at [1008, 368] on icon "Branch-specific-item" at bounding box center [999, 377] width 18 height 18
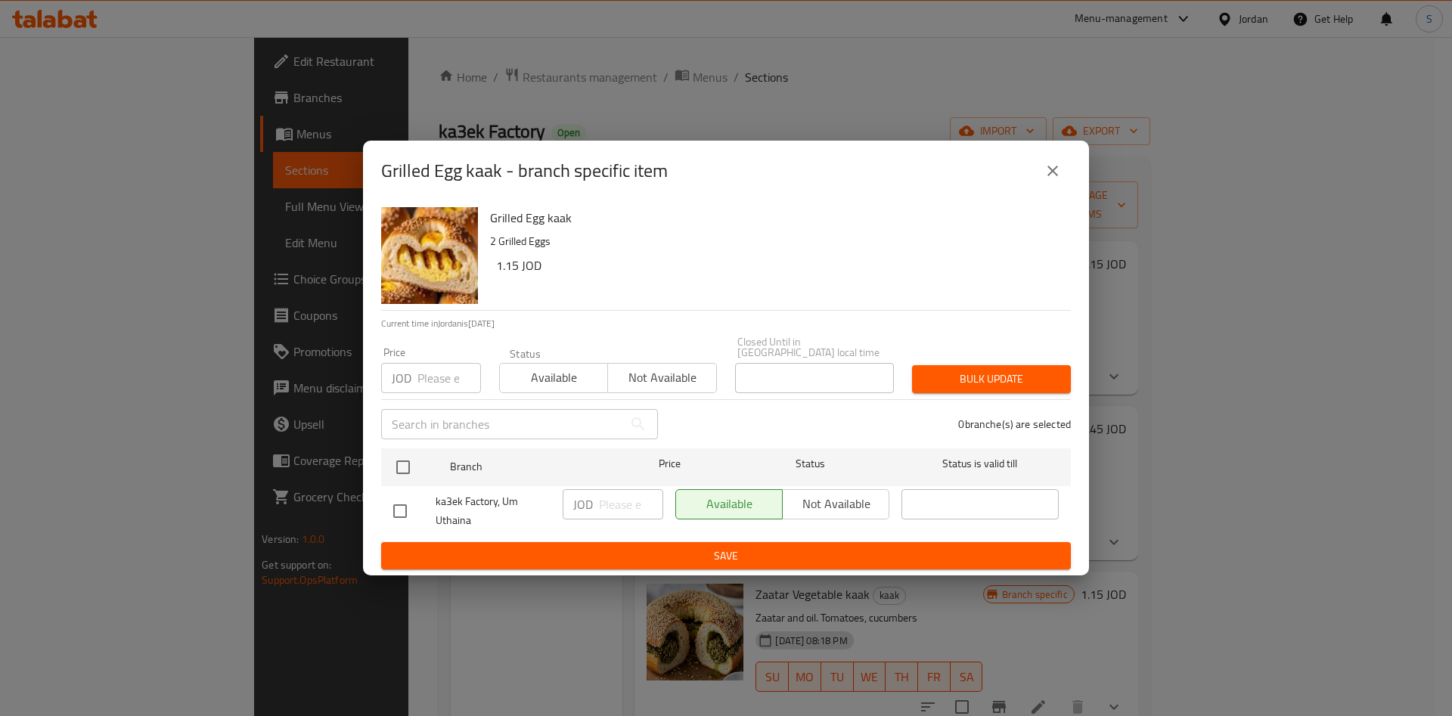
click at [1051, 176] on icon "close" at bounding box center [1053, 171] width 11 height 11
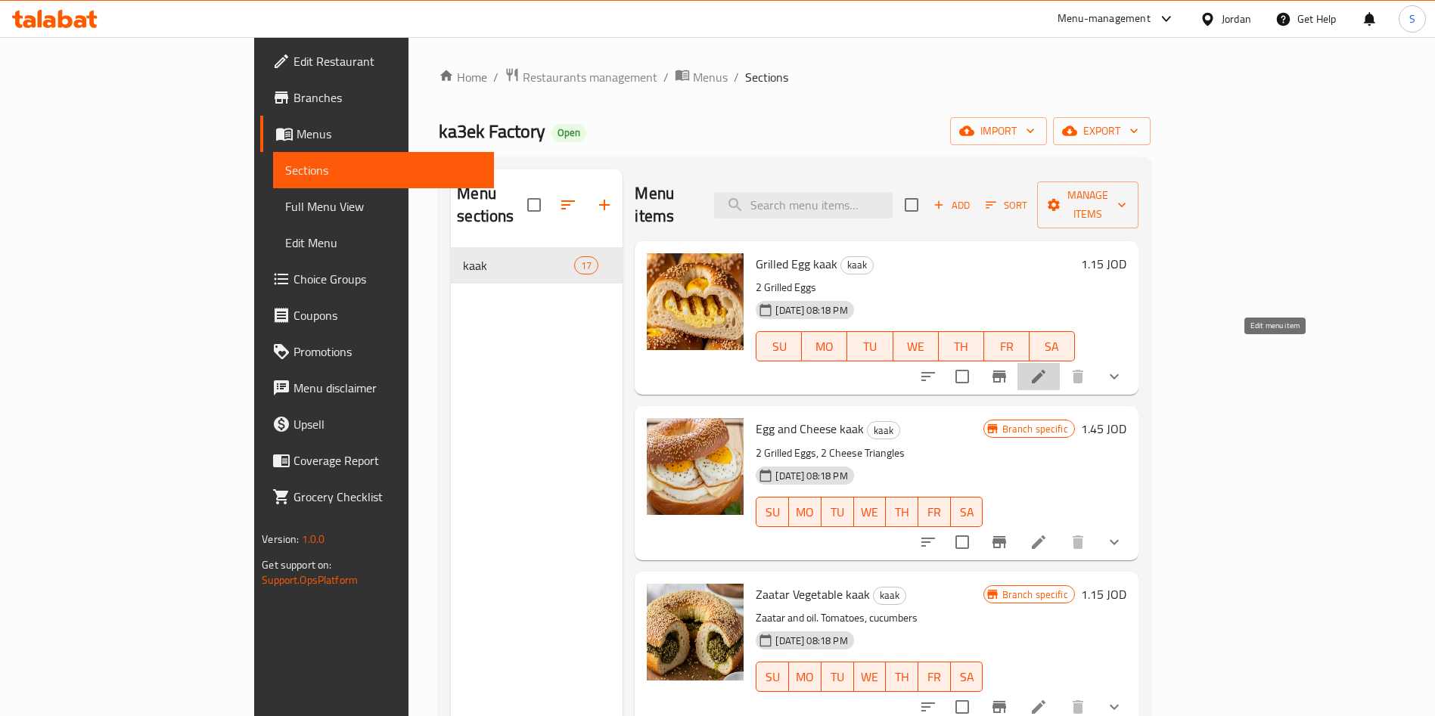
click at [1048, 368] on icon at bounding box center [1038, 377] width 18 height 18
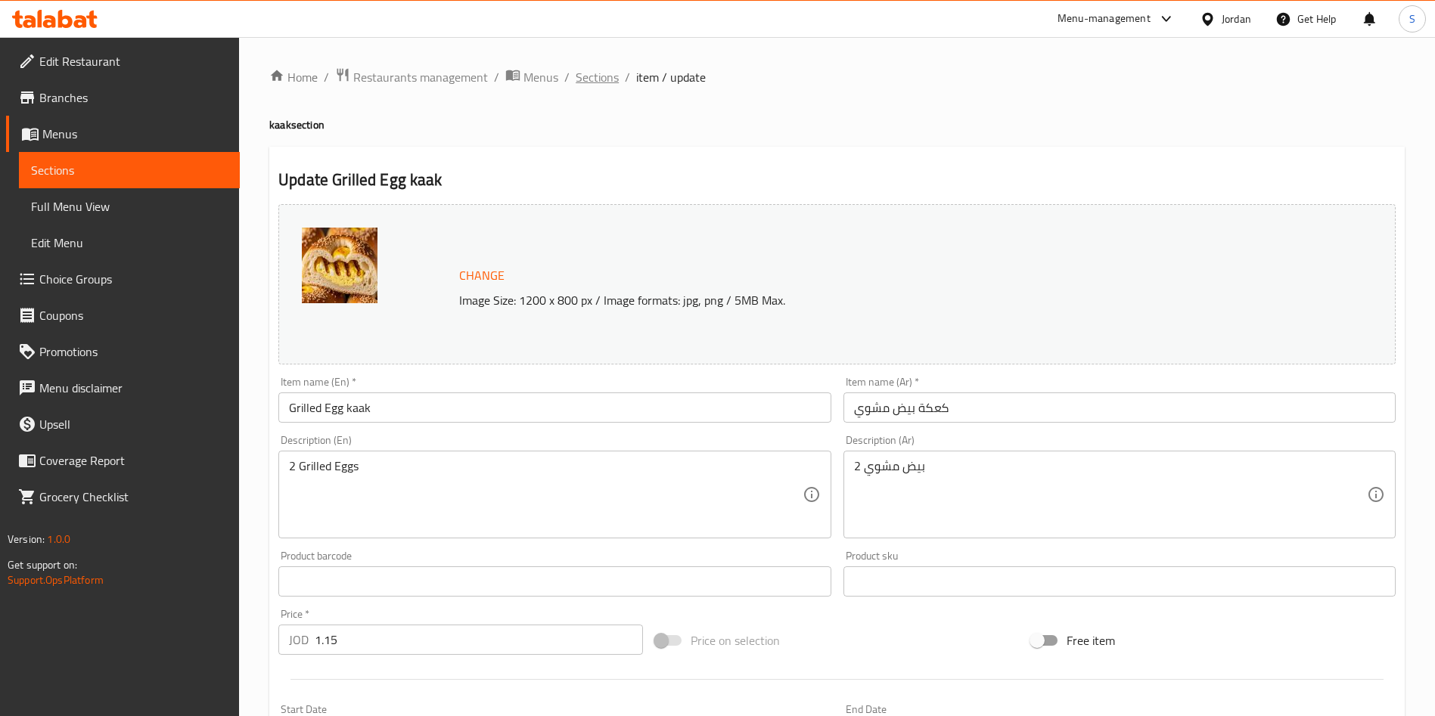
click at [613, 77] on span "Sections" at bounding box center [597, 77] width 43 height 18
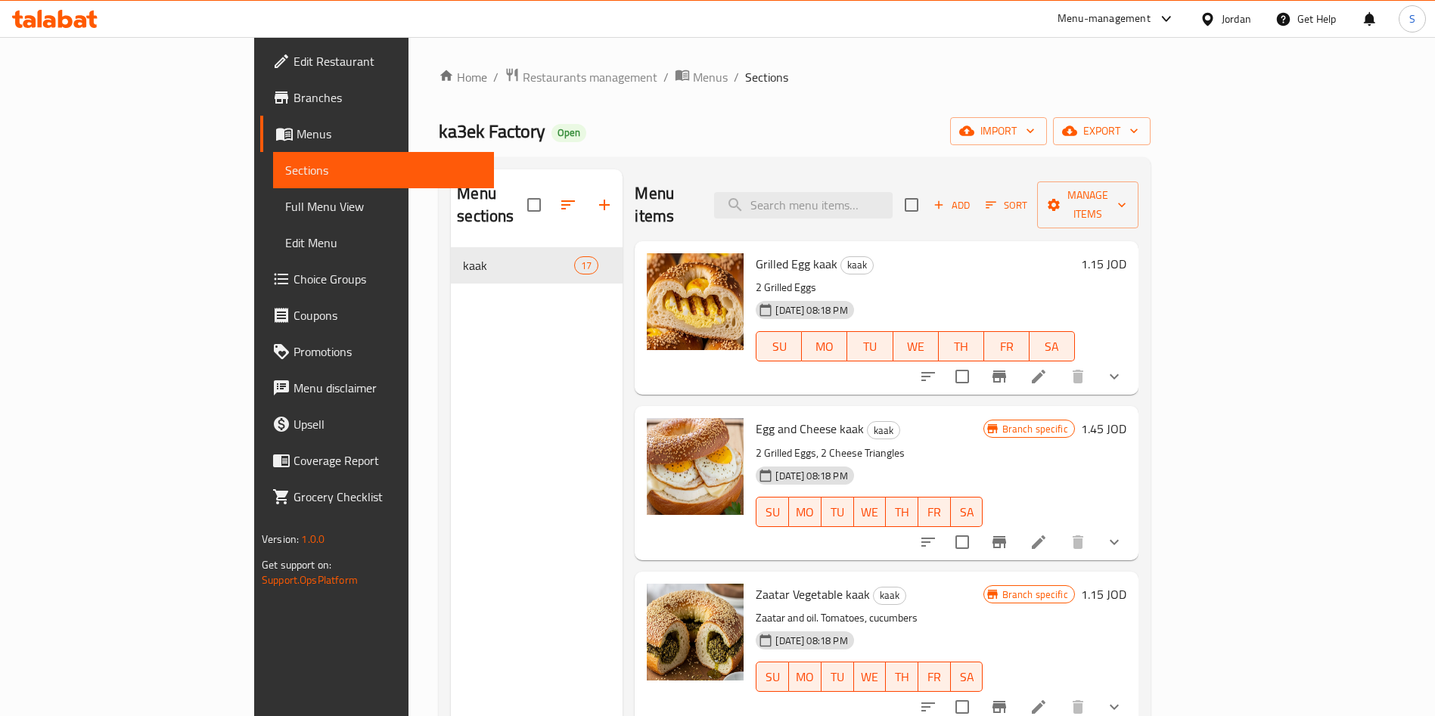
scroll to position [113, 0]
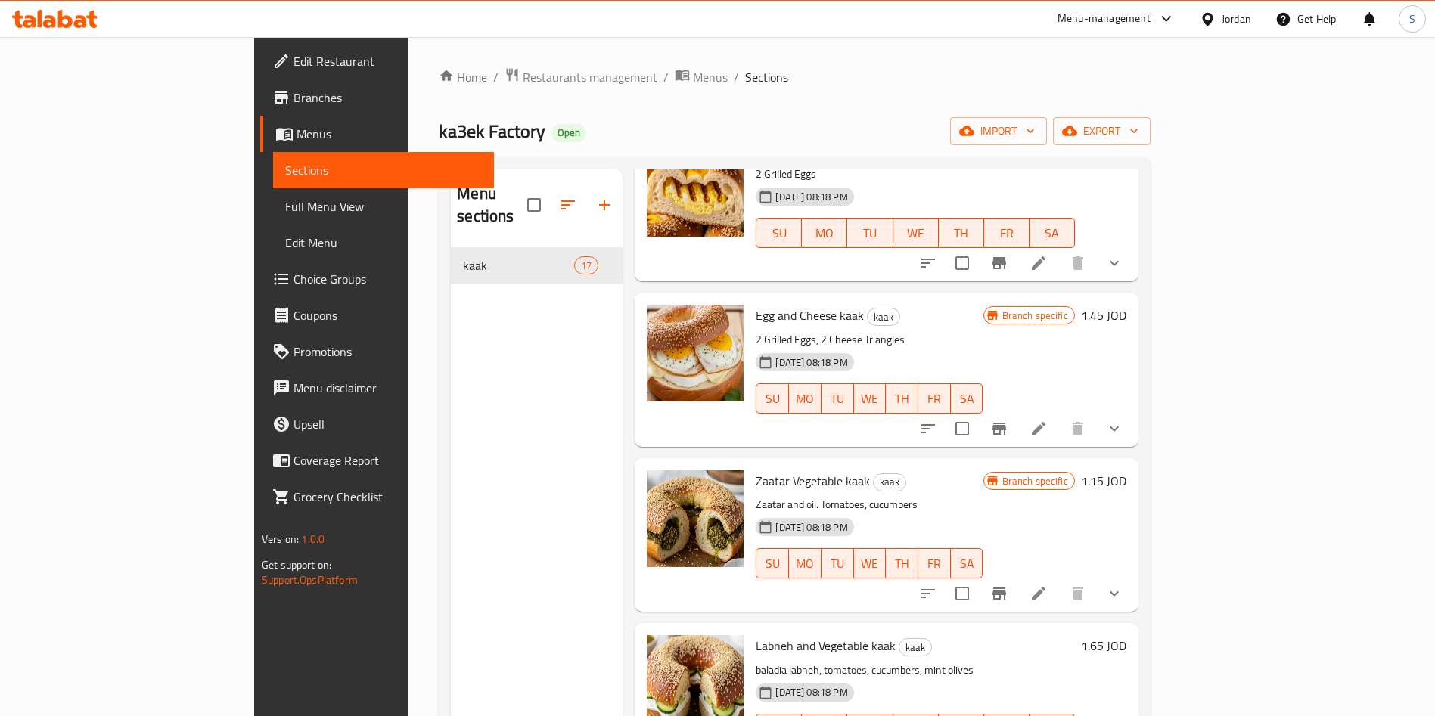
click at [1060, 415] on li at bounding box center [1038, 428] width 42 height 27
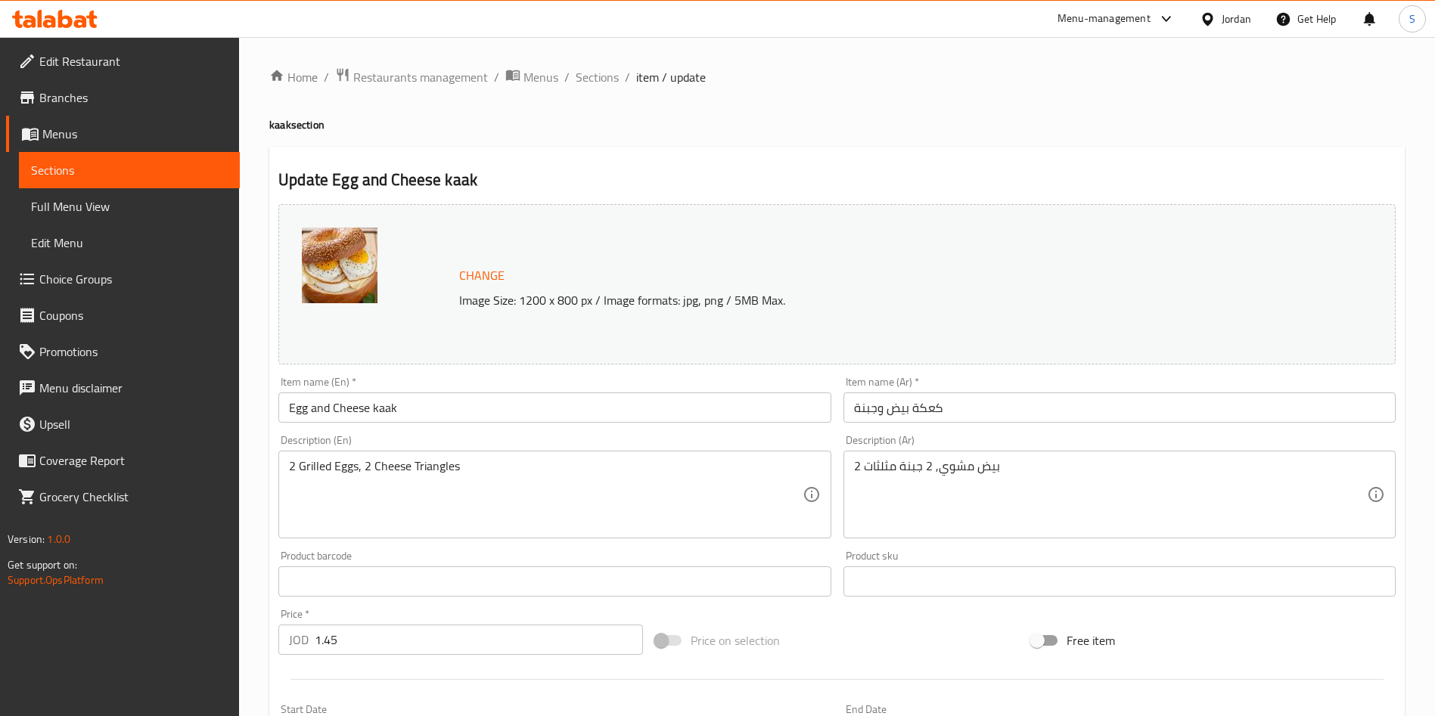
click at [619, 68] on ol "Home / Restaurants management / Menus / Sections / item / update" at bounding box center [836, 77] width 1135 height 20
click at [595, 73] on span "Sections" at bounding box center [597, 77] width 43 height 18
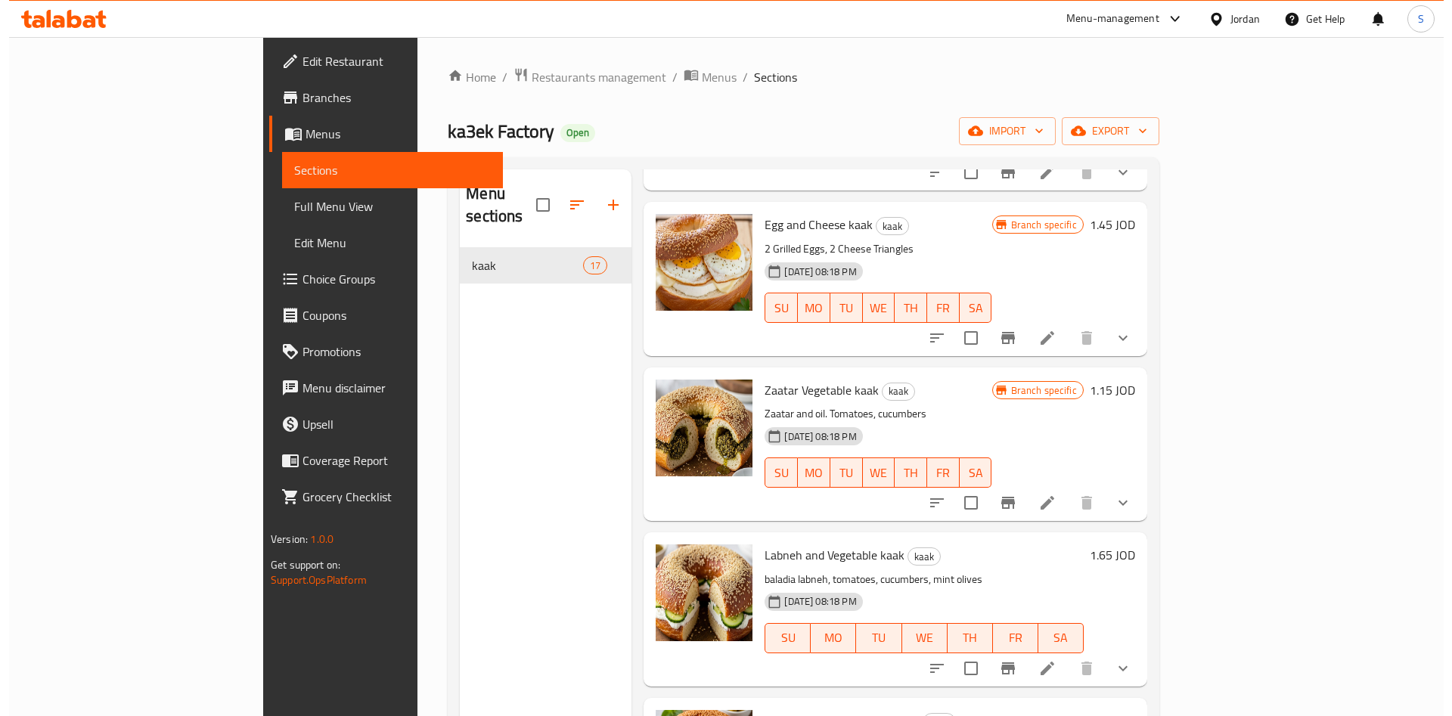
scroll to position [227, 0]
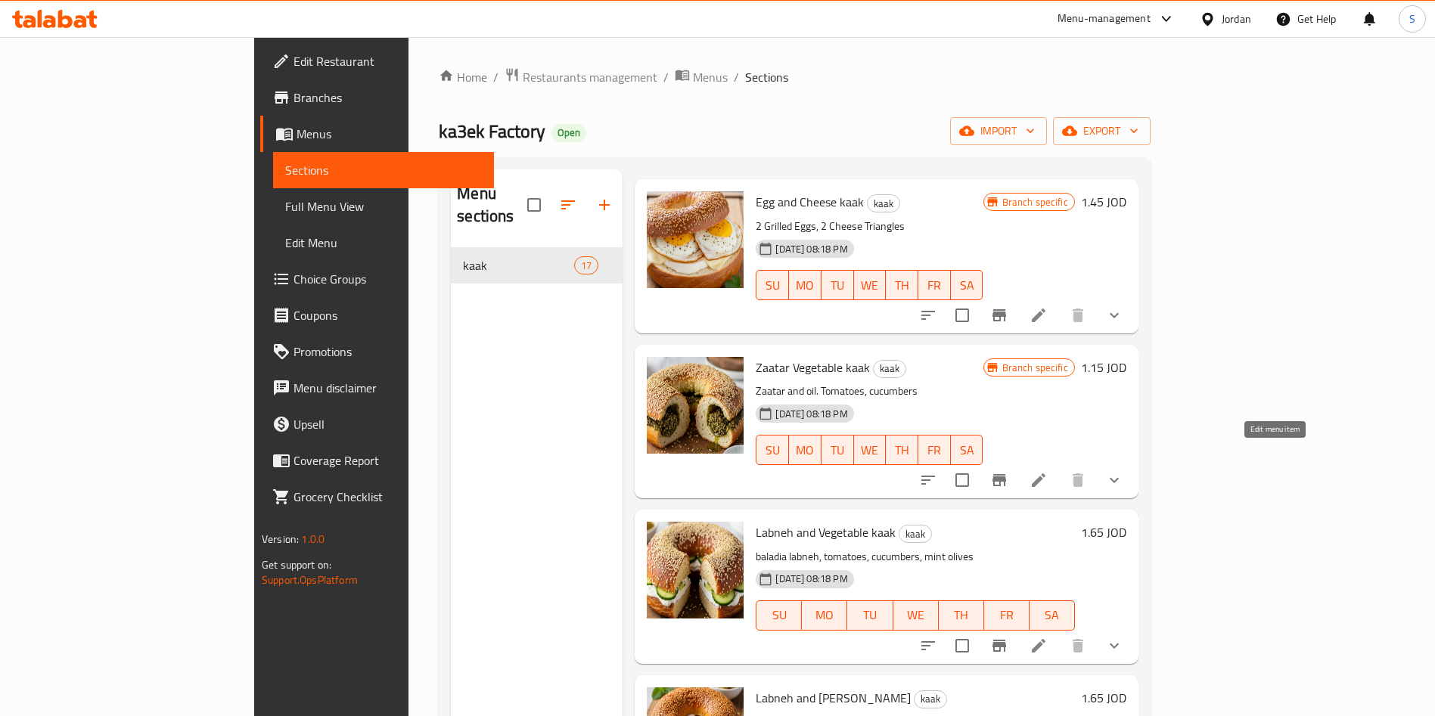
click at [1048, 471] on icon at bounding box center [1038, 480] width 18 height 18
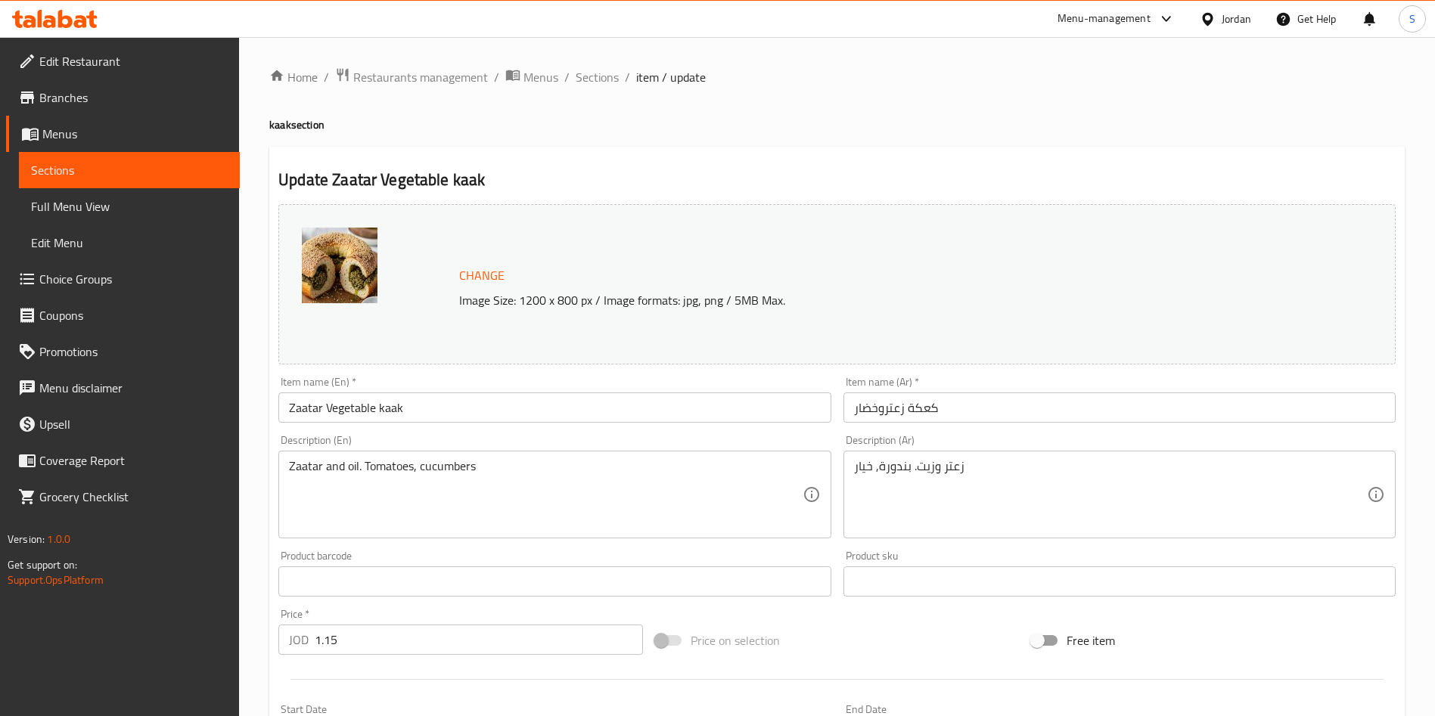
click at [601, 54] on div "Home / Restaurants management / Menus / Sections / item / update kaak section U…" at bounding box center [837, 607] width 1196 height 1141
click at [598, 59] on div "Home / Restaurants management / Menus / Sections / item / update kaak section U…" at bounding box center [837, 607] width 1196 height 1141
click at [599, 63] on div "Home / Restaurants management / Menus / Sections / item / update kaak section U…" at bounding box center [837, 607] width 1196 height 1141
click at [599, 75] on span "Sections" at bounding box center [597, 77] width 43 height 18
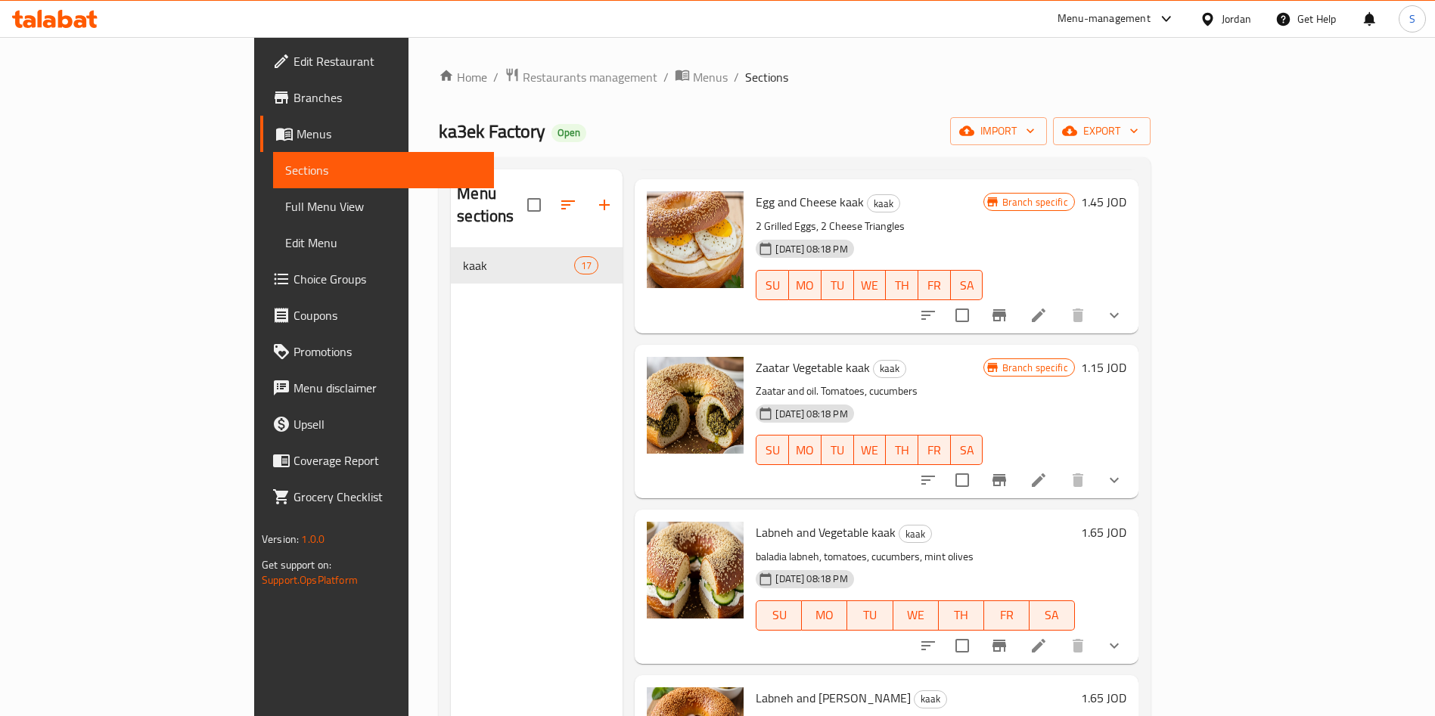
scroll to position [454, 0]
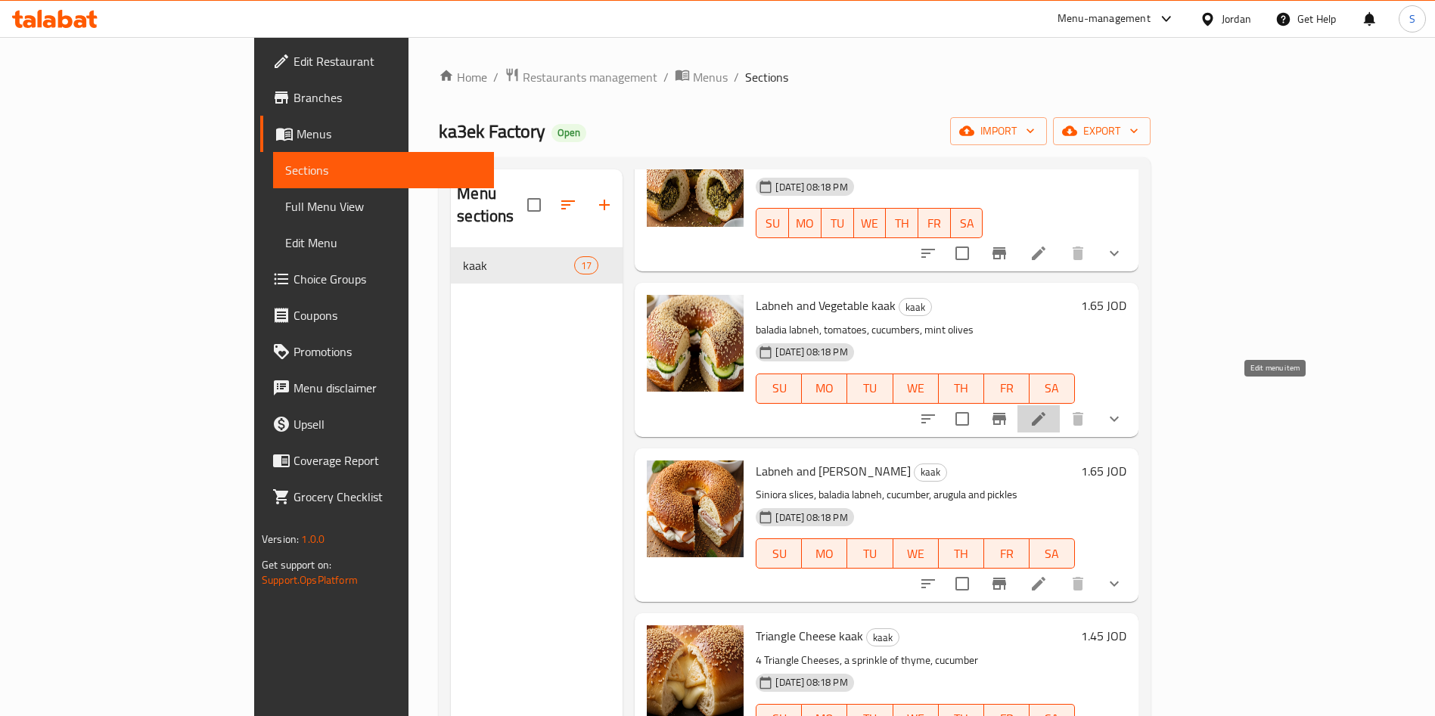
click at [1048, 410] on icon at bounding box center [1038, 419] width 18 height 18
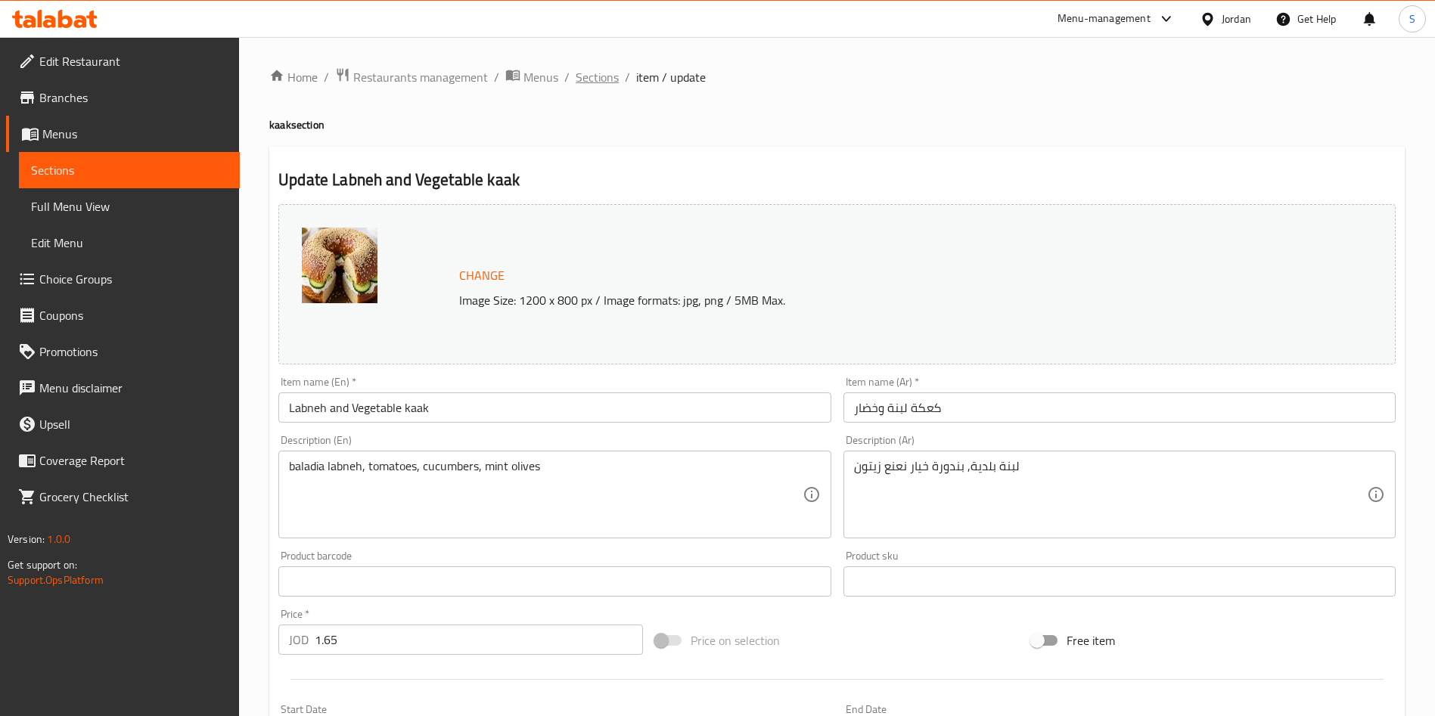
click at [589, 76] on span "Sections" at bounding box center [597, 77] width 43 height 18
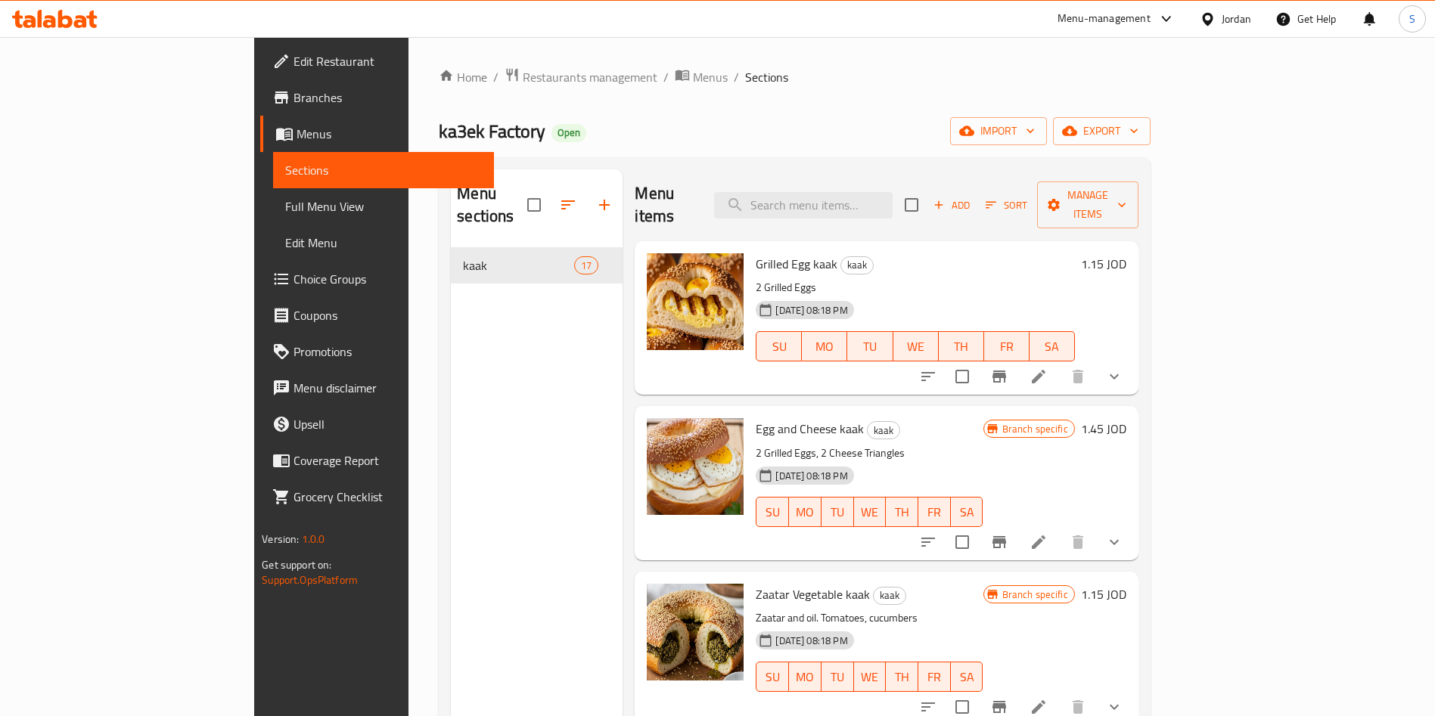
click at [850, 178] on div "Menu items Add Sort Manage items" at bounding box center [886, 205] width 503 height 72
click at [846, 192] on input "search" at bounding box center [803, 205] width 179 height 26
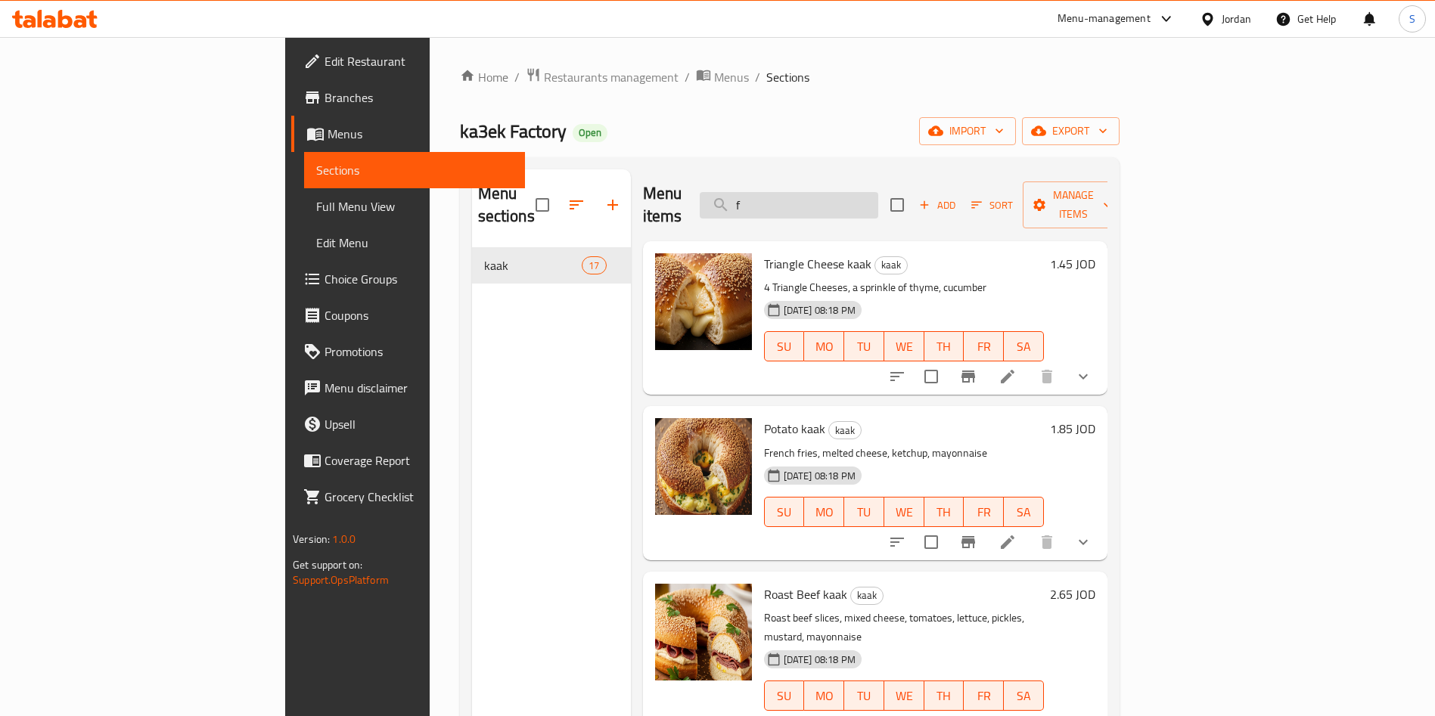
drag, startPoint x: 922, startPoint y: 200, endPoint x: 849, endPoint y: 206, distance: 72.8
click at [854, 206] on input "f" at bounding box center [789, 205] width 179 height 26
drag, startPoint x: 847, startPoint y: 206, endPoint x: 793, endPoint y: 206, distance: 53.7
click at [793, 206] on div "Menu items f Add Sort Manage items" at bounding box center [875, 205] width 464 height 72
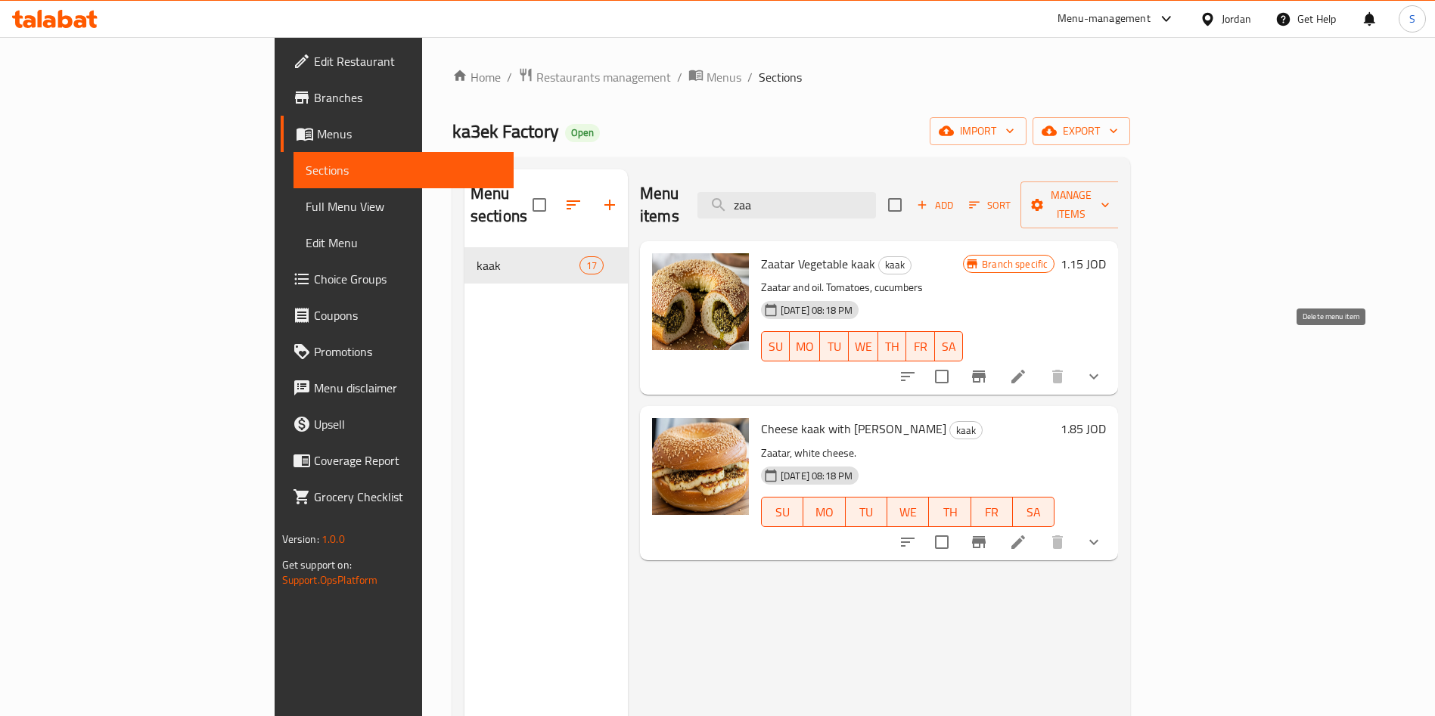
type input "zaa"
click at [1025, 370] on icon at bounding box center [1018, 377] width 14 height 14
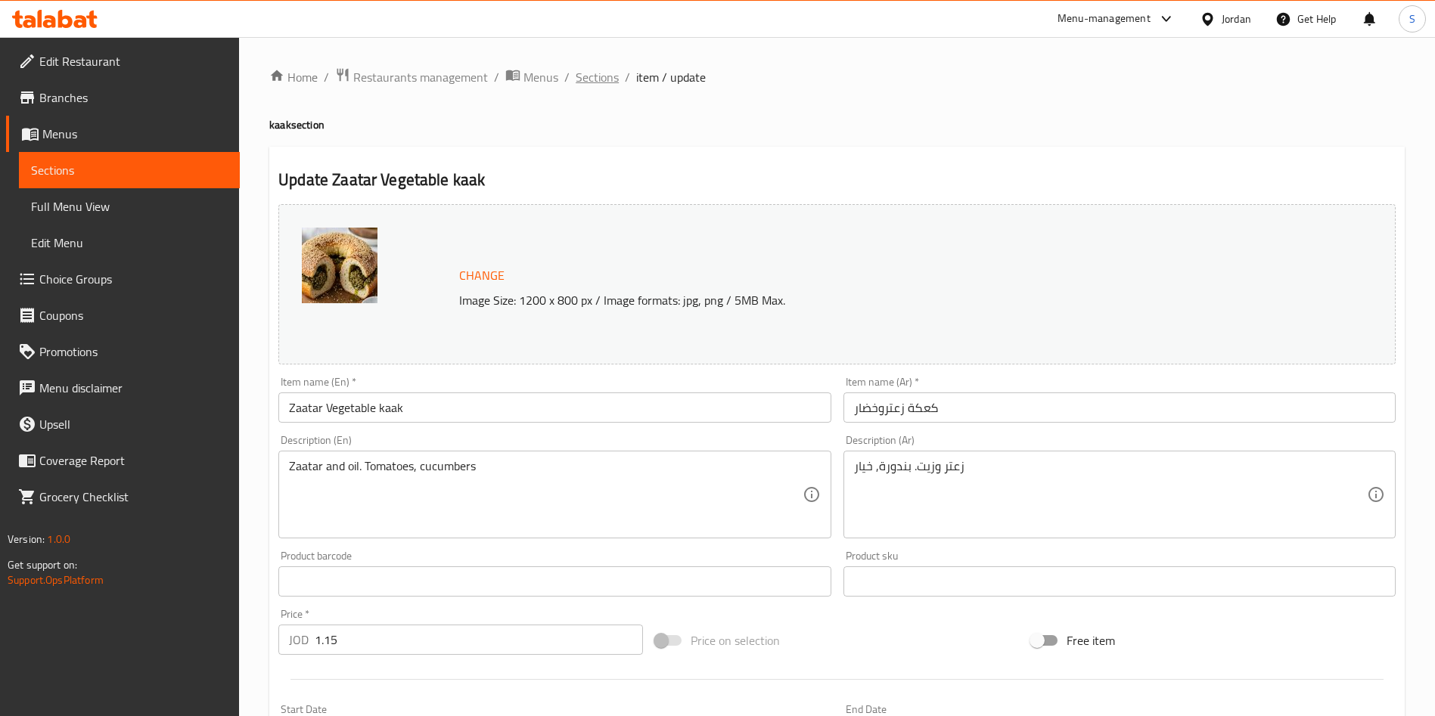
click at [614, 81] on span "Sections" at bounding box center [597, 77] width 43 height 18
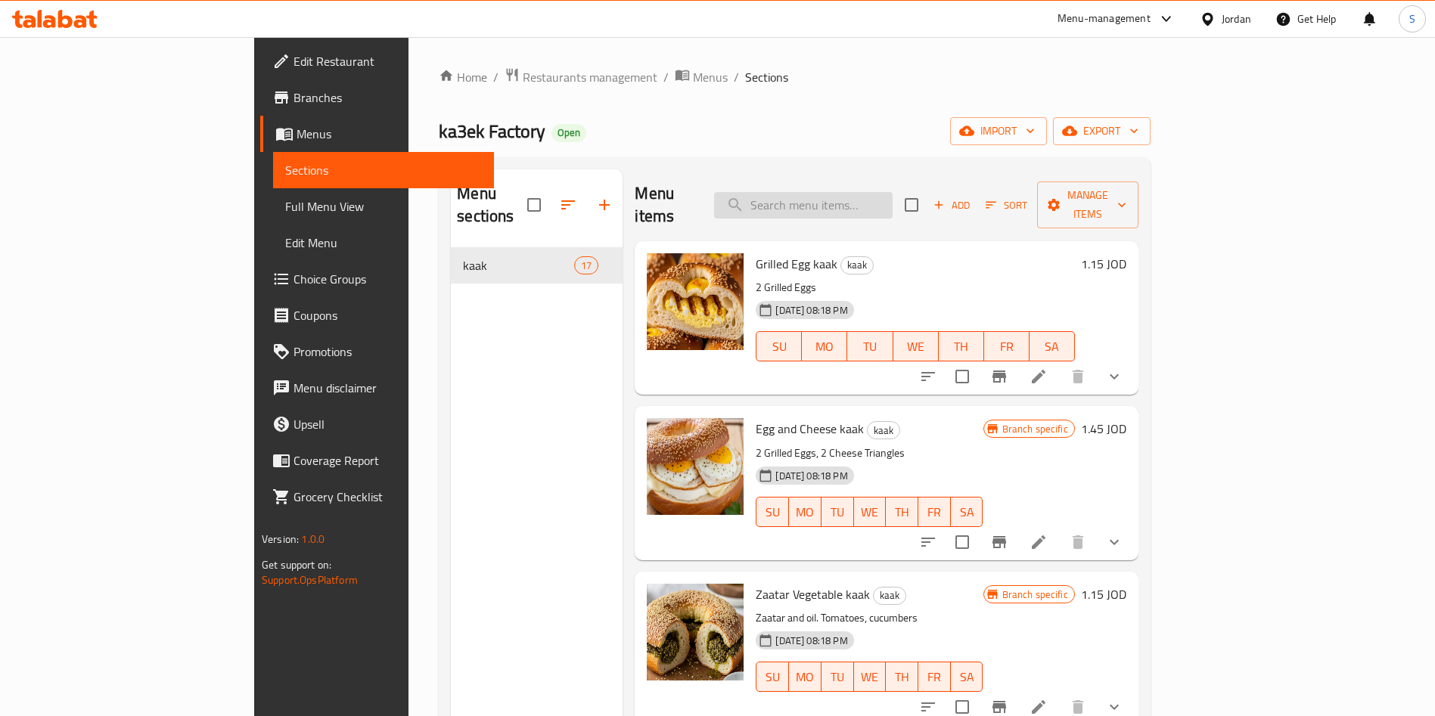
click at [865, 195] on input "search" at bounding box center [803, 205] width 179 height 26
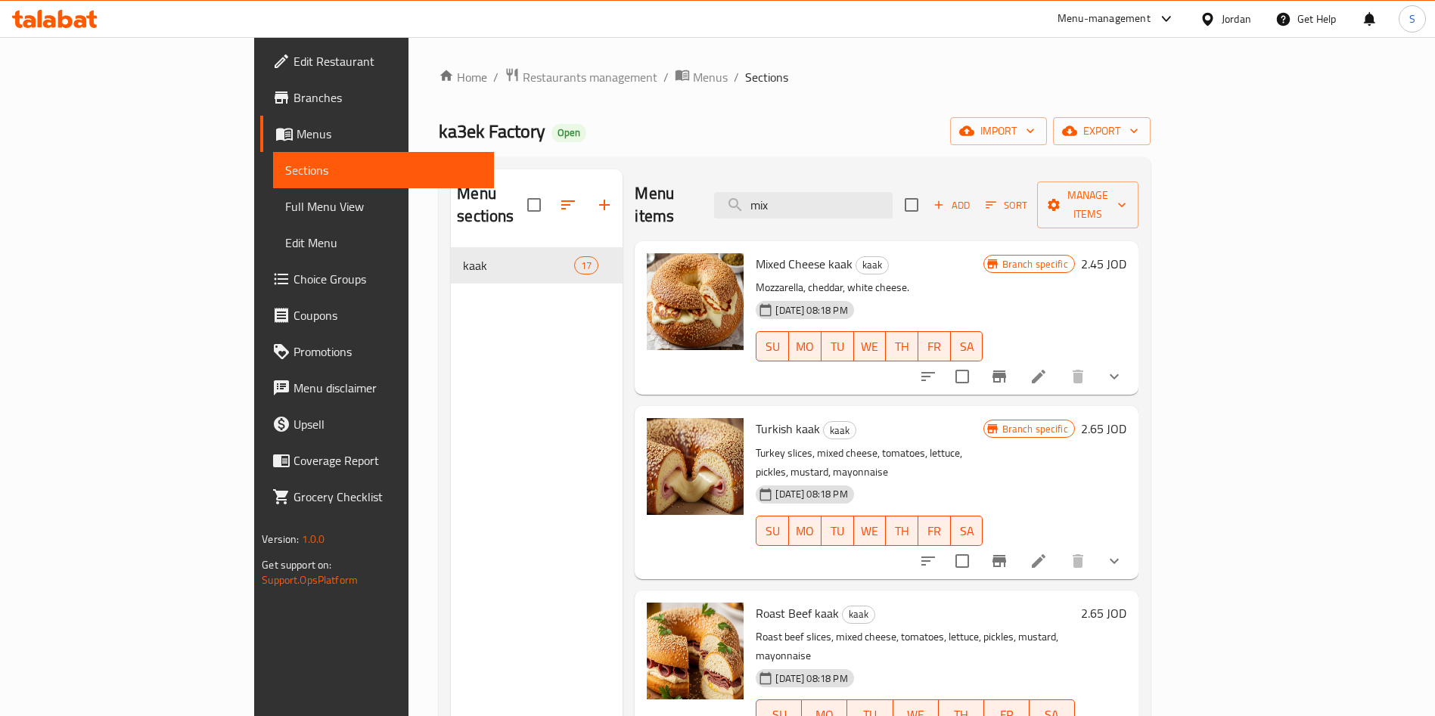
drag, startPoint x: 886, startPoint y: 198, endPoint x: 455, endPoint y: 226, distance: 432.0
click at [456, 226] on div "Menu sections kaak 17 Menu items mix Add Sort Manage items Mixed Cheese kaak ka…" at bounding box center [794, 527] width 687 height 716
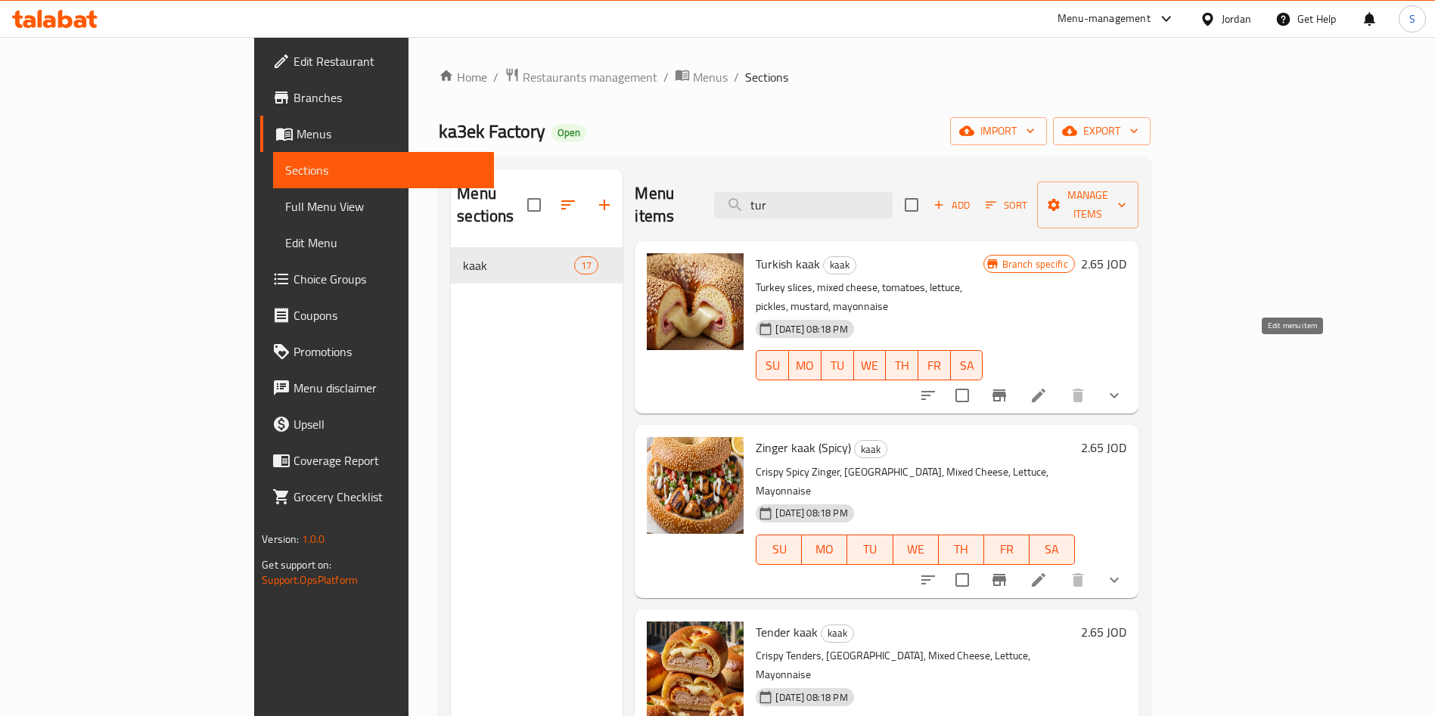
type input "tur"
click at [1048, 387] on icon at bounding box center [1038, 396] width 18 height 18
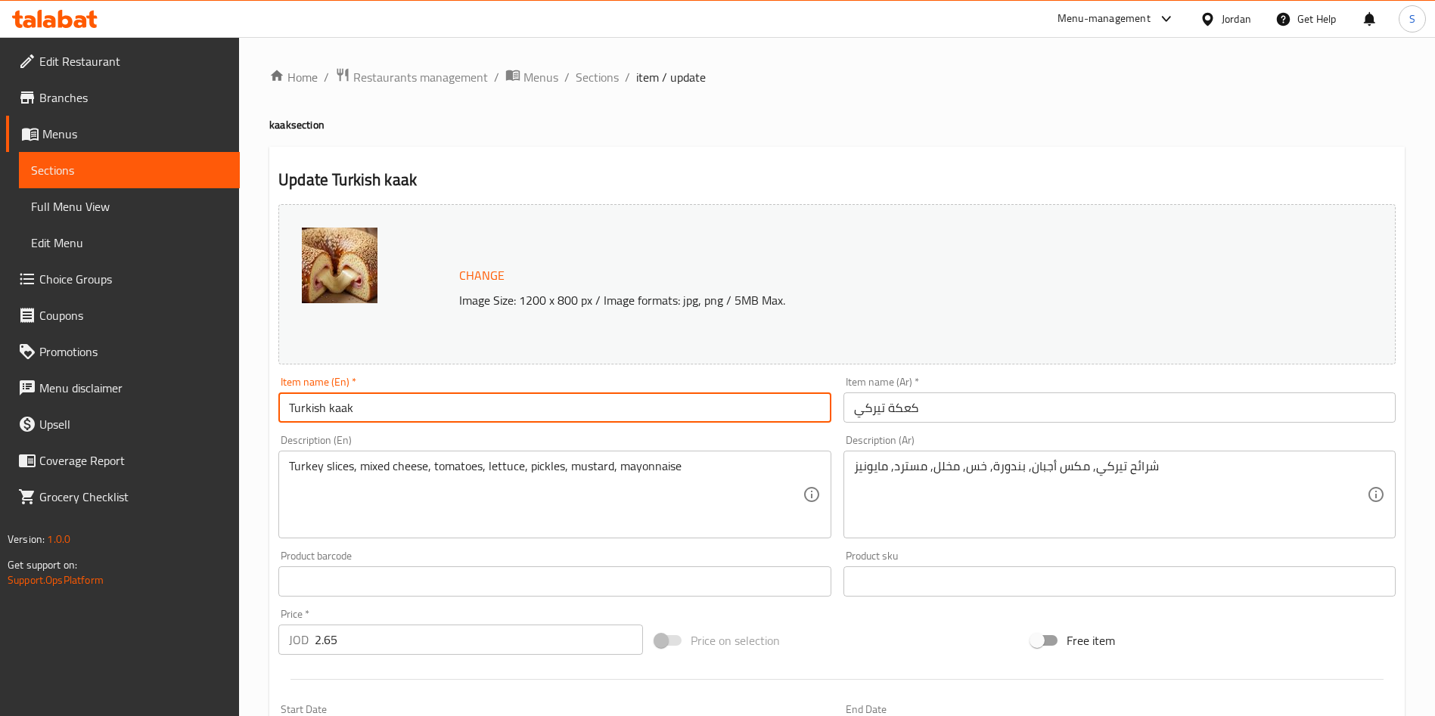
click at [320, 408] on input "Turkish kaak" at bounding box center [554, 408] width 552 height 30
type input "ف"
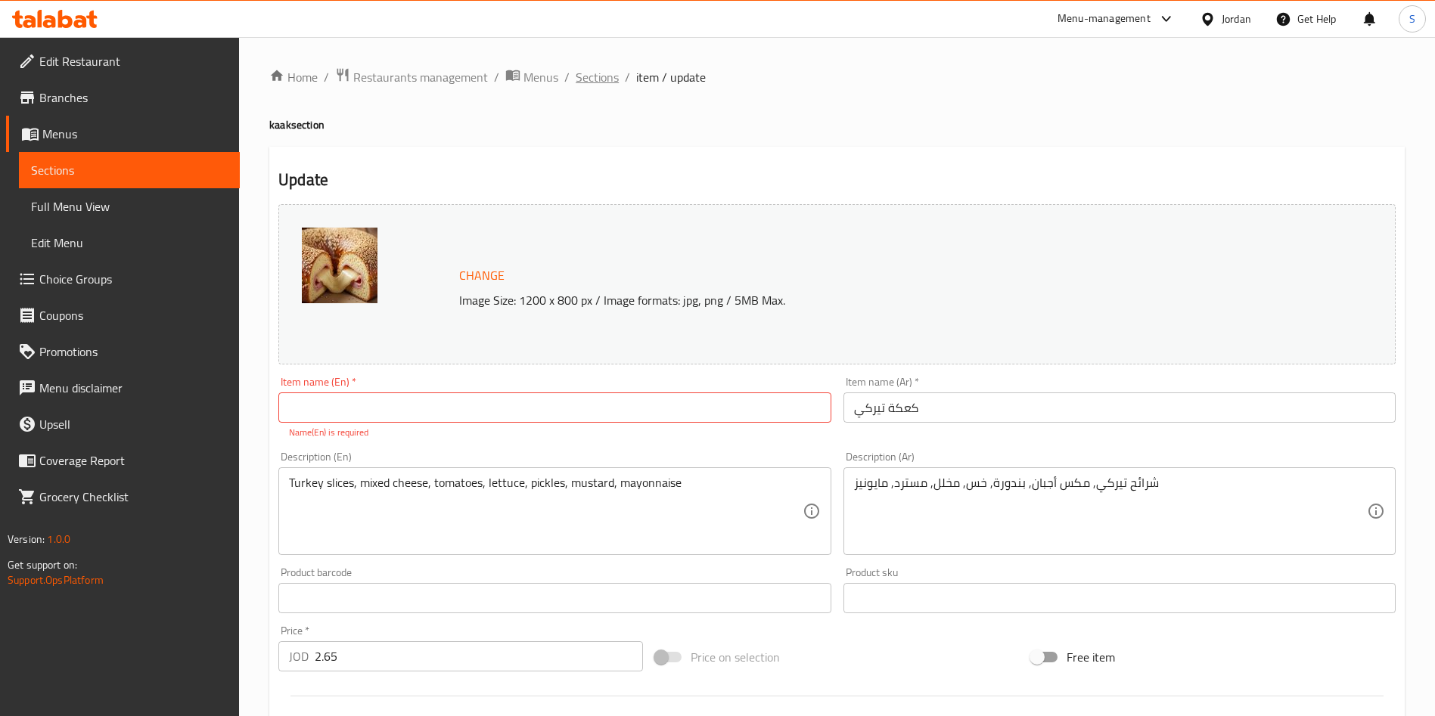
click at [597, 72] on span "Sections" at bounding box center [597, 77] width 43 height 18
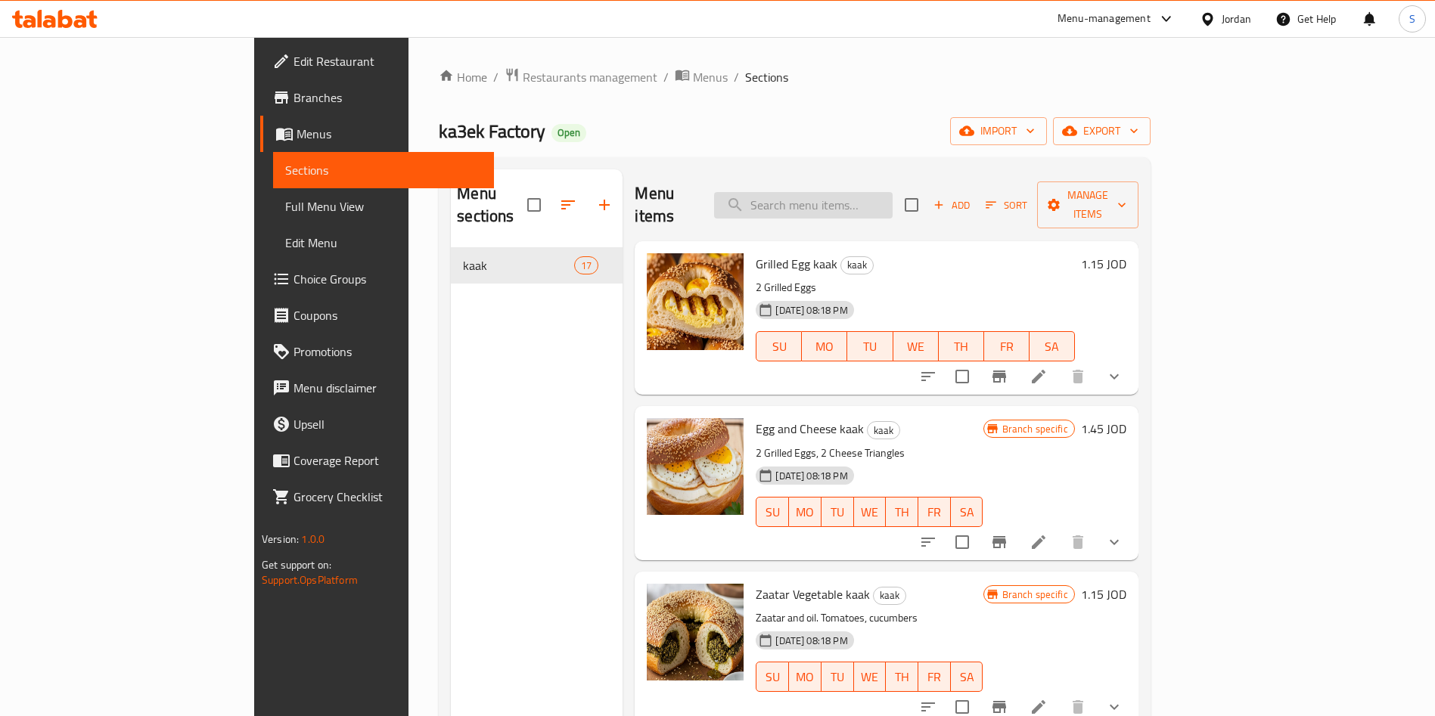
click at [855, 192] on input "search" at bounding box center [803, 205] width 179 height 26
type input "ف"
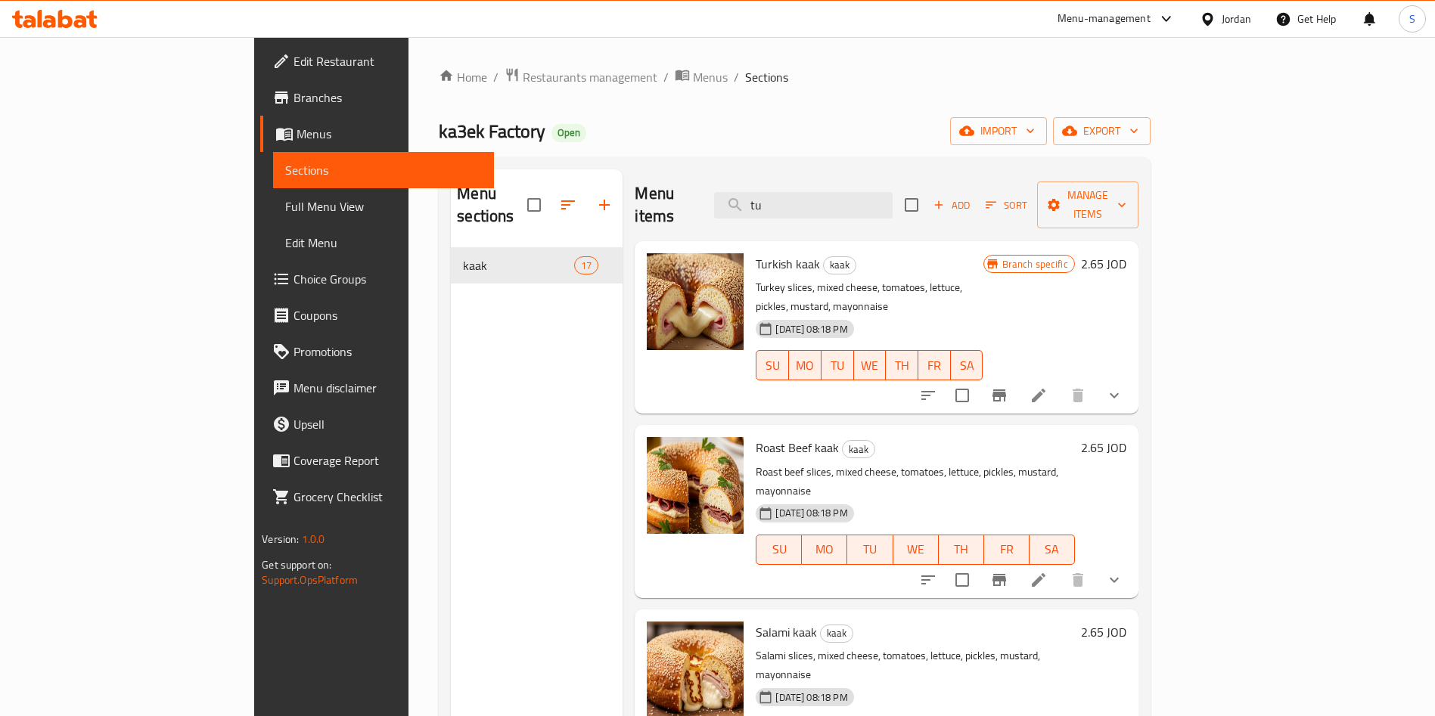
type input "tu"
click at [1048, 387] on icon at bounding box center [1038, 396] width 18 height 18
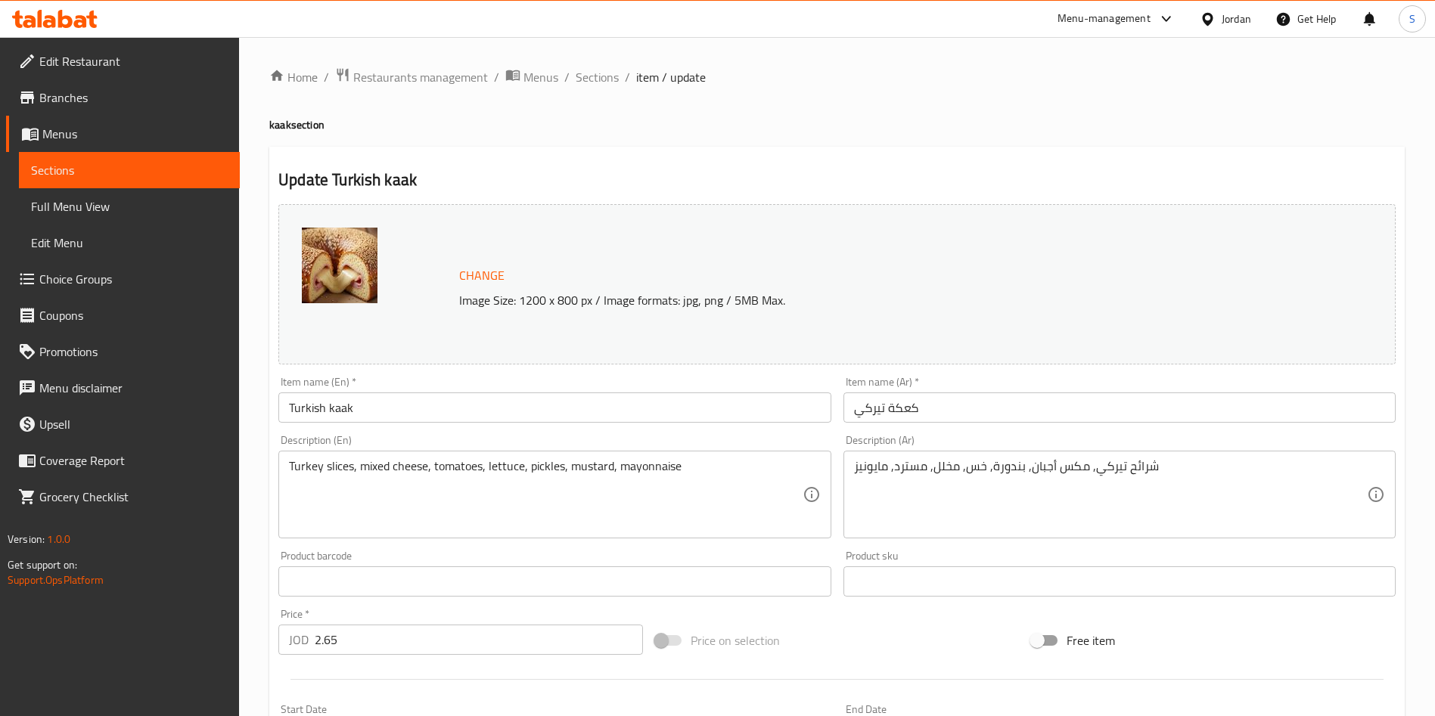
click at [314, 412] on input "Turkish kaak" at bounding box center [554, 408] width 552 height 30
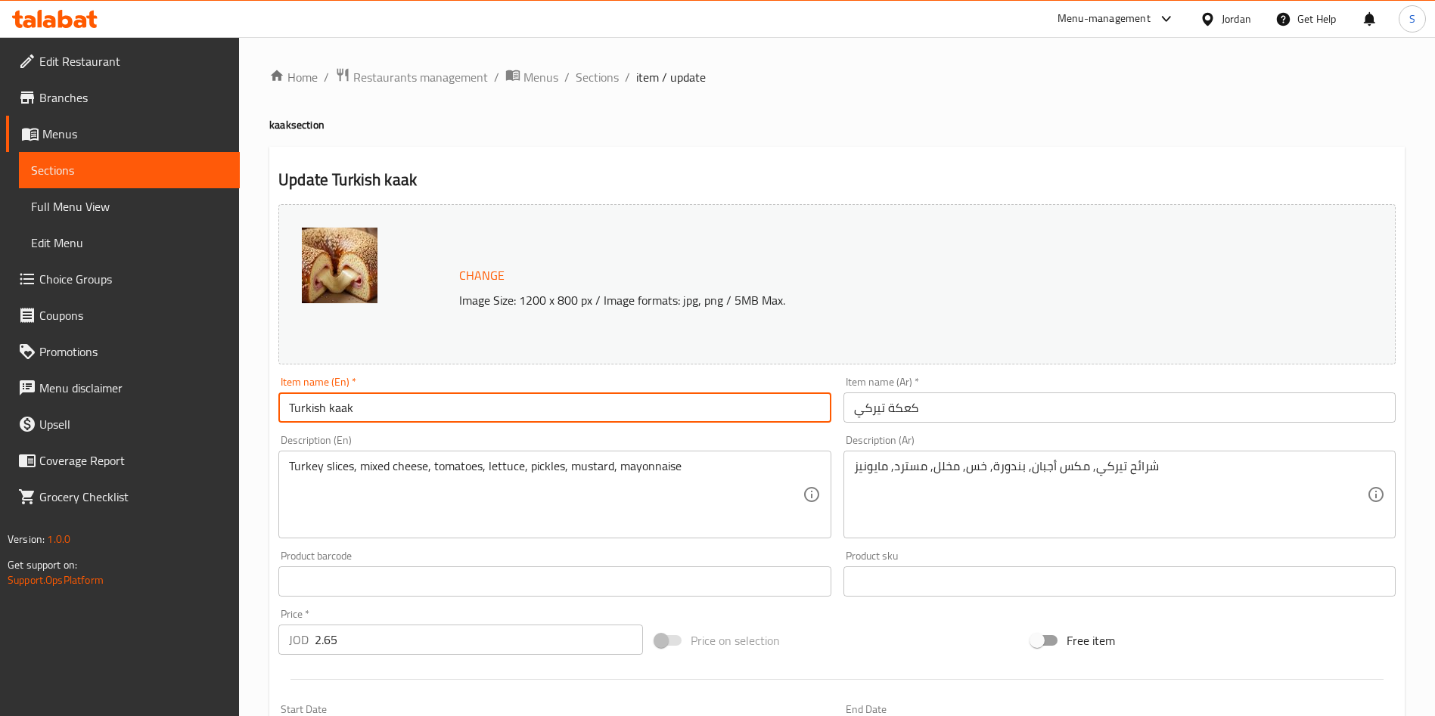
click at [314, 412] on input "Turkish kaak" at bounding box center [554, 408] width 552 height 30
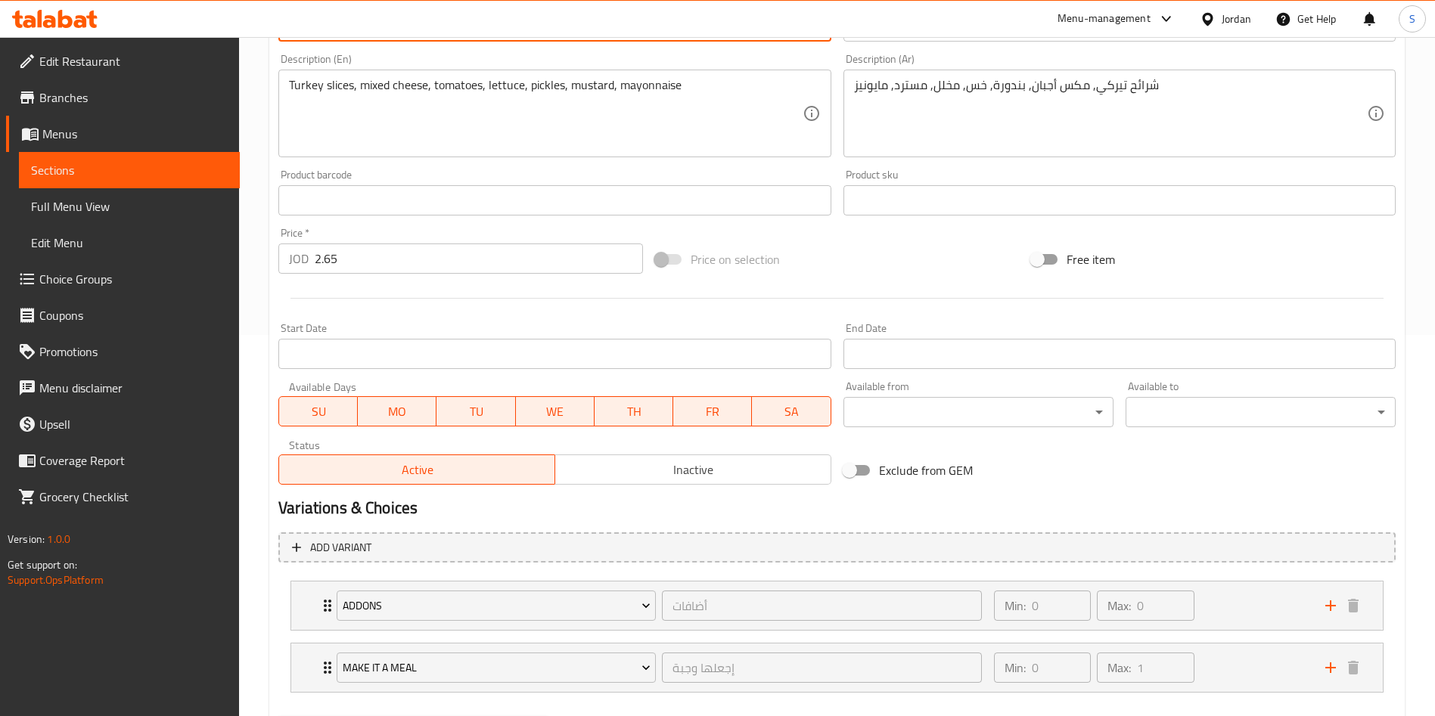
scroll to position [461, 0]
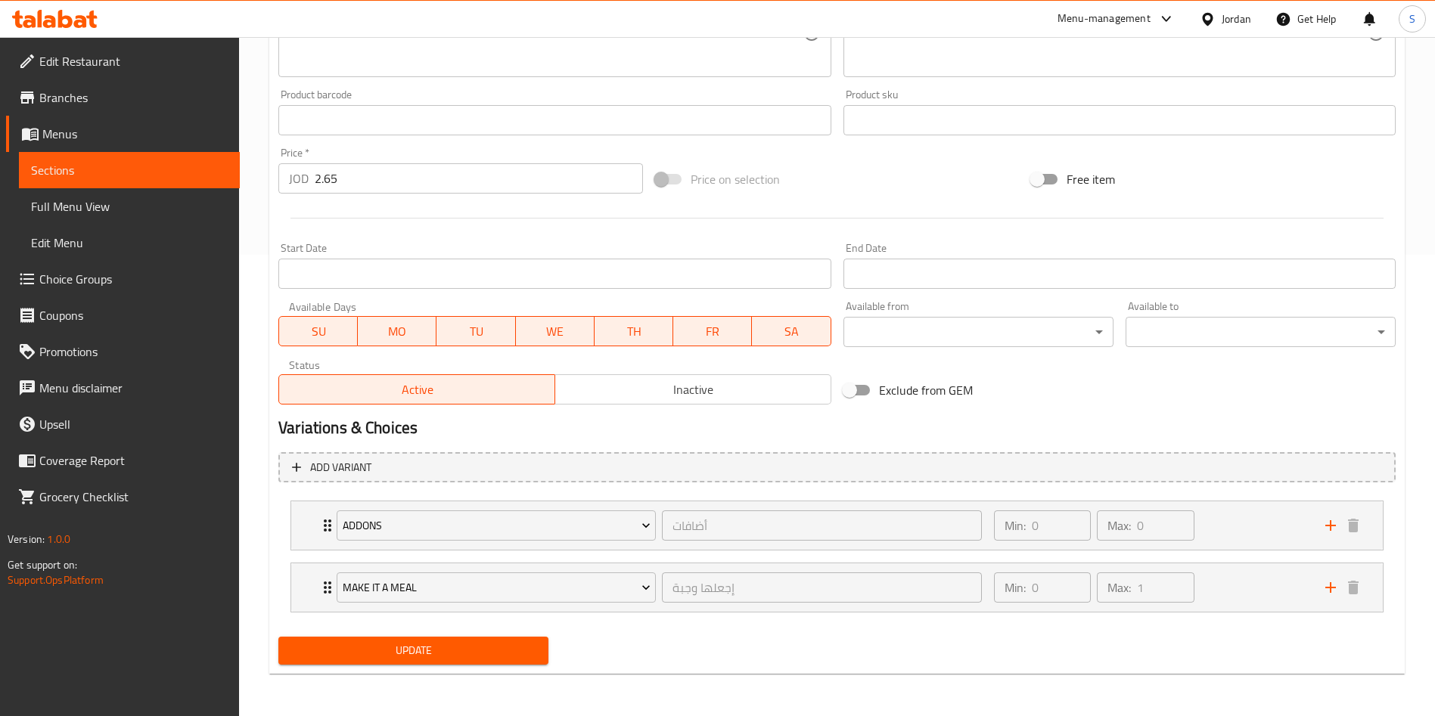
type input "turkey kaak"
click at [390, 656] on span "Update" at bounding box center [413, 650] width 246 height 19
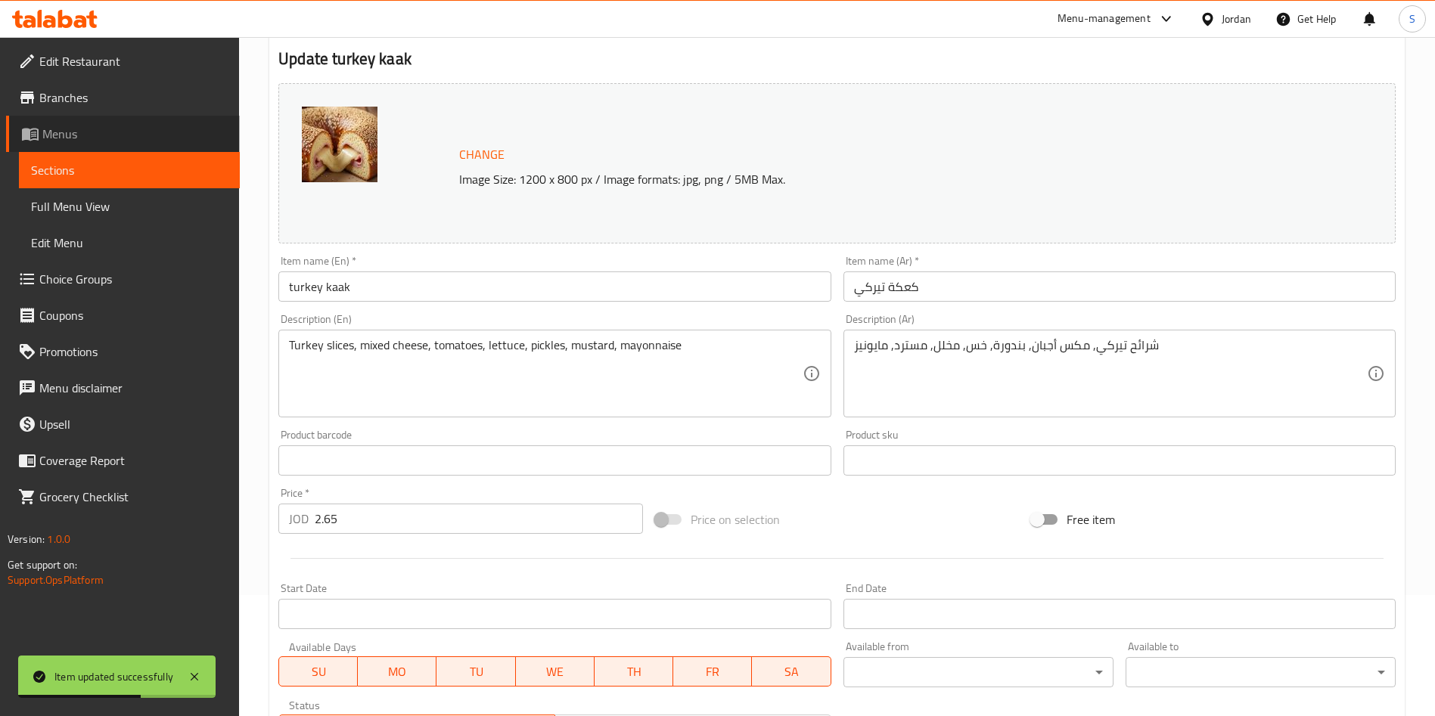
click at [70, 138] on span "Menus" at bounding box center [134, 134] width 185 height 18
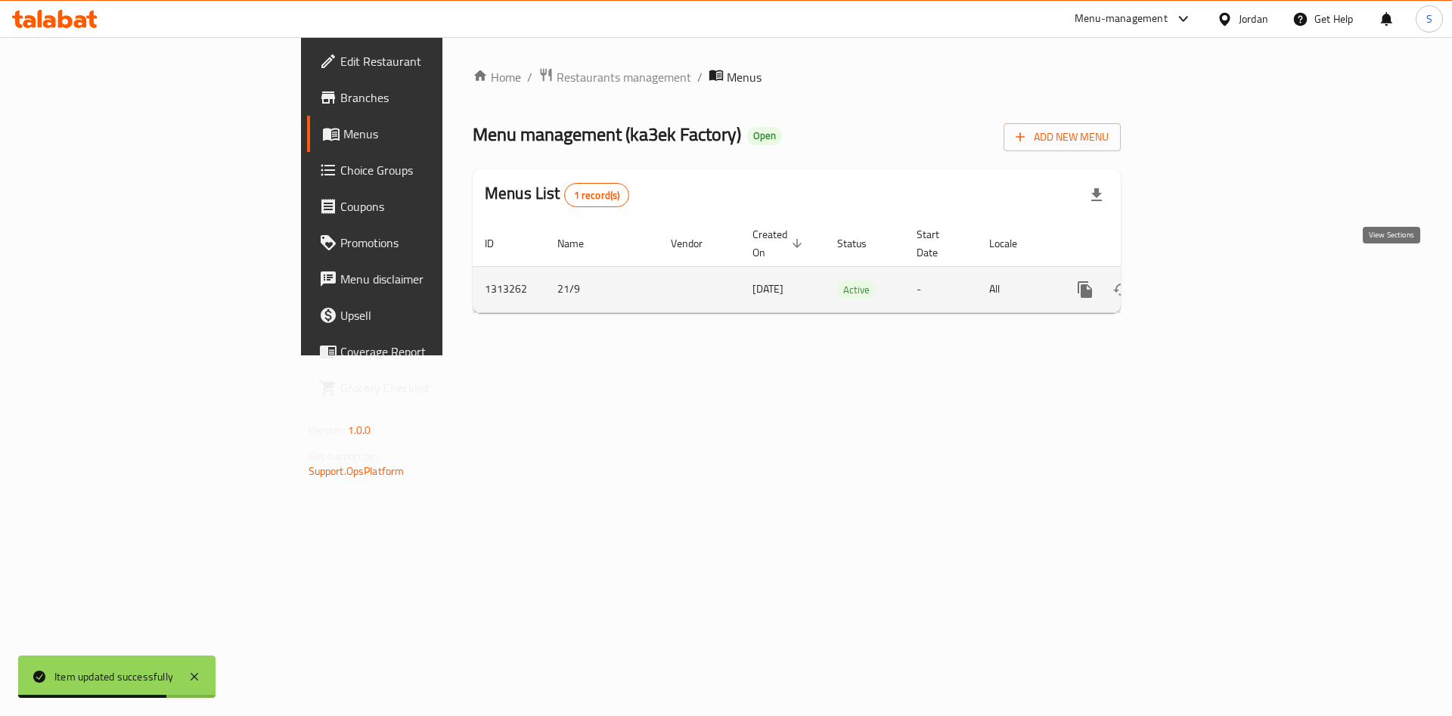
click at [1201, 283] on icon "enhanced table" at bounding box center [1194, 290] width 14 height 14
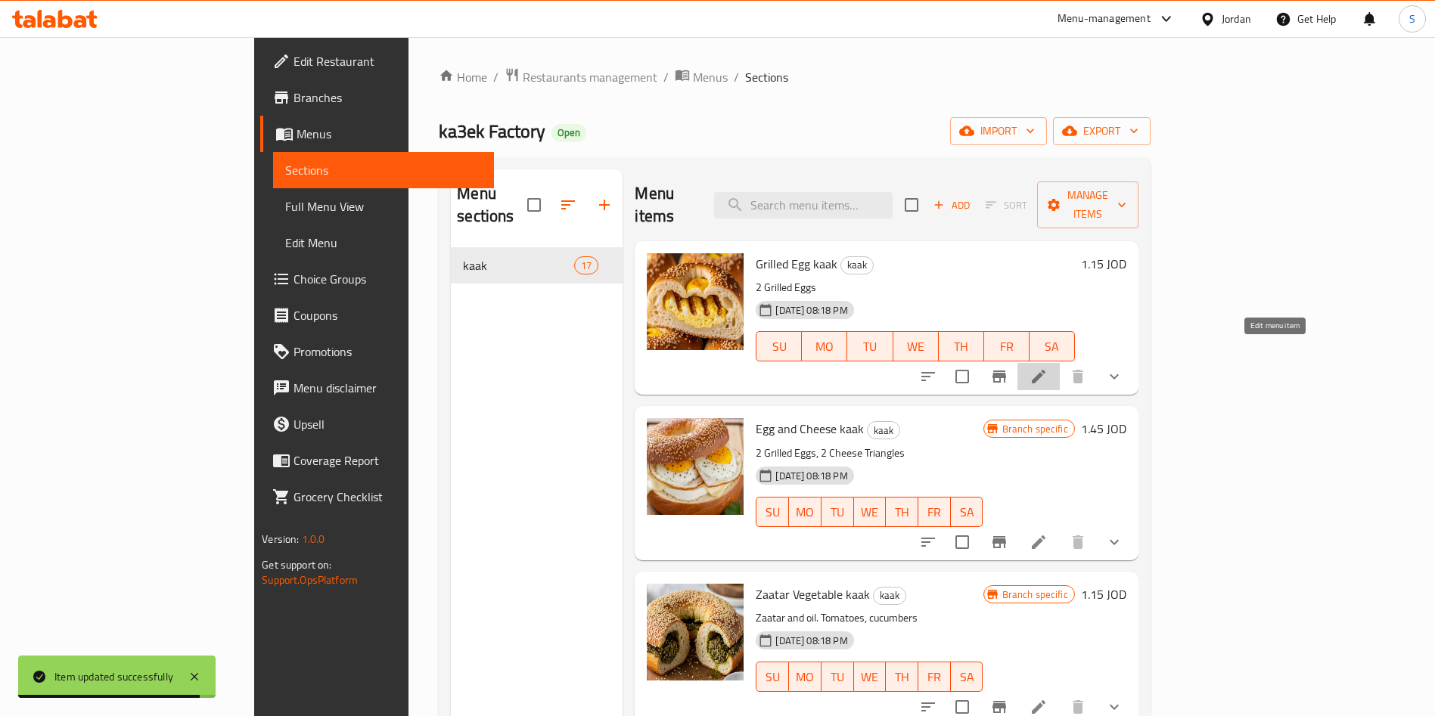
click at [1048, 368] on icon at bounding box center [1038, 377] width 18 height 18
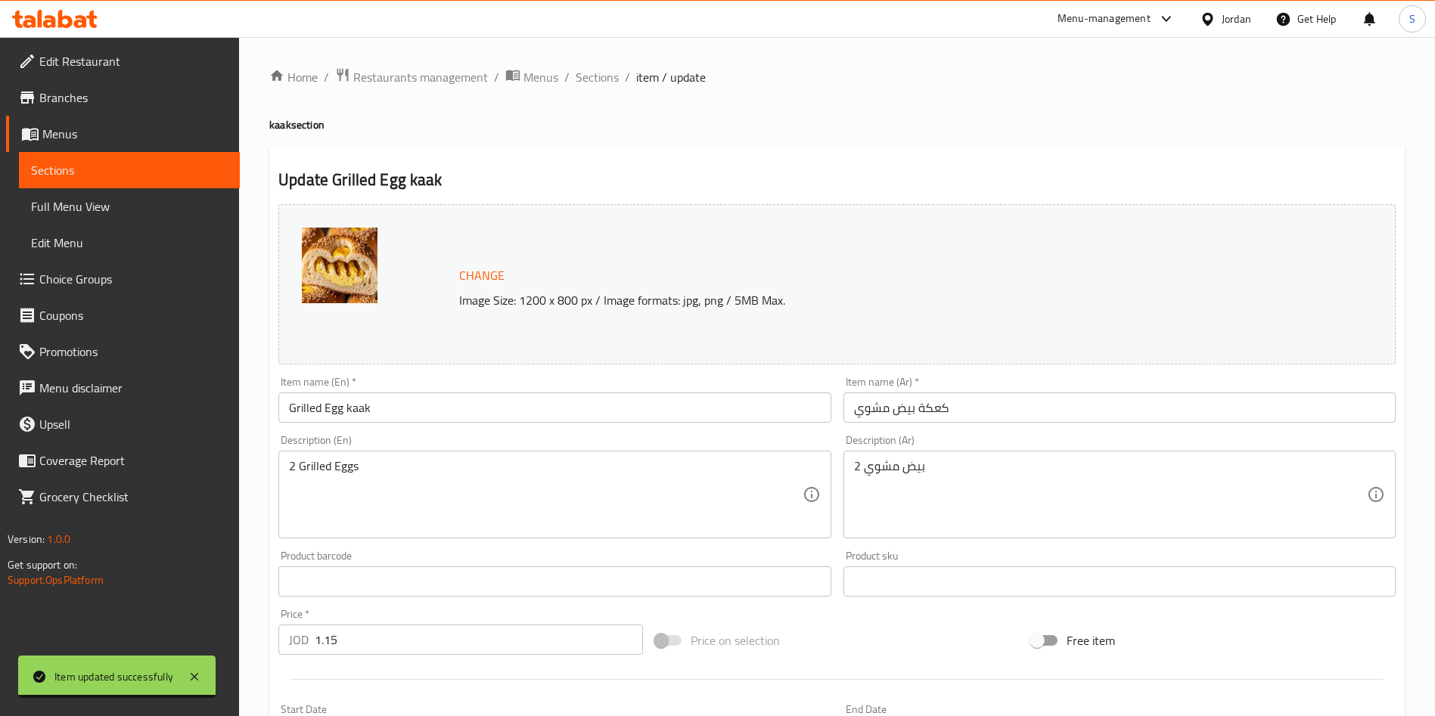
scroll to position [461, 0]
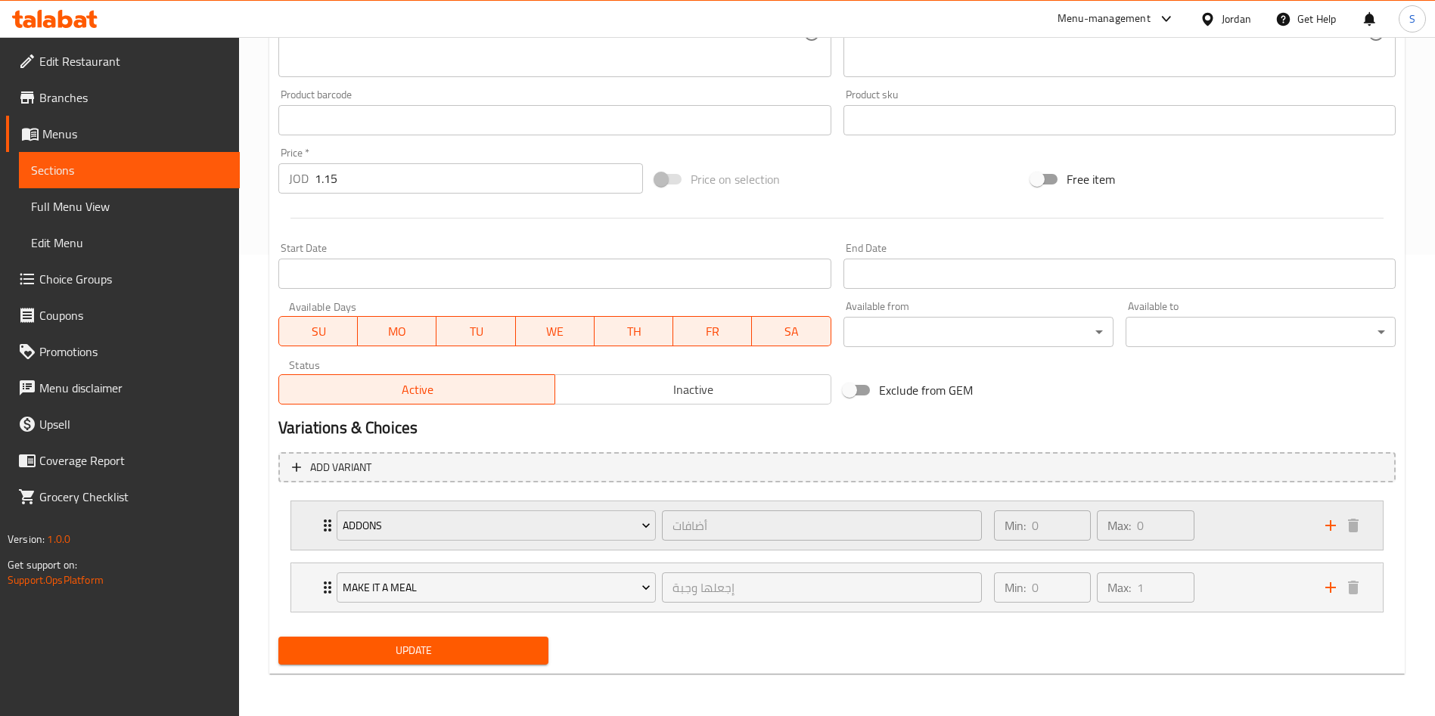
click at [294, 545] on div "addons أضافات ​ Min: 0 ​ Max: 0 ​" at bounding box center [836, 525] width 1091 height 48
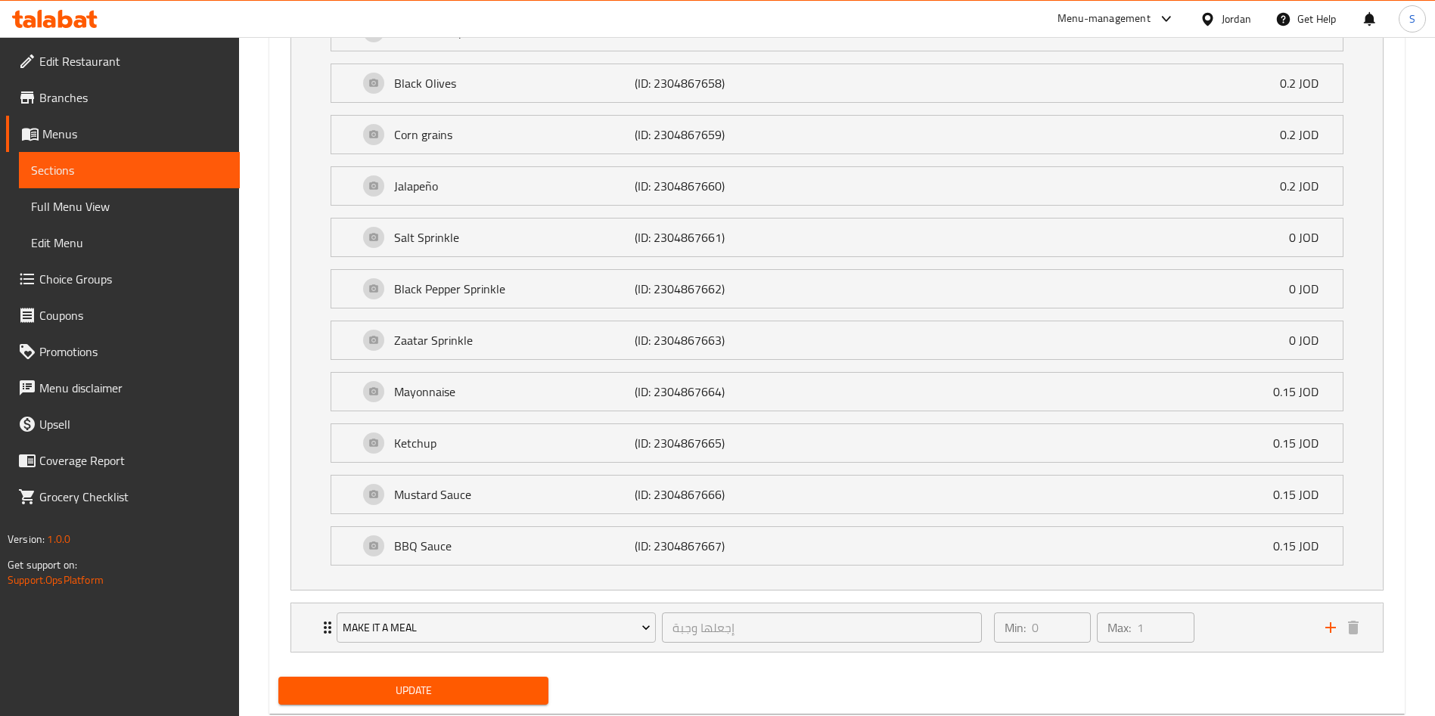
scroll to position [2087, 0]
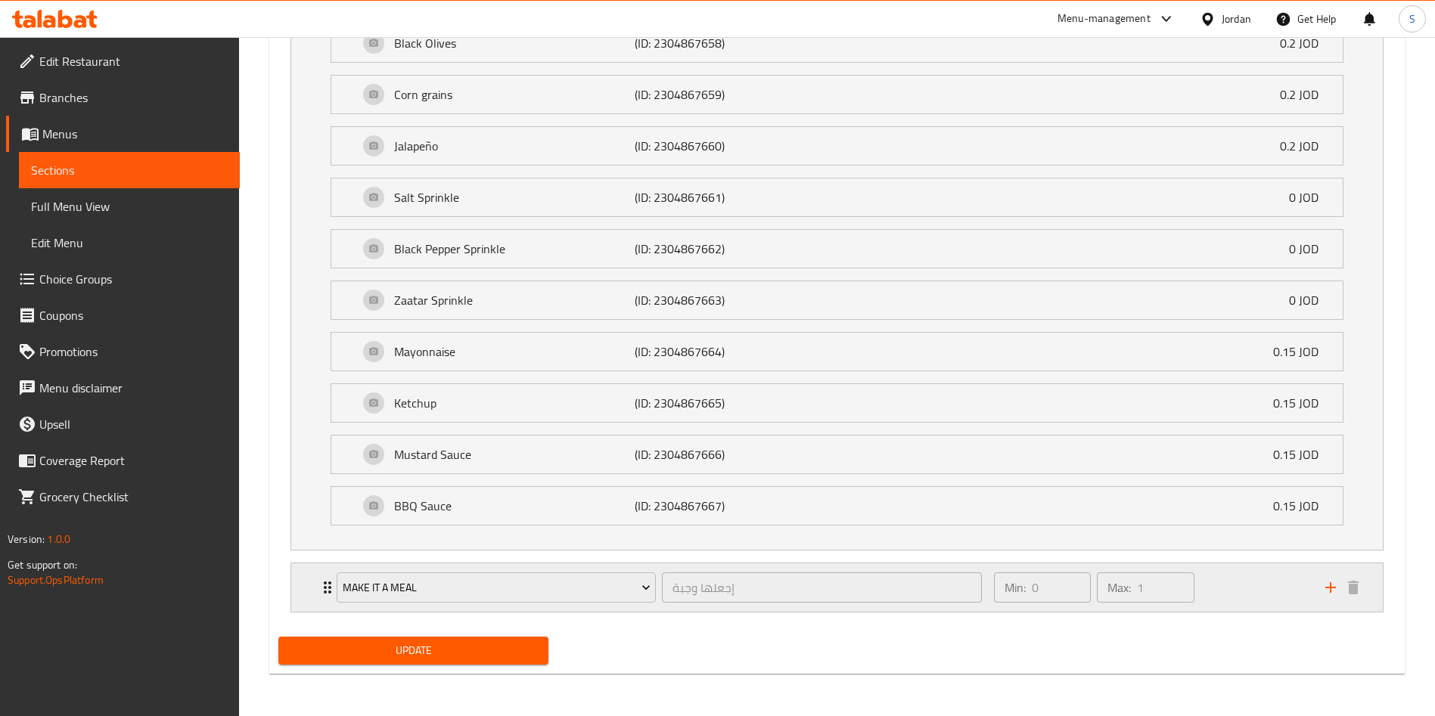
click at [318, 587] on icon "Expand" at bounding box center [327, 588] width 18 height 18
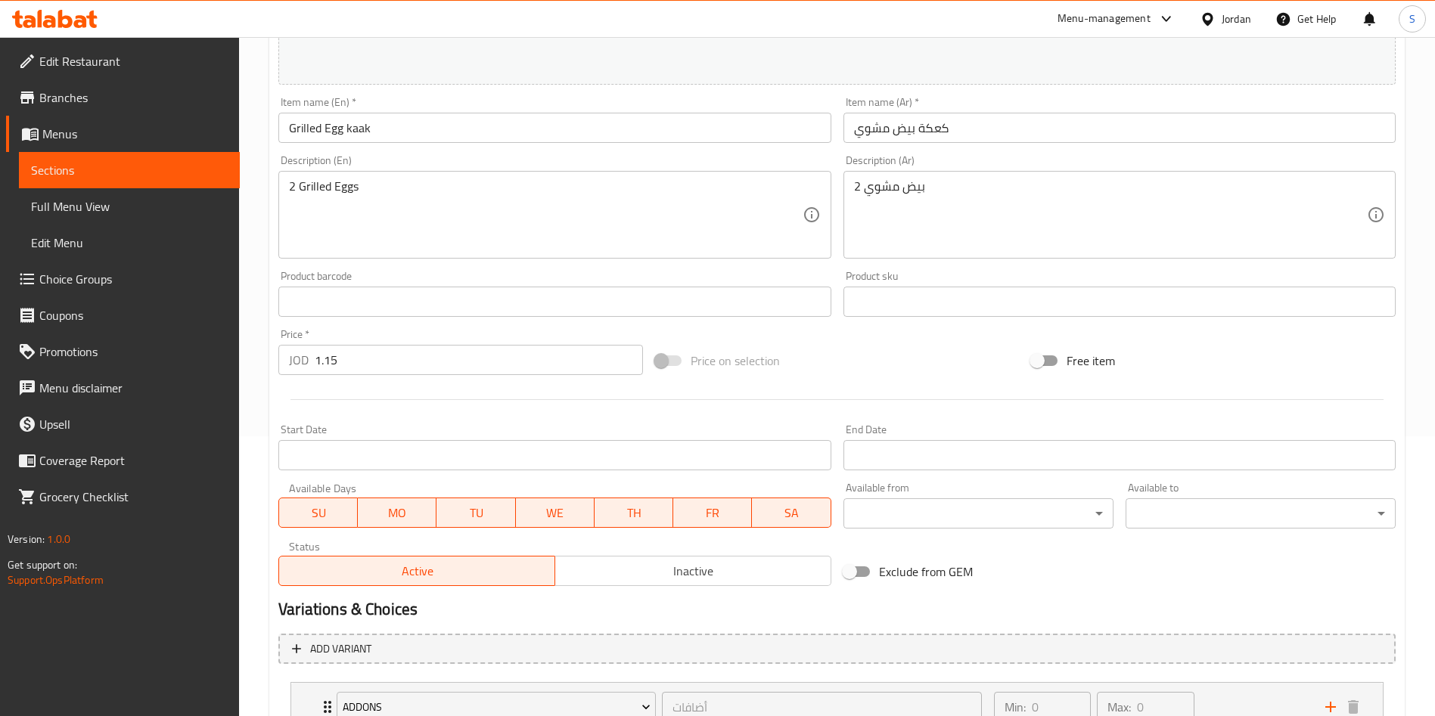
scroll to position [0, 0]
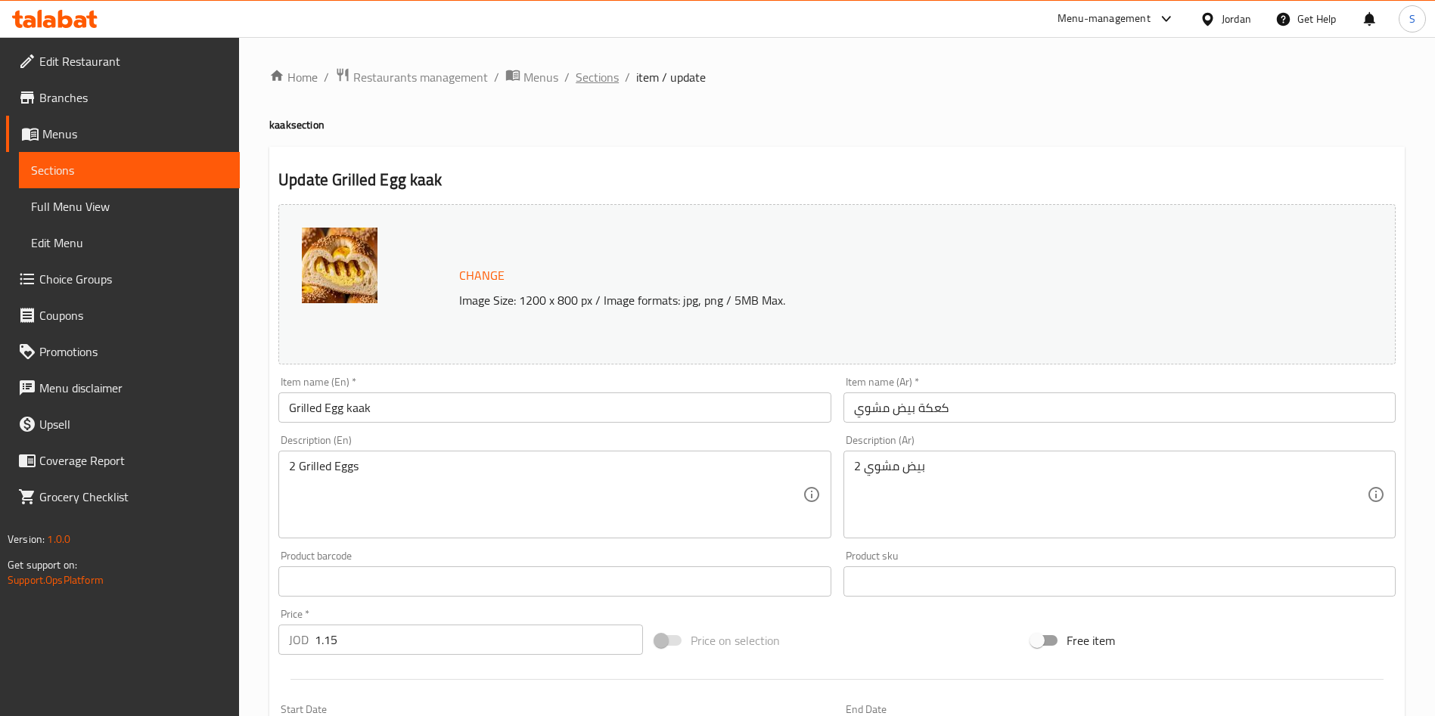
click at [604, 75] on span "Sections" at bounding box center [597, 77] width 43 height 18
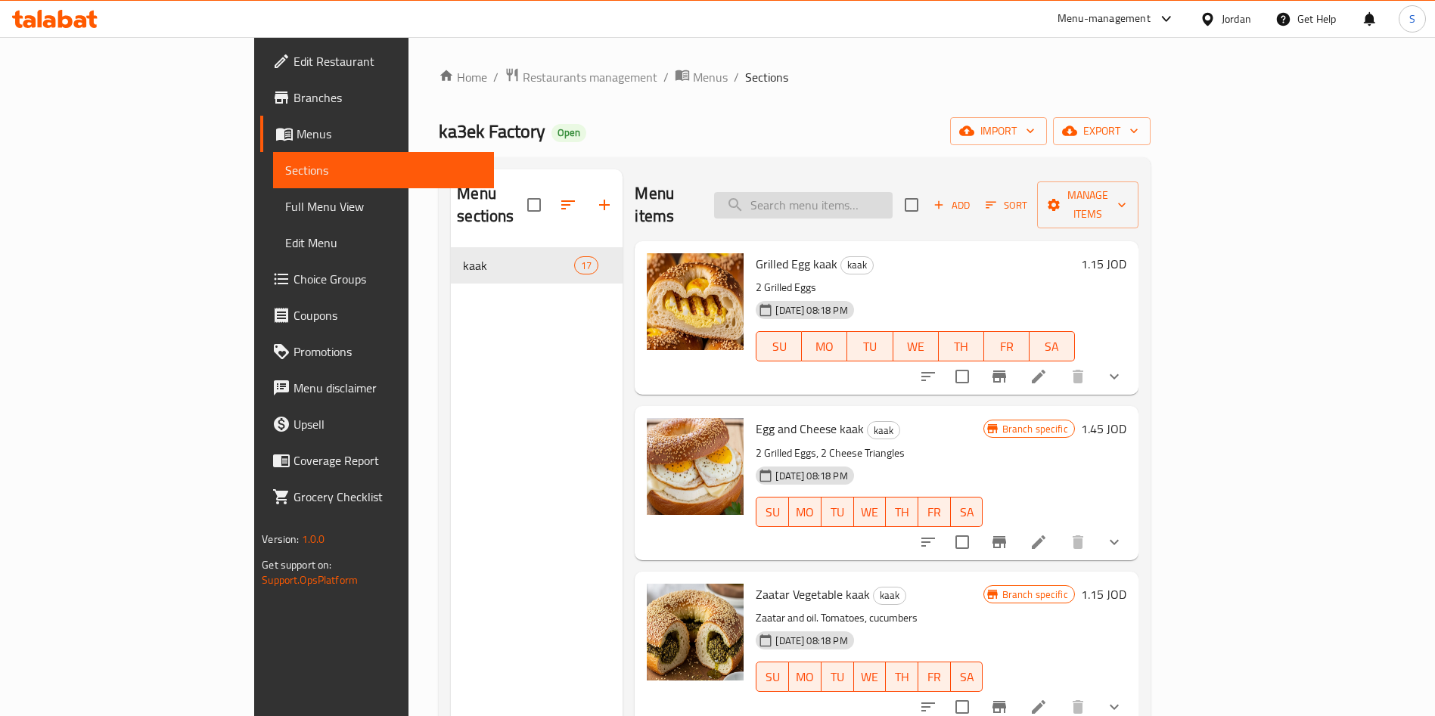
click at [893, 198] on input "search" at bounding box center [803, 205] width 179 height 26
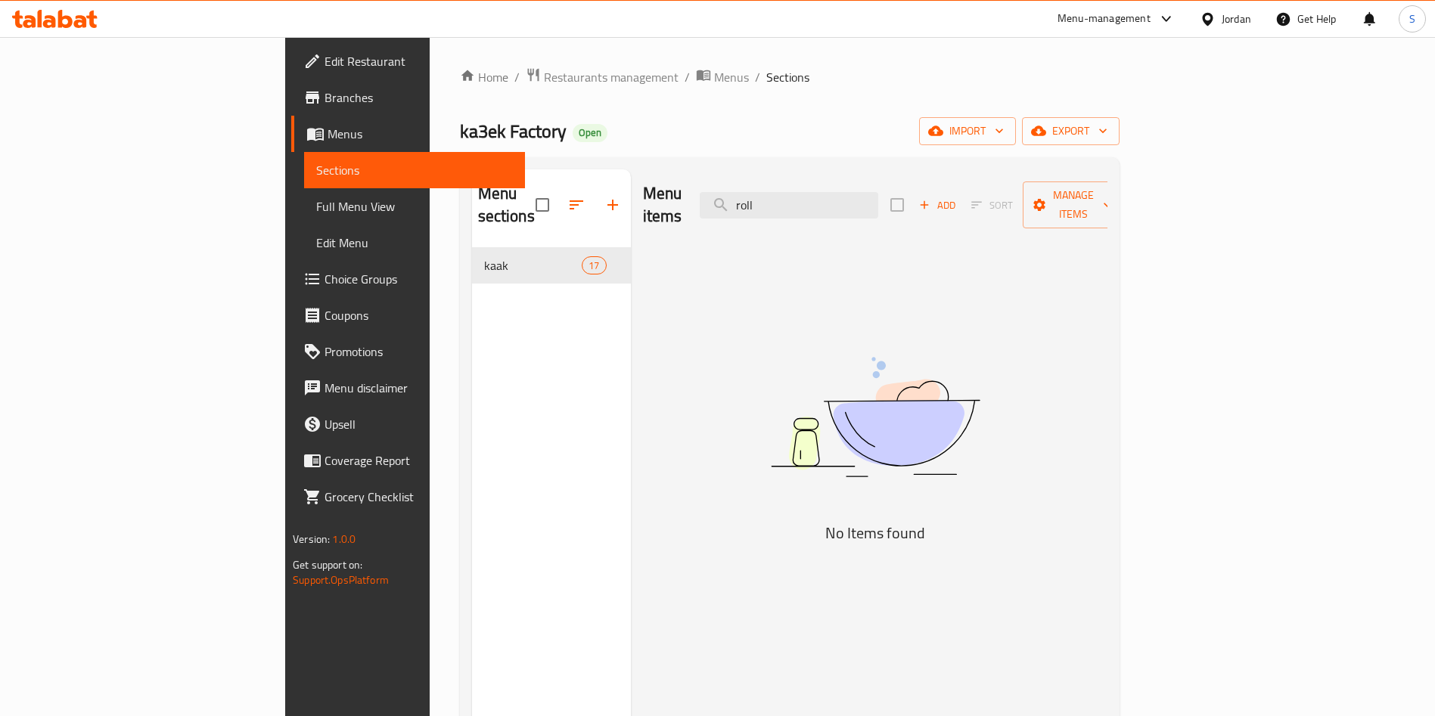
type input "roll"
